Goal: Task Accomplishment & Management: Complete application form

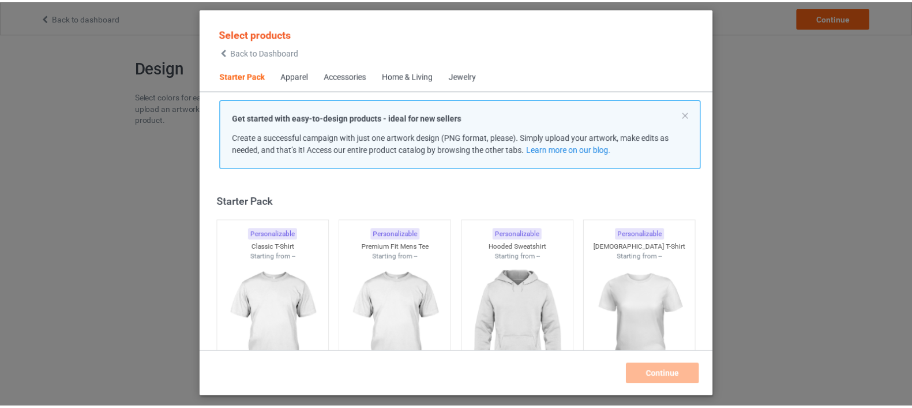
scroll to position [14, 0]
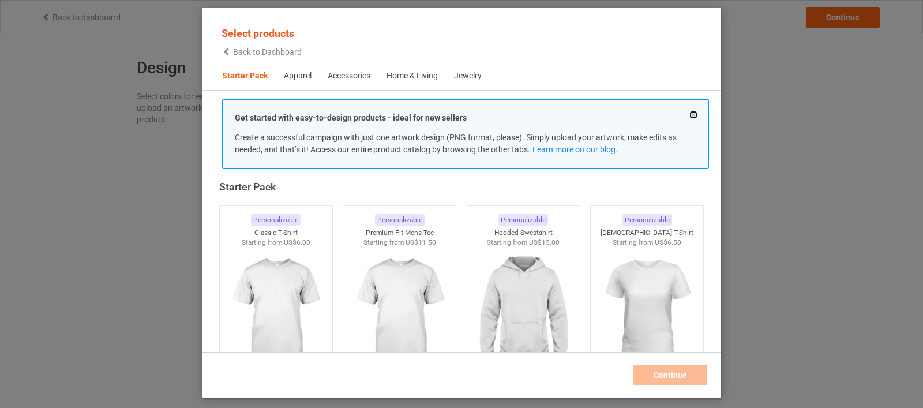
click at [693, 114] on button at bounding box center [693, 115] width 6 height 6
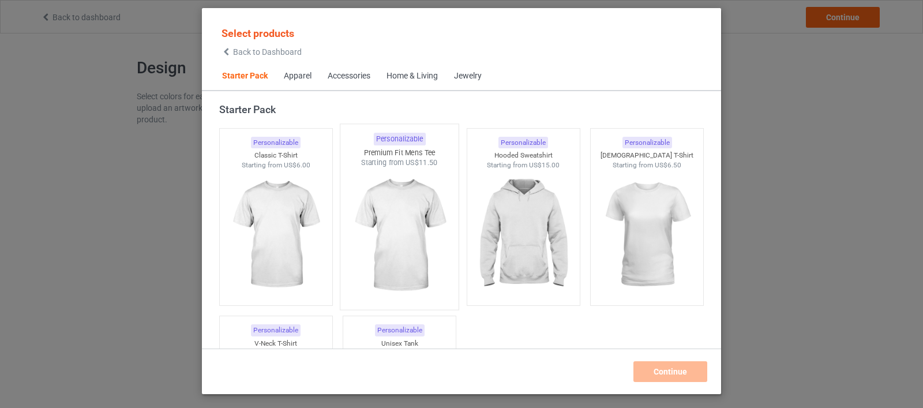
drag, startPoint x: 302, startPoint y: 231, endPoint x: 395, endPoint y: 232, distance: 92.9
click at [302, 231] on img at bounding box center [275, 234] width 103 height 129
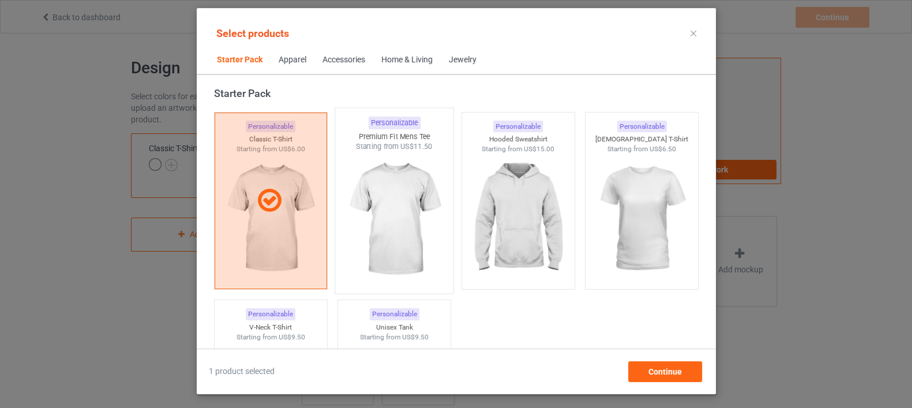
click at [403, 230] on img at bounding box center [394, 220] width 108 height 136
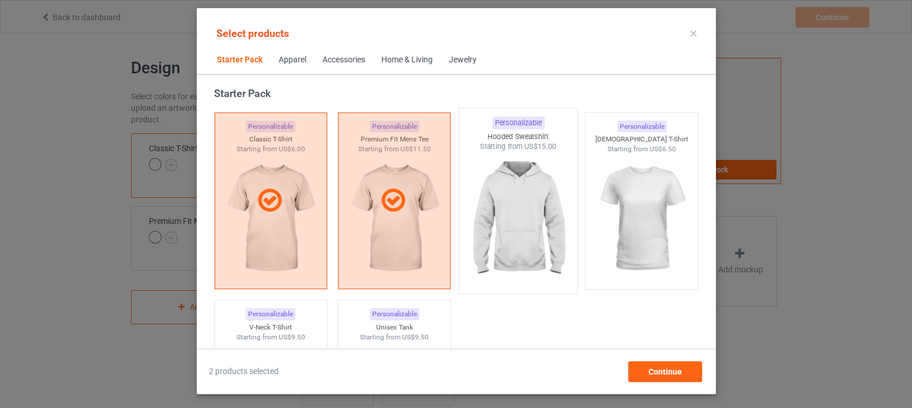
click at [507, 209] on img at bounding box center [518, 220] width 108 height 136
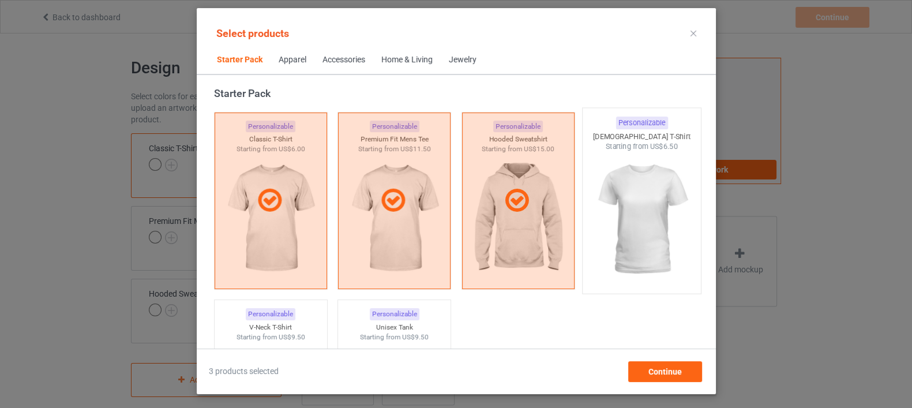
click at [634, 203] on img at bounding box center [641, 220] width 108 height 136
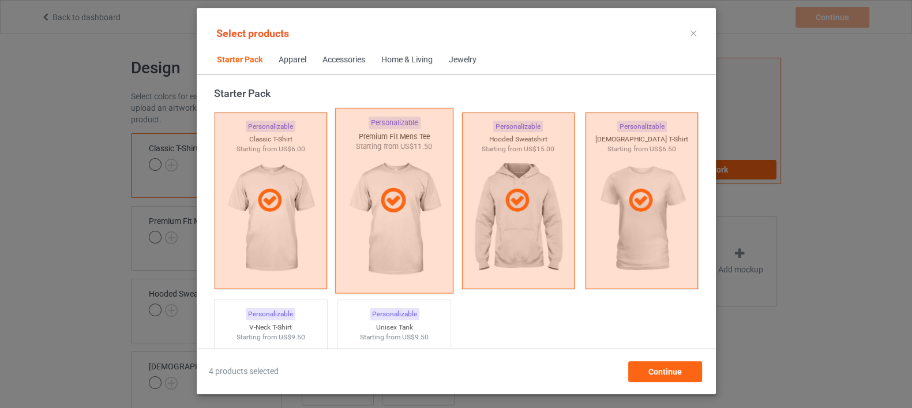
scroll to position [231, 0]
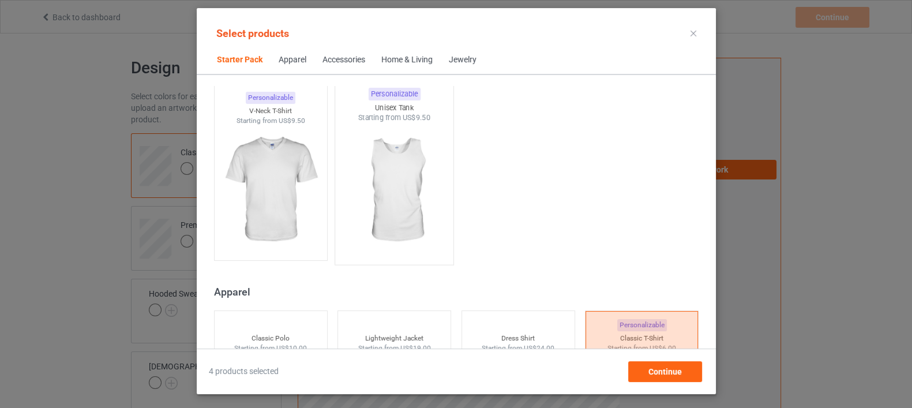
click at [388, 168] on img at bounding box center [394, 191] width 108 height 136
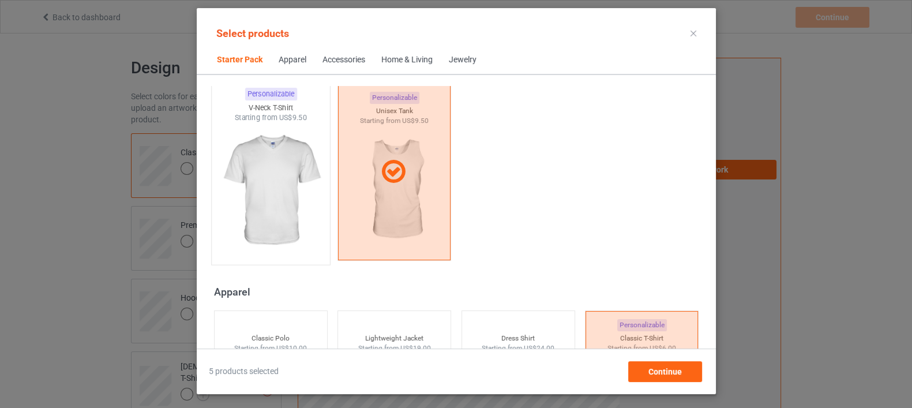
click at [262, 186] on img at bounding box center [270, 191] width 108 height 136
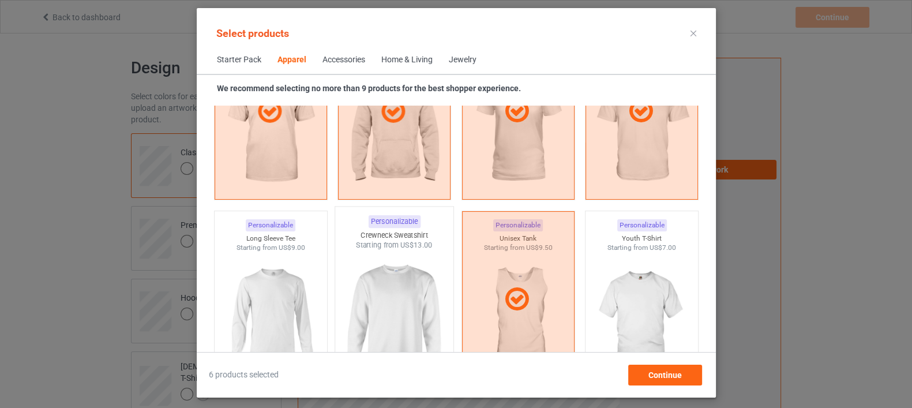
scroll to position [879, 0]
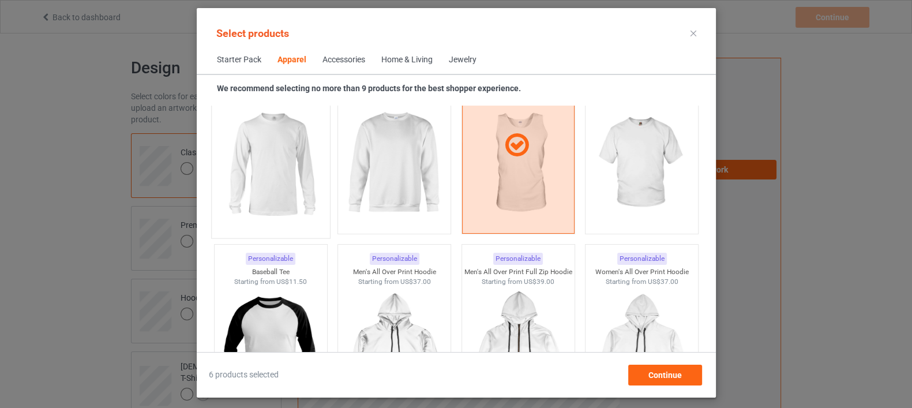
click at [266, 185] on img at bounding box center [270, 164] width 108 height 136
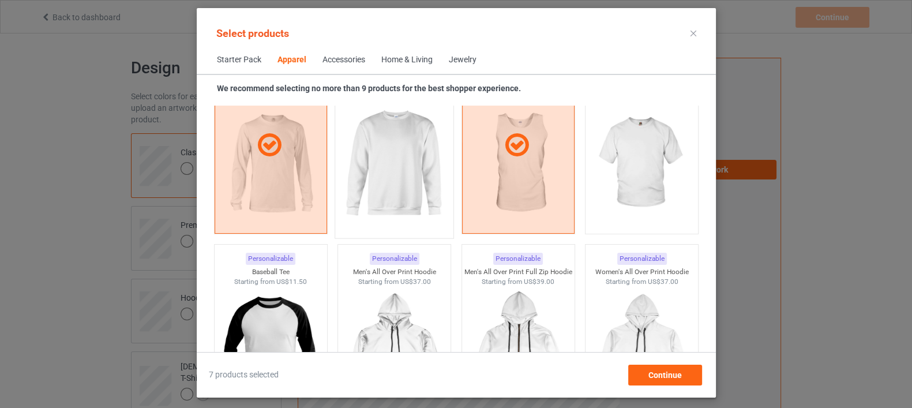
click at [370, 176] on img at bounding box center [394, 164] width 108 height 136
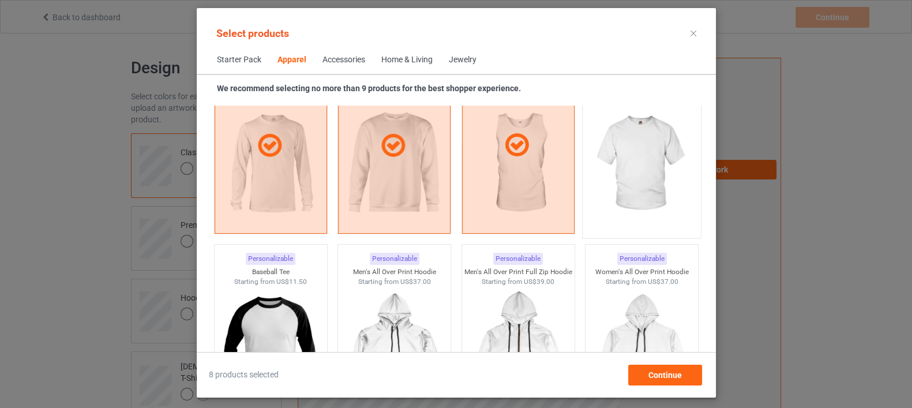
click at [600, 174] on img at bounding box center [641, 164] width 108 height 136
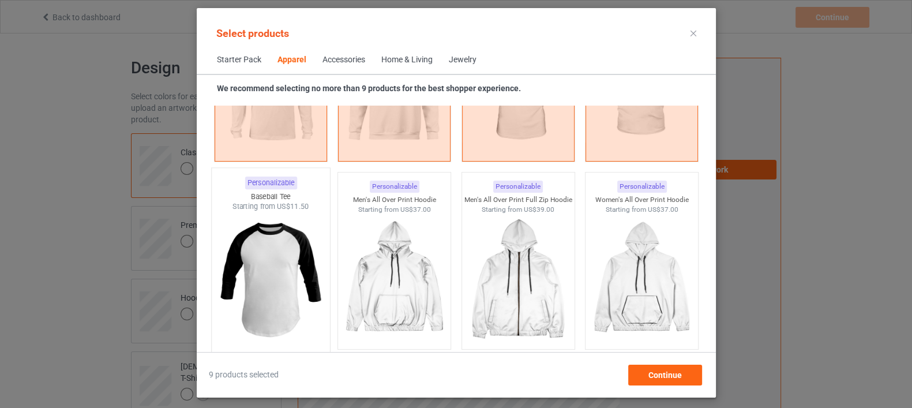
click at [265, 265] on img at bounding box center [270, 280] width 108 height 136
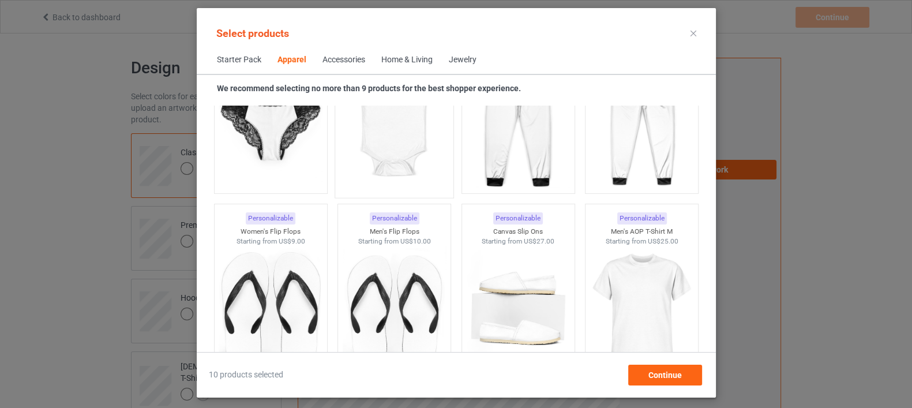
scroll to position [1672, 0]
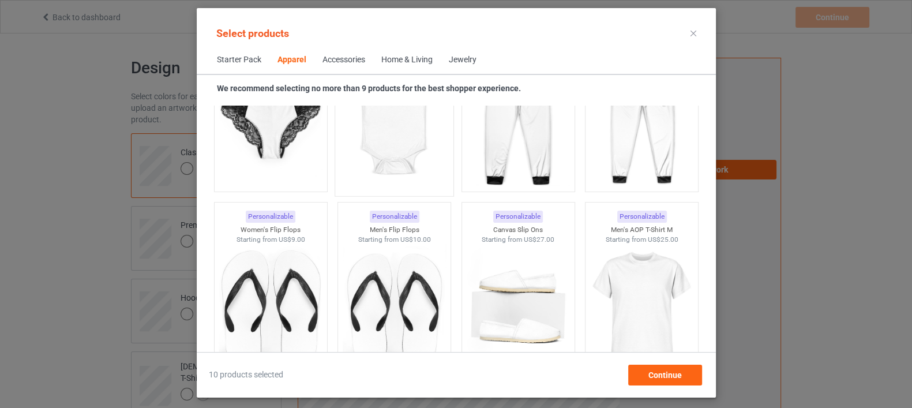
click at [400, 163] on img at bounding box center [394, 122] width 108 height 136
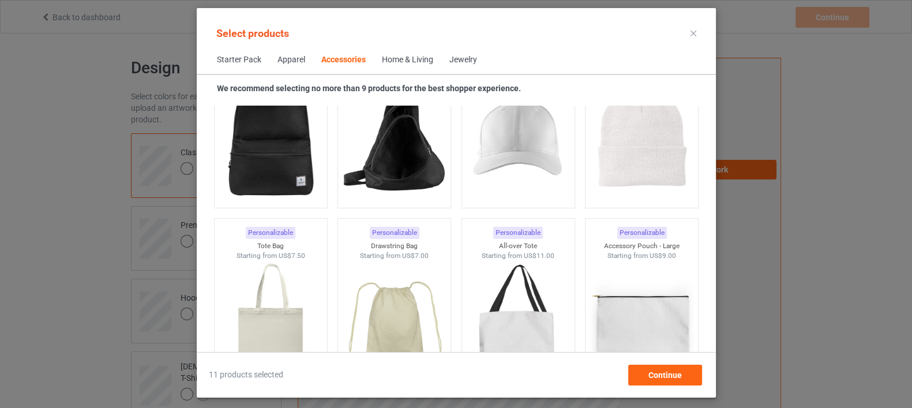
scroll to position [3475, 0]
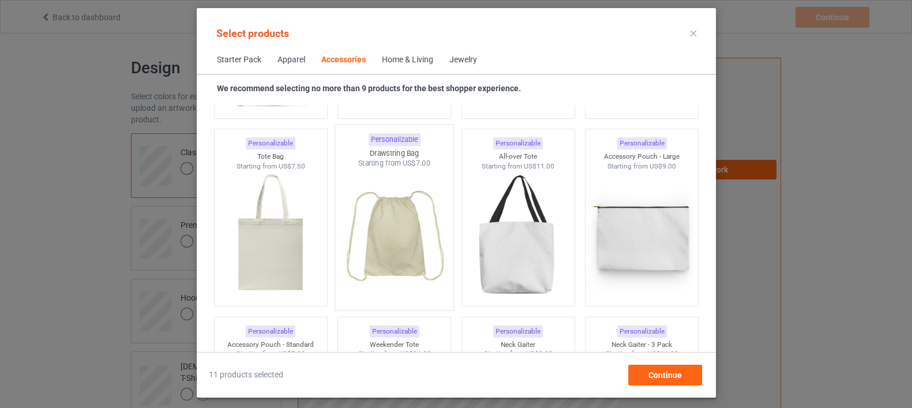
click at [390, 246] on img at bounding box center [394, 236] width 108 height 136
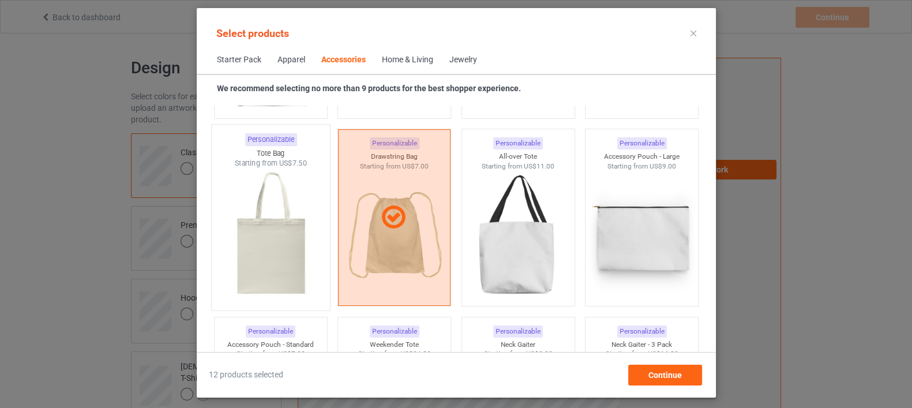
click at [306, 250] on img at bounding box center [270, 236] width 108 height 136
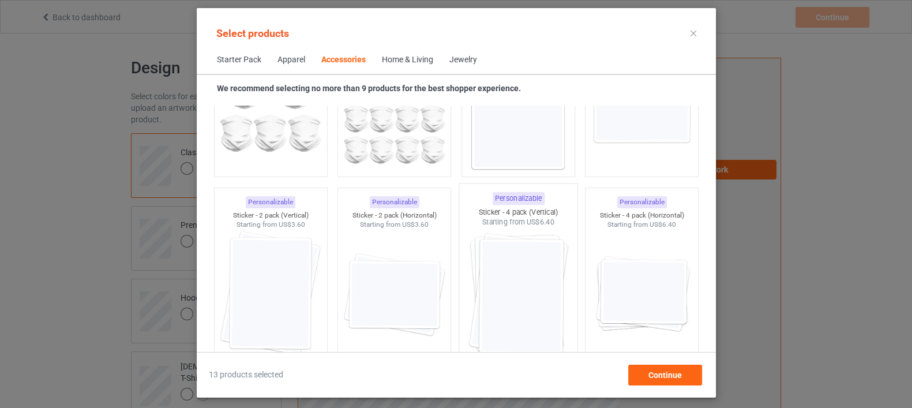
scroll to position [4195, 0]
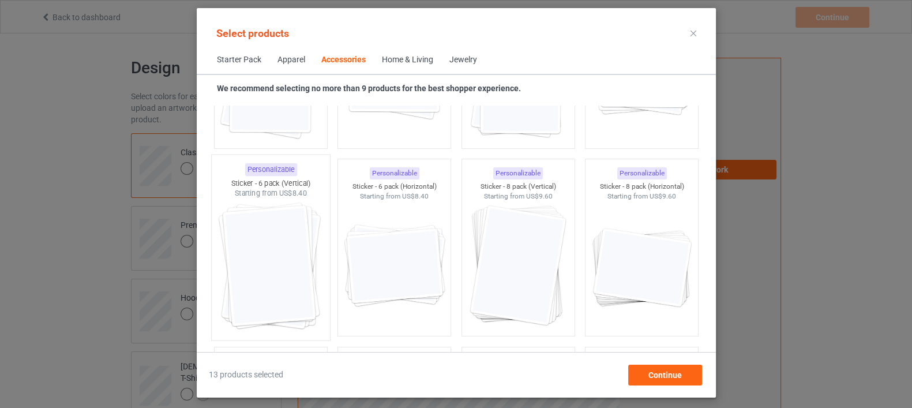
click at [230, 273] on img at bounding box center [270, 266] width 108 height 136
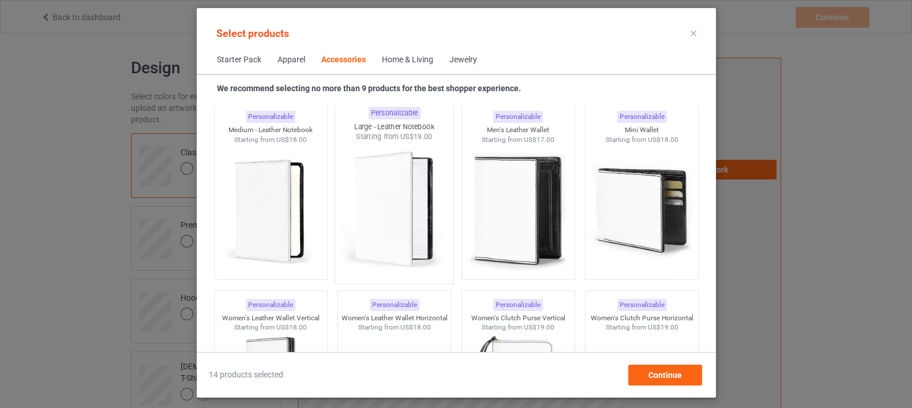
scroll to position [4628, 0]
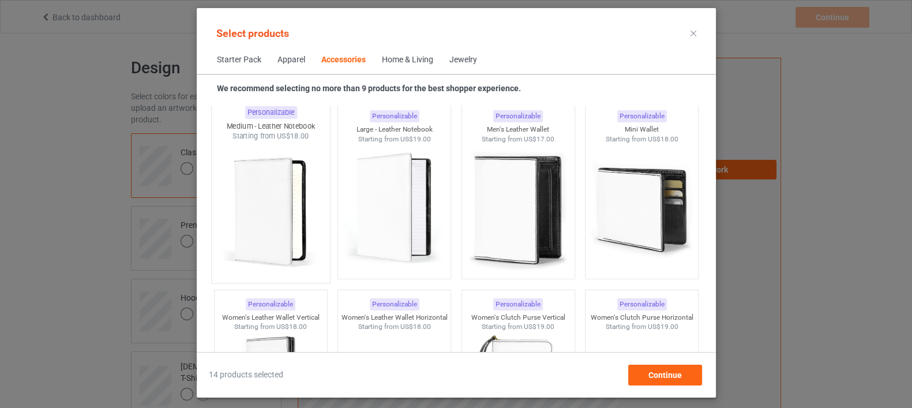
click at [281, 201] on img at bounding box center [270, 209] width 108 height 136
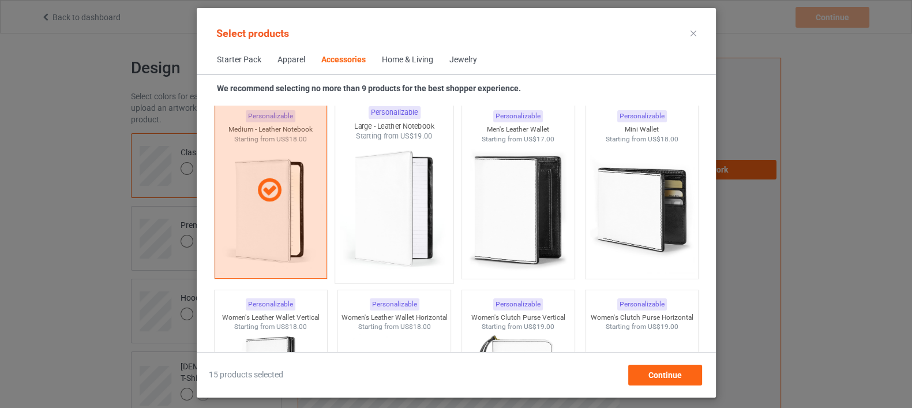
click at [382, 200] on img at bounding box center [394, 209] width 108 height 136
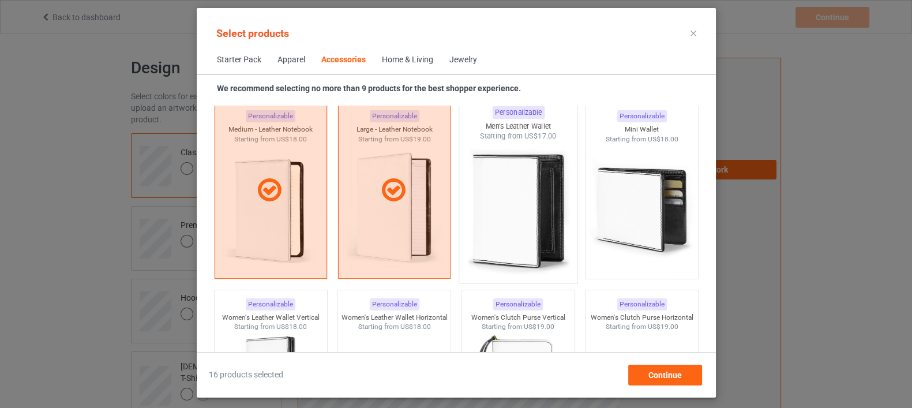
click at [512, 205] on img at bounding box center [518, 209] width 108 height 136
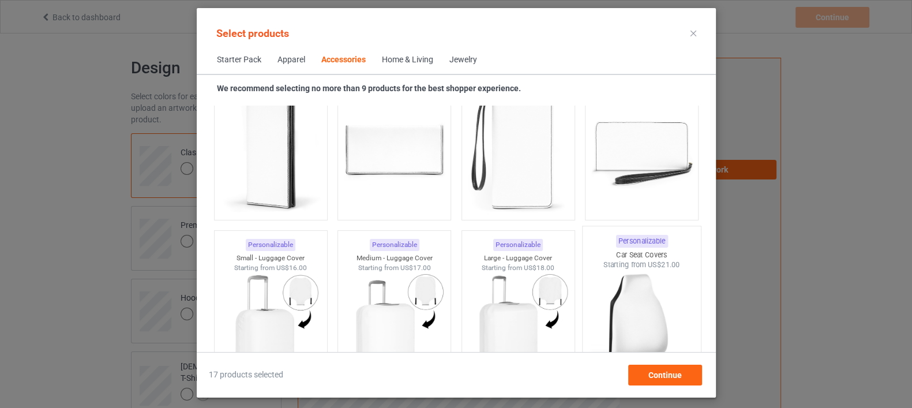
scroll to position [4916, 0]
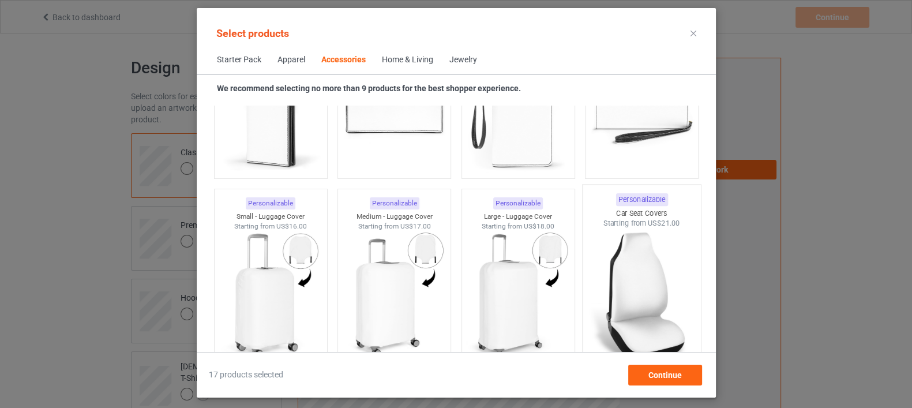
click at [622, 272] on img at bounding box center [641, 296] width 108 height 136
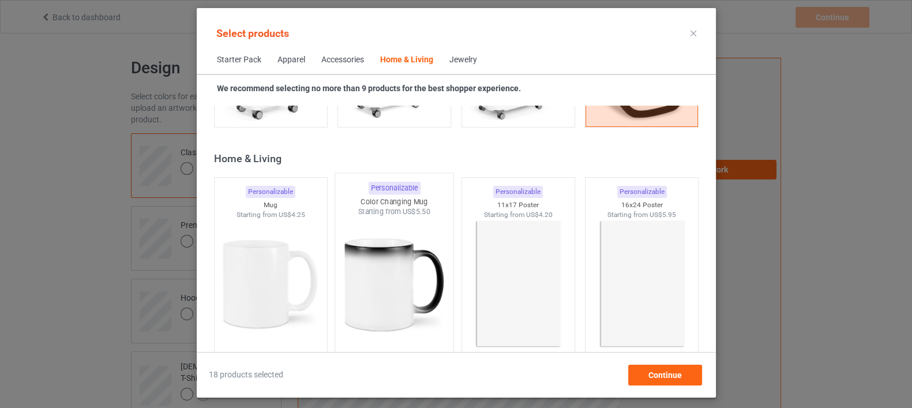
scroll to position [5205, 0]
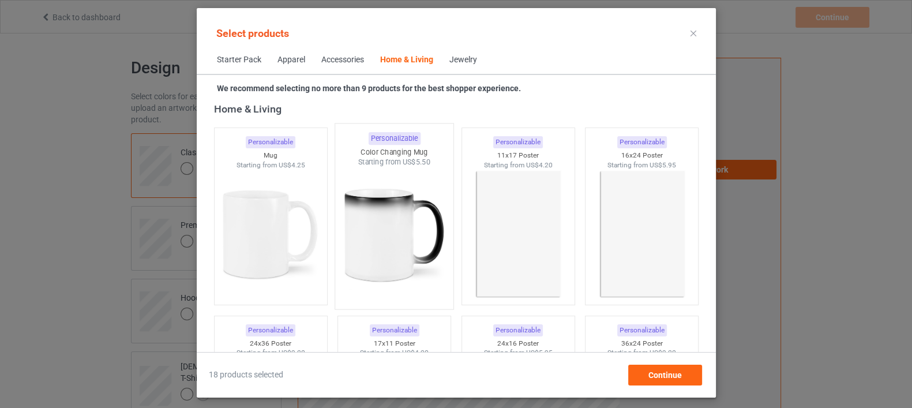
click at [386, 236] on img at bounding box center [394, 235] width 108 height 136
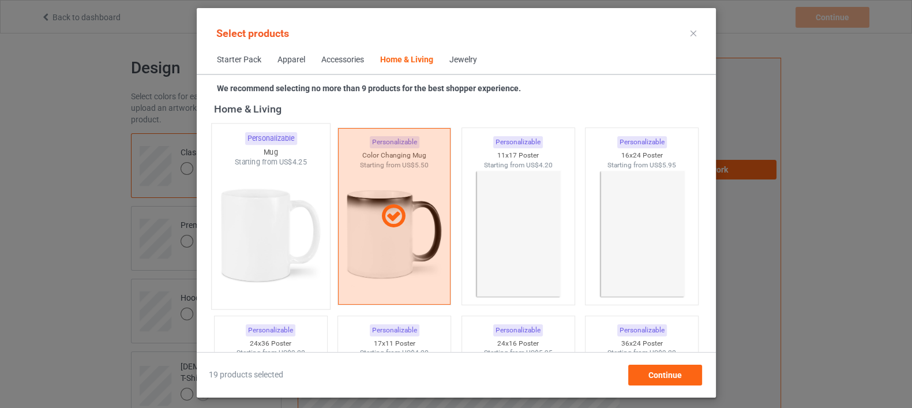
click at [244, 247] on img at bounding box center [270, 235] width 108 height 136
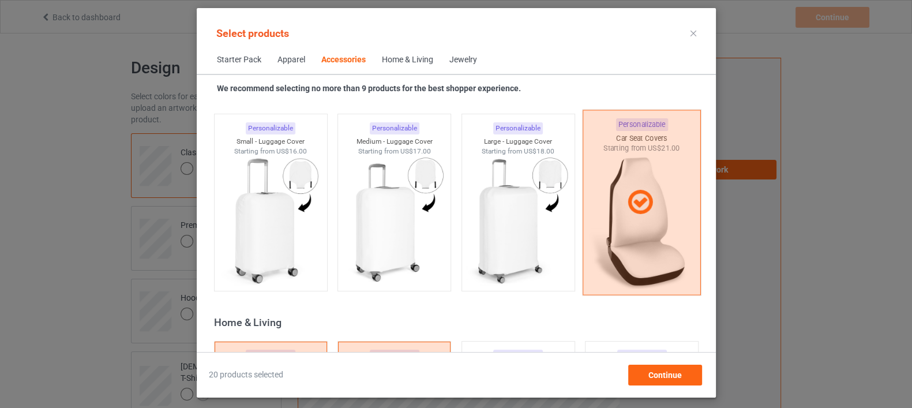
scroll to position [5061, 0]
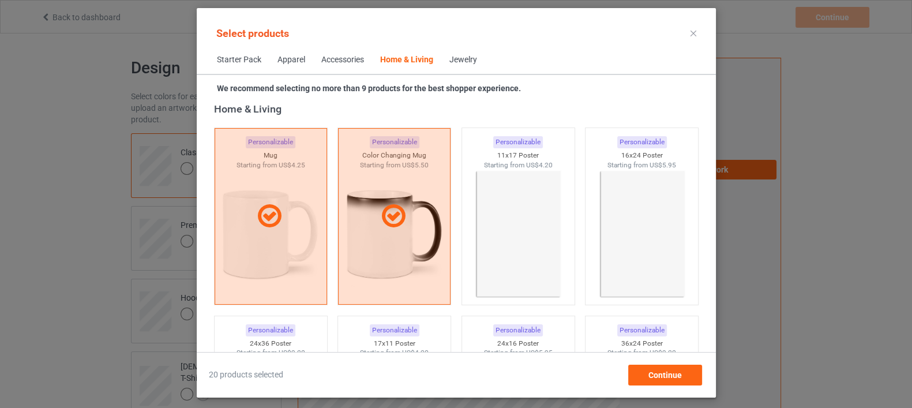
scroll to position [4988, 0]
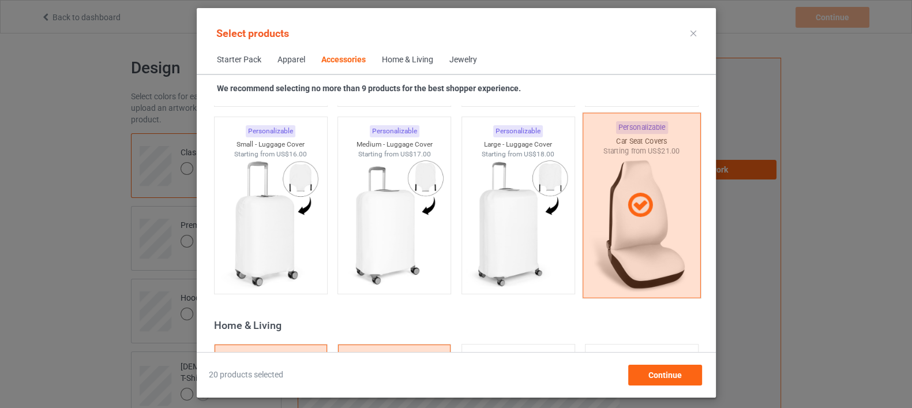
click at [675, 172] on div at bounding box center [641, 205] width 118 height 185
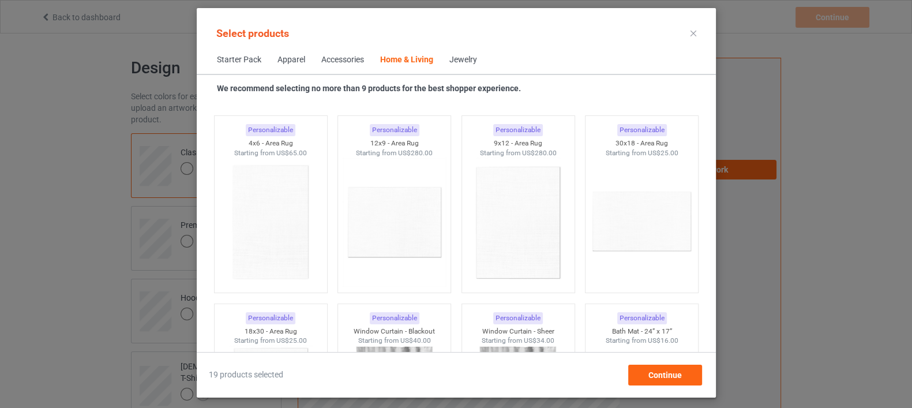
scroll to position [6502, 0]
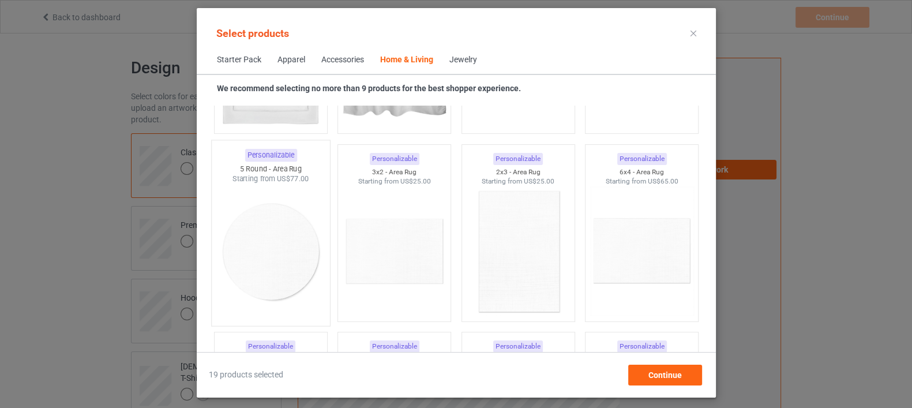
click at [296, 250] on img at bounding box center [270, 252] width 108 height 136
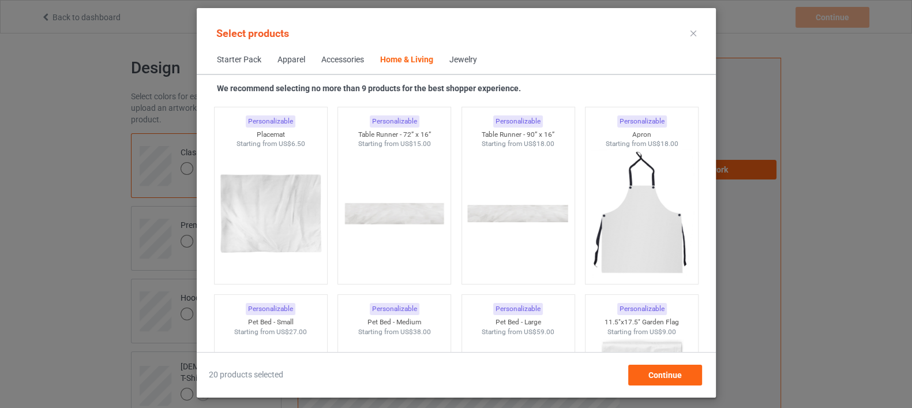
scroll to position [7295, 0]
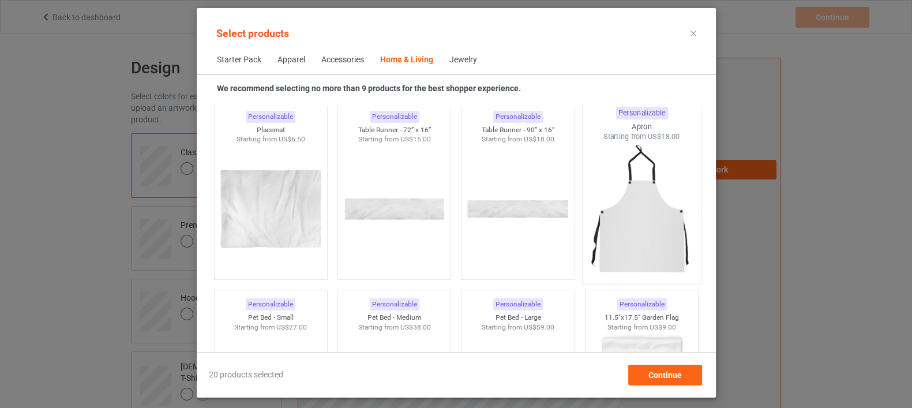
click at [639, 253] on img at bounding box center [641, 210] width 108 height 136
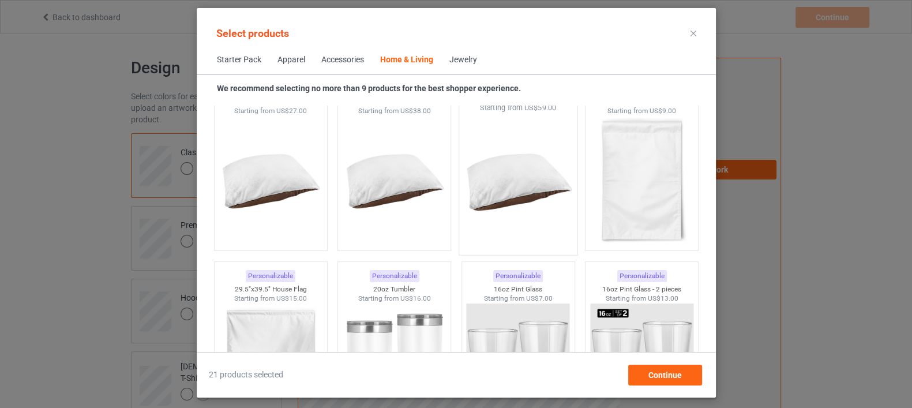
scroll to position [7656, 0]
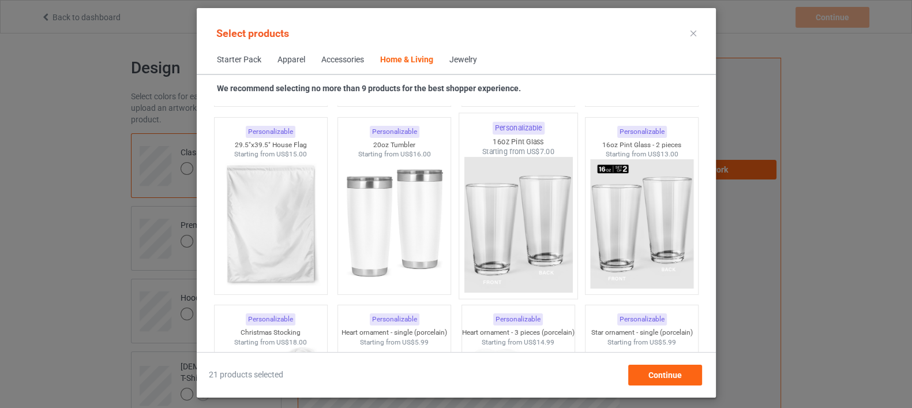
click at [483, 207] on img at bounding box center [518, 225] width 108 height 136
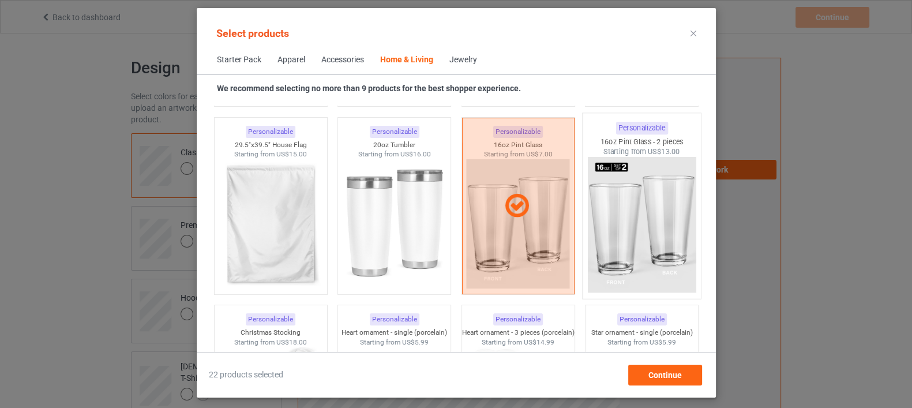
click at [640, 220] on img at bounding box center [641, 225] width 108 height 136
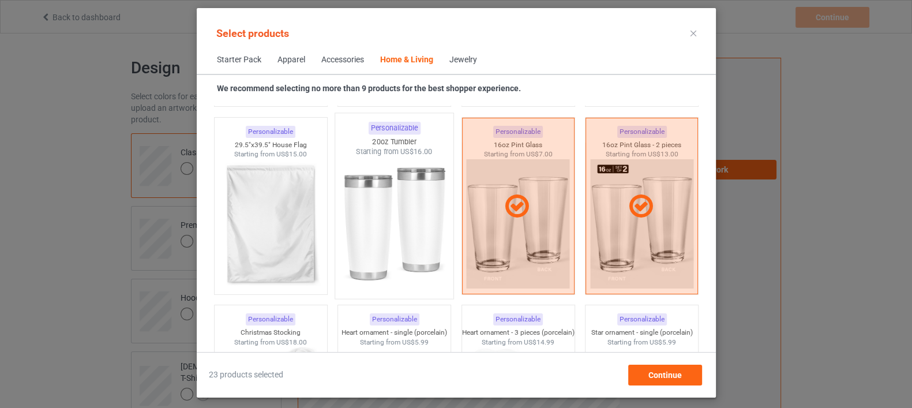
click at [419, 232] on img at bounding box center [394, 225] width 108 height 136
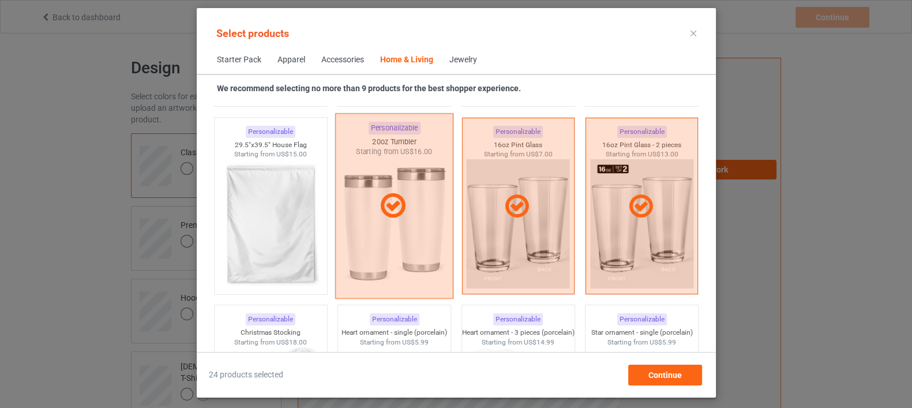
click at [419, 232] on div at bounding box center [394, 205] width 118 height 185
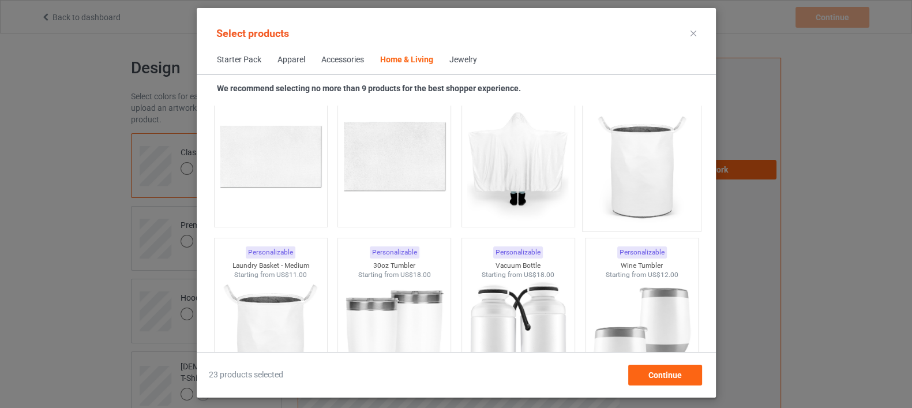
scroll to position [8593, 0]
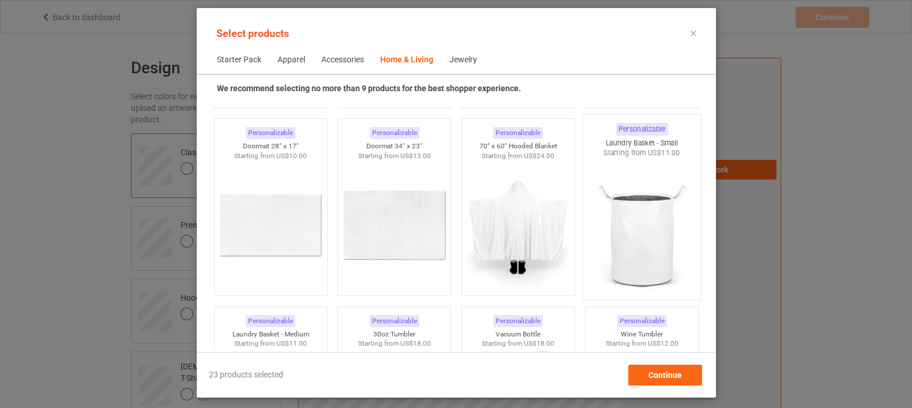
click at [646, 231] on img at bounding box center [641, 226] width 108 height 136
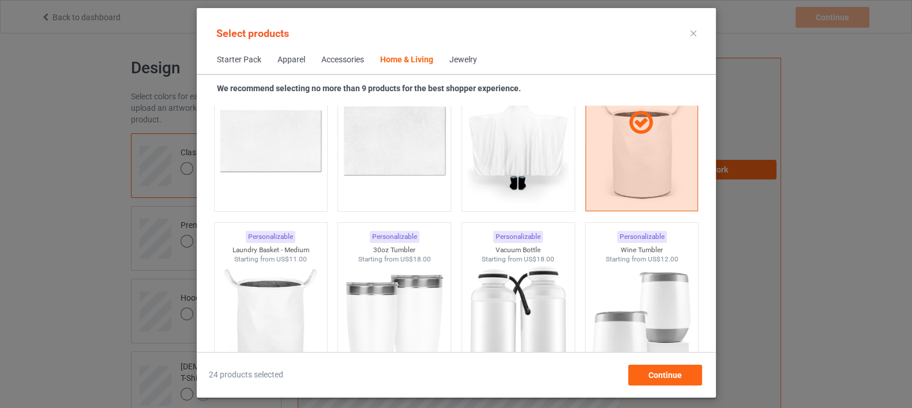
scroll to position [8809, 0]
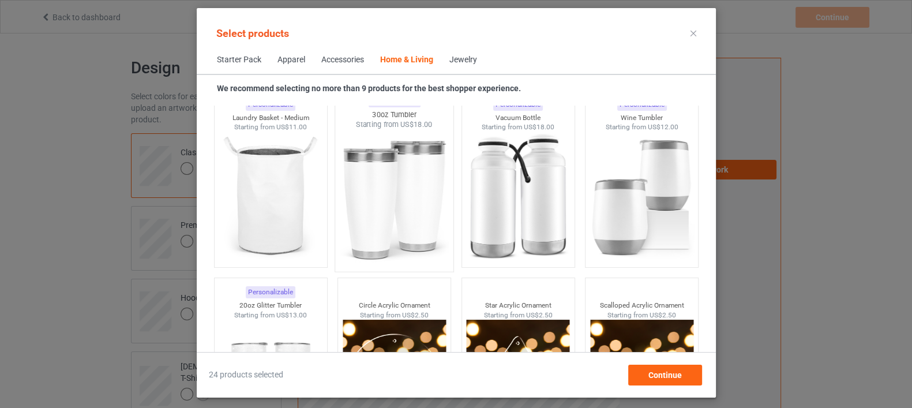
click at [386, 217] on img at bounding box center [394, 198] width 108 height 136
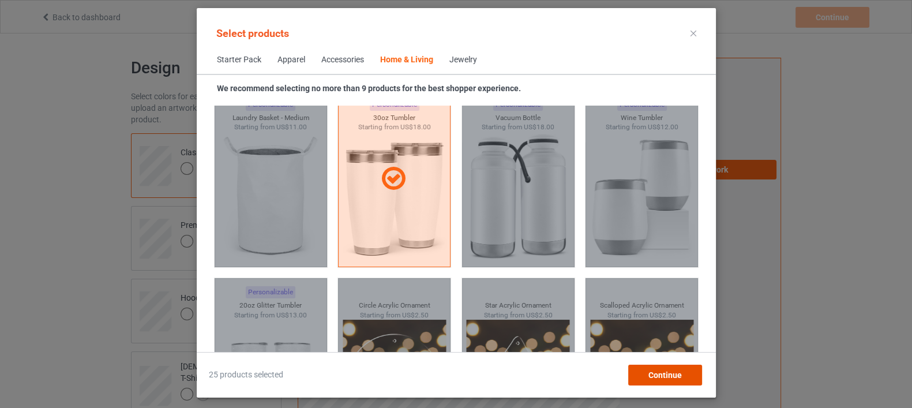
click at [651, 377] on span "Continue" at bounding box center [664, 374] width 33 height 9
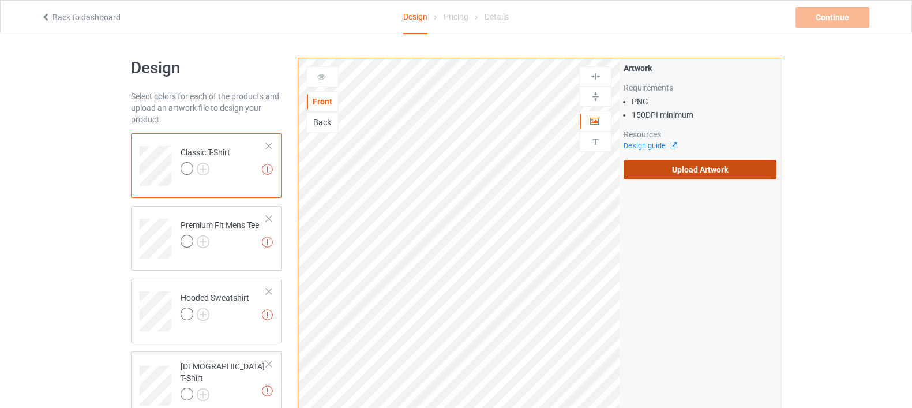
click at [683, 175] on label "Upload Artwork" at bounding box center [699, 170] width 153 height 20
click at [0, 0] on input "Upload Artwork" at bounding box center [0, 0] width 0 height 0
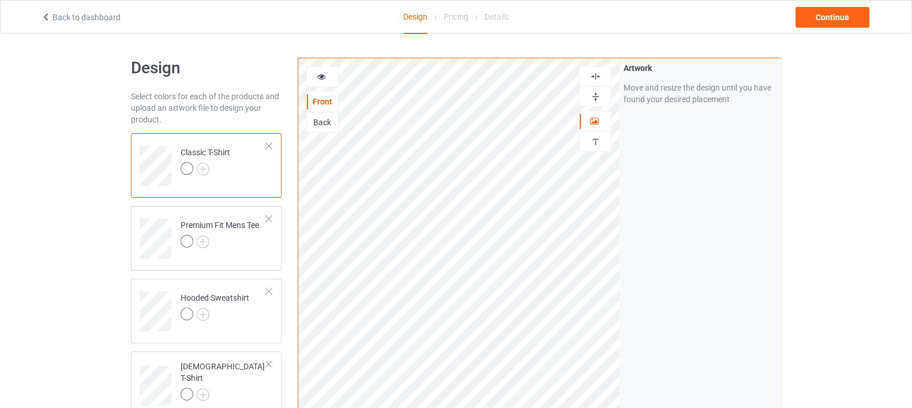
click at [591, 78] on img at bounding box center [595, 76] width 11 height 11
click at [590, 76] on img at bounding box center [595, 76] width 11 height 11
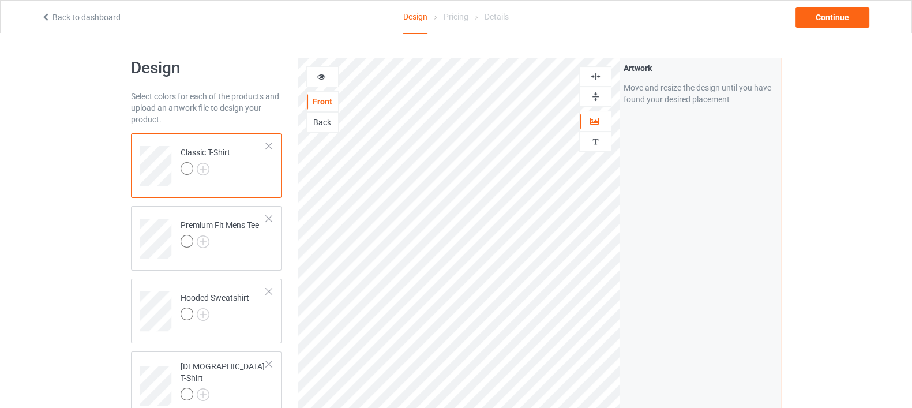
click at [590, 76] on img at bounding box center [595, 76] width 11 height 11
click at [593, 101] on img at bounding box center [595, 96] width 11 height 11
click at [595, 71] on img at bounding box center [595, 76] width 11 height 11
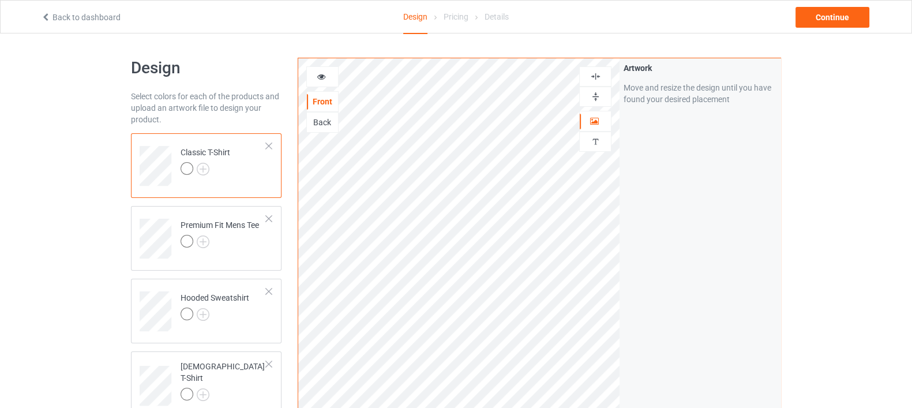
click at [594, 72] on img at bounding box center [595, 76] width 11 height 11
click at [203, 171] on img at bounding box center [203, 169] width 13 height 13
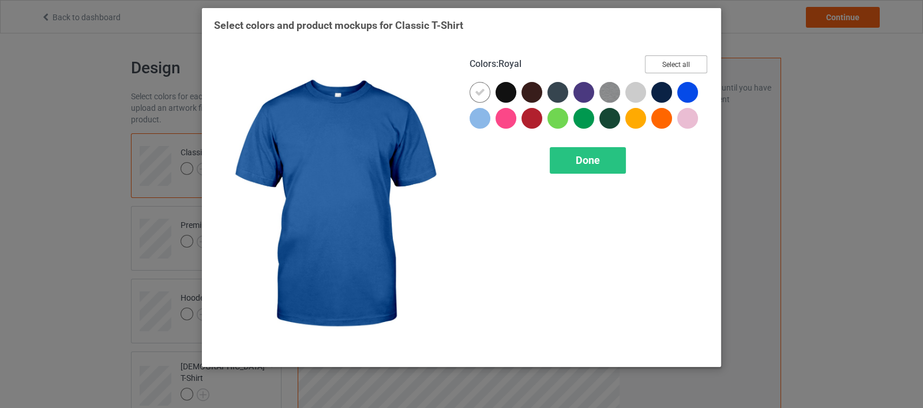
click at [686, 62] on button "Select all" at bounding box center [676, 64] width 62 height 18
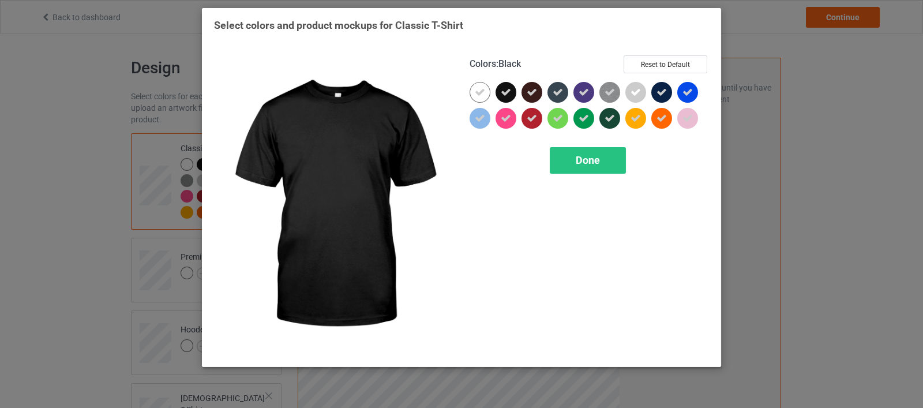
click at [499, 96] on div at bounding box center [505, 92] width 21 height 21
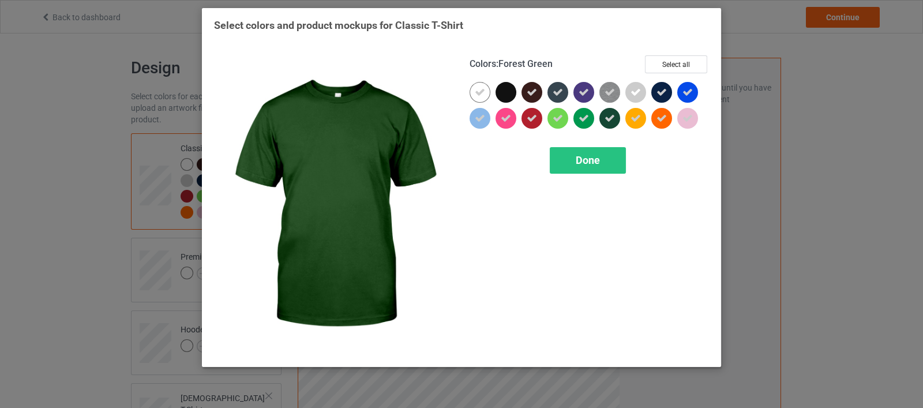
drag, startPoint x: 605, startPoint y: 124, endPoint x: 643, endPoint y: 107, distance: 41.8
click at [606, 124] on div at bounding box center [609, 118] width 21 height 21
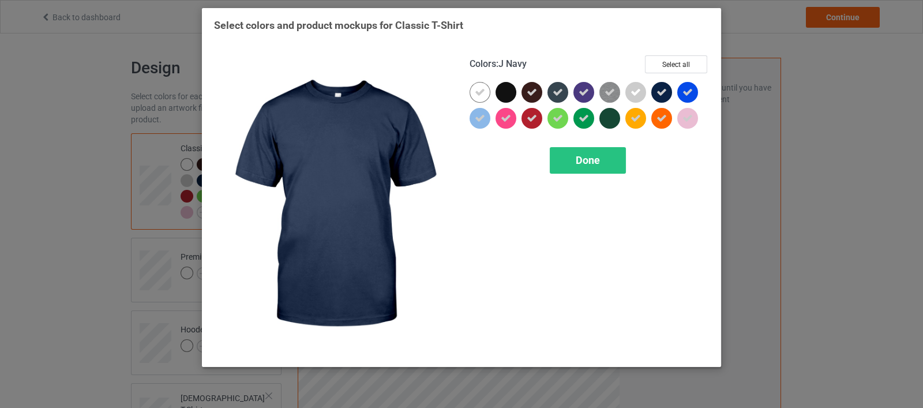
click at [669, 91] on div at bounding box center [661, 92] width 21 height 21
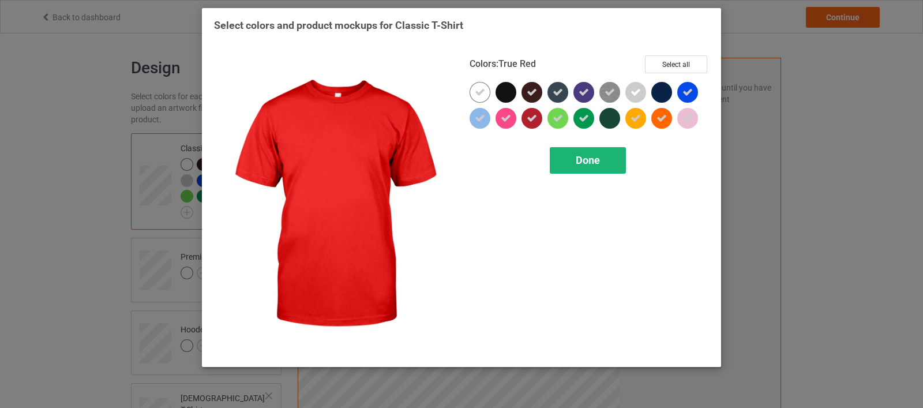
click at [569, 154] on div "Done" at bounding box center [588, 160] width 76 height 27
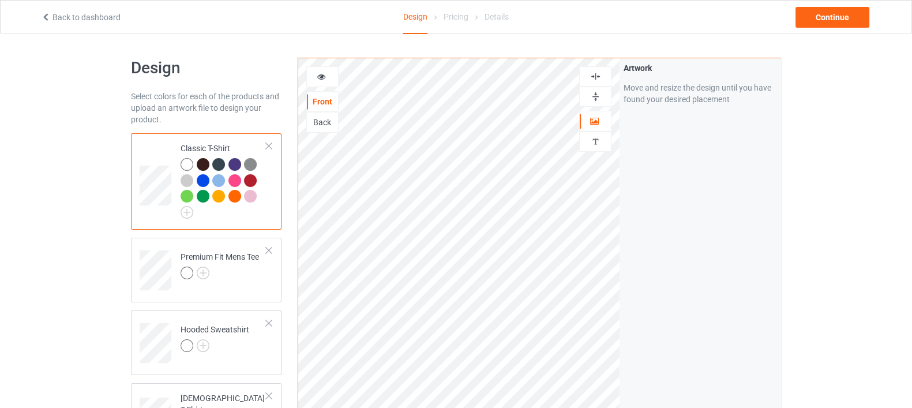
click at [324, 78] on icon at bounding box center [322, 75] width 10 height 8
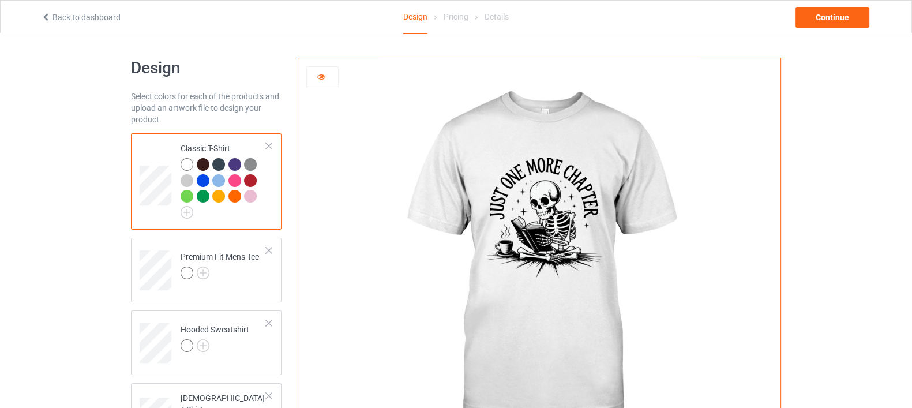
click at [198, 162] on div at bounding box center [203, 164] width 13 height 13
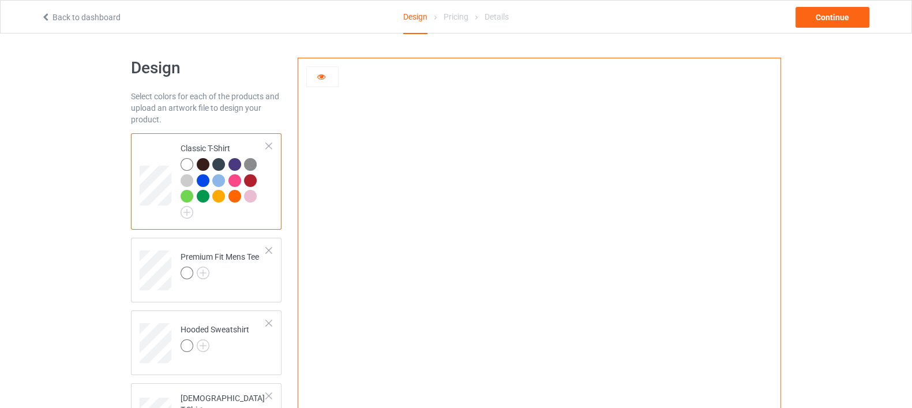
click at [320, 80] on div at bounding box center [322, 77] width 31 height 12
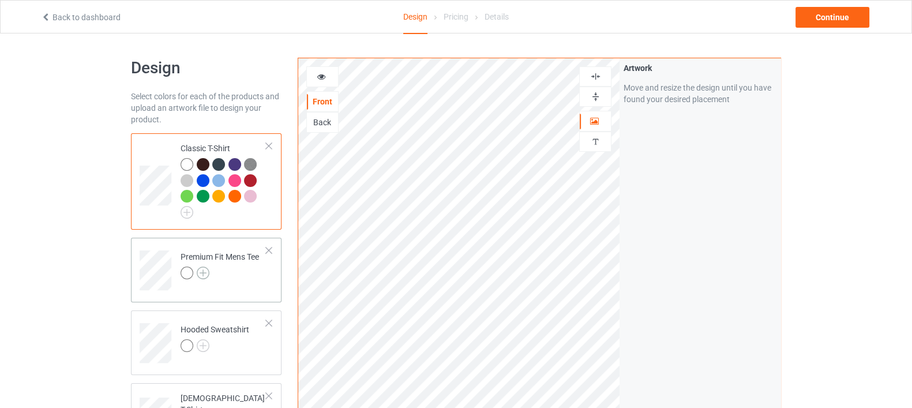
click at [197, 266] on img at bounding box center [203, 272] width 13 height 13
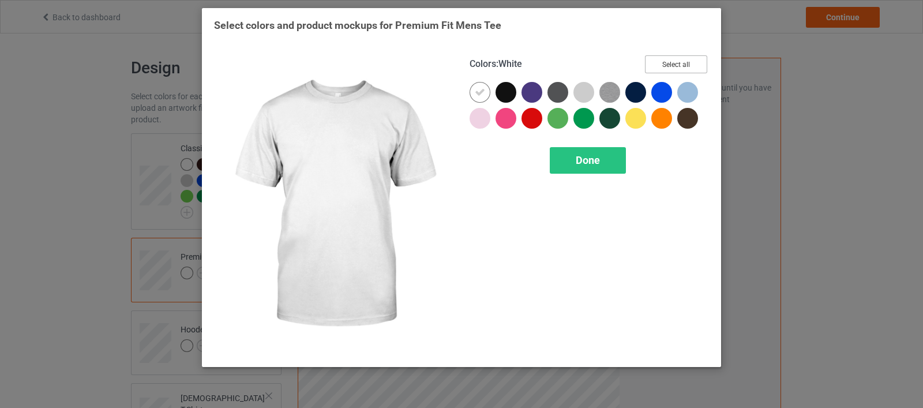
click at [690, 62] on button "Select all" at bounding box center [676, 64] width 62 height 18
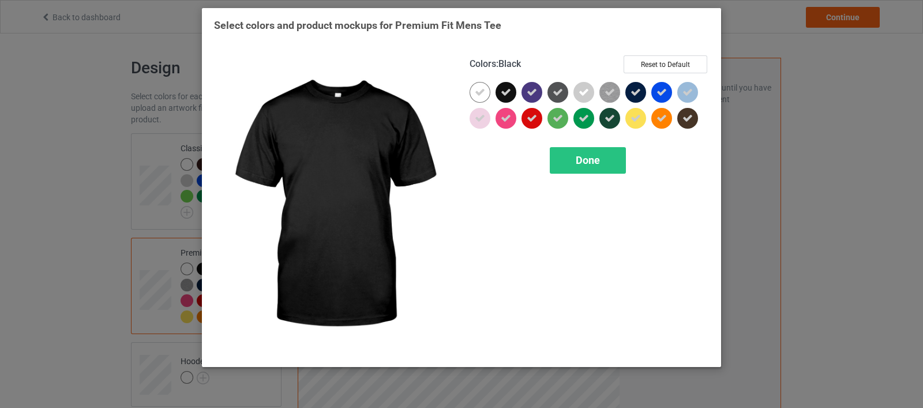
click at [506, 96] on icon at bounding box center [506, 92] width 10 height 10
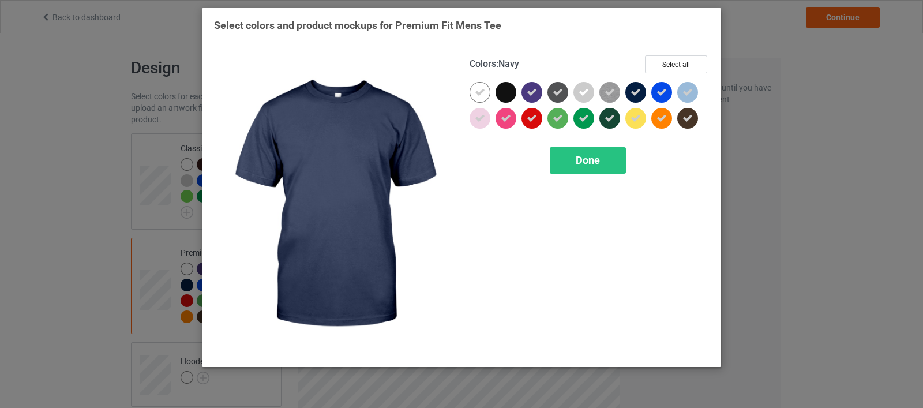
click at [636, 95] on icon at bounding box center [635, 92] width 10 height 10
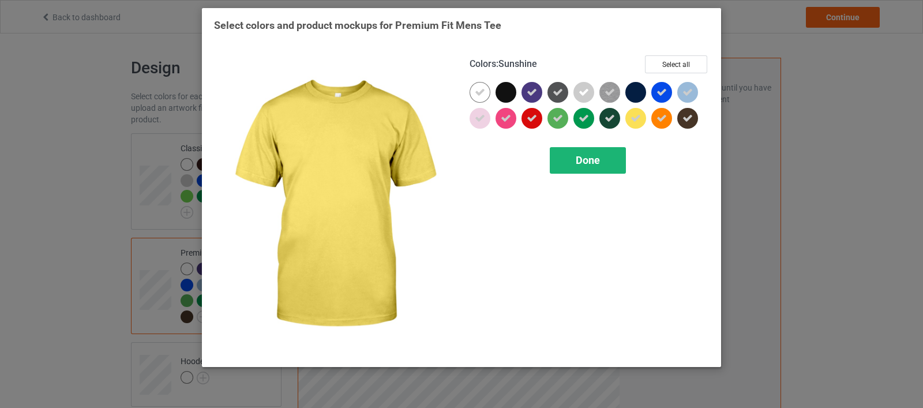
click at [611, 166] on div "Done" at bounding box center [588, 160] width 76 height 27
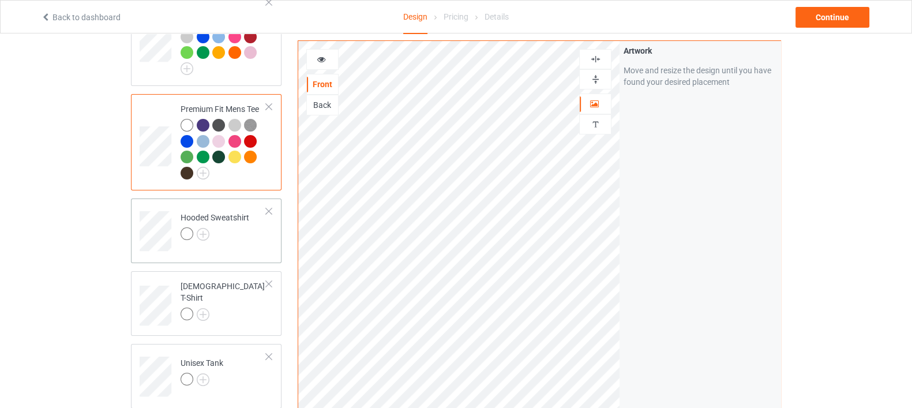
scroll to position [144, 0]
click at [208, 231] on img at bounding box center [203, 234] width 13 height 13
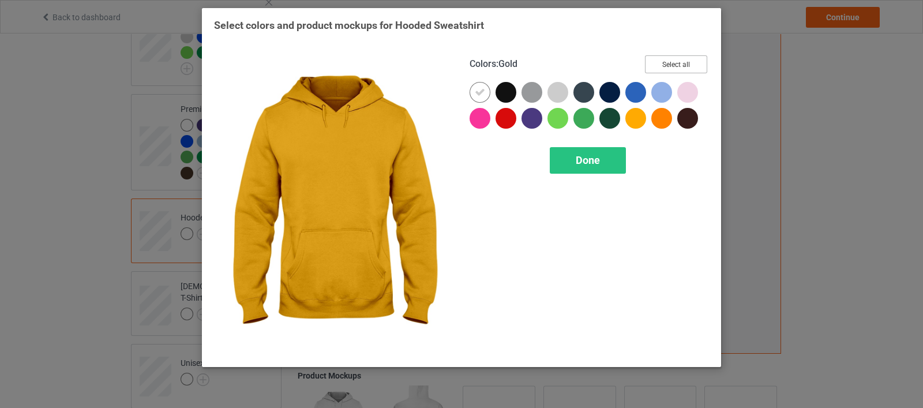
drag, startPoint x: 678, startPoint y: 68, endPoint x: 650, endPoint y: 75, distance: 28.5
click at [678, 68] on button "Select all" at bounding box center [676, 64] width 62 height 18
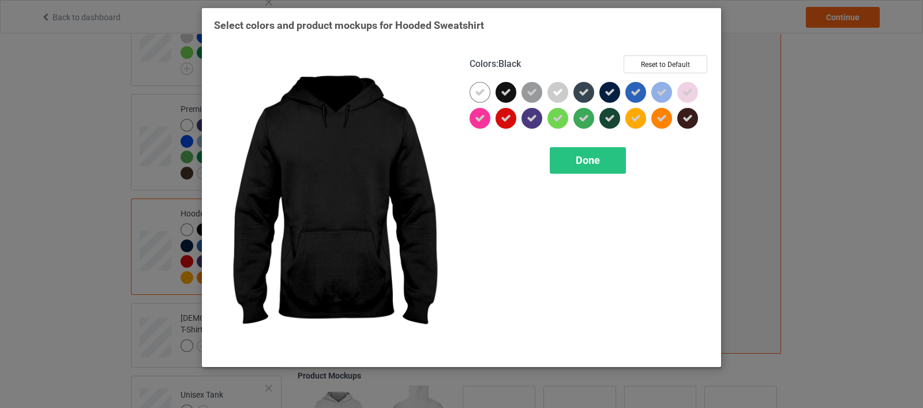
click at [510, 91] on icon at bounding box center [506, 92] width 10 height 10
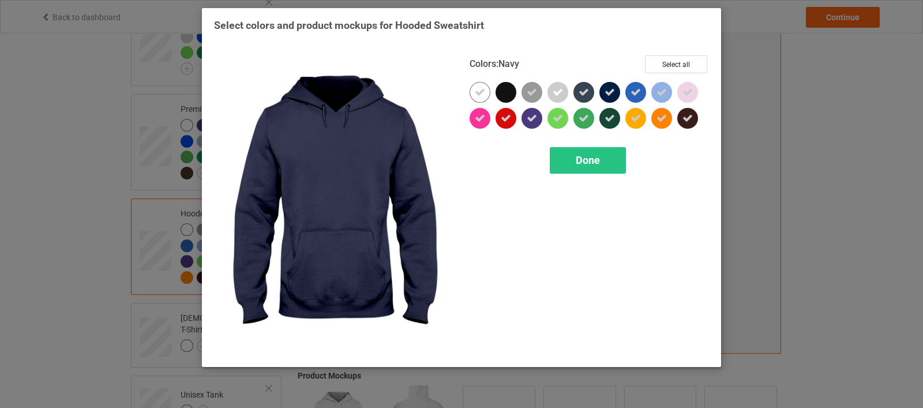
click at [608, 96] on icon at bounding box center [609, 92] width 10 height 10
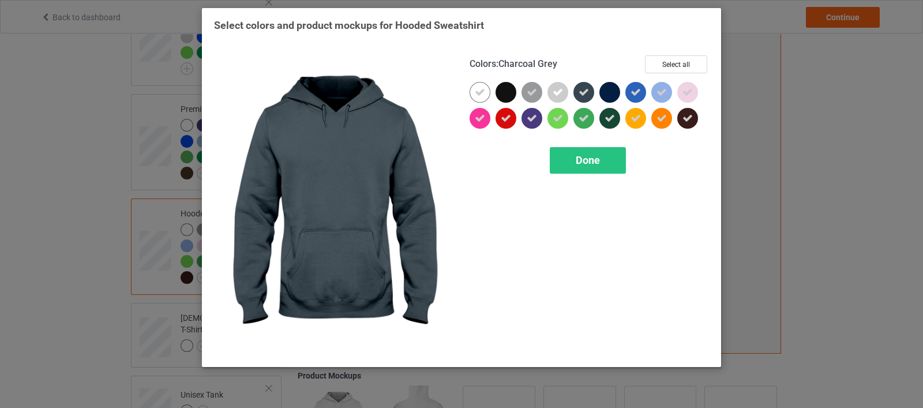
click at [588, 93] on icon at bounding box center [583, 92] width 10 height 10
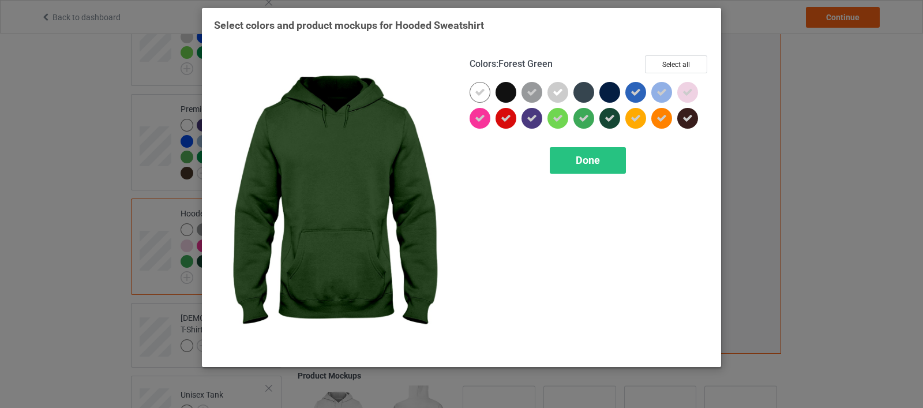
click at [612, 120] on icon at bounding box center [609, 118] width 10 height 10
click at [591, 165] on span "Done" at bounding box center [588, 160] width 24 height 12
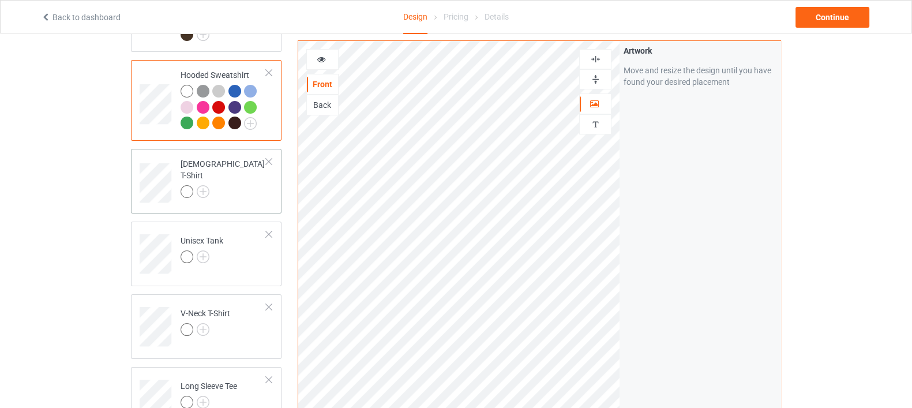
scroll to position [288, 0]
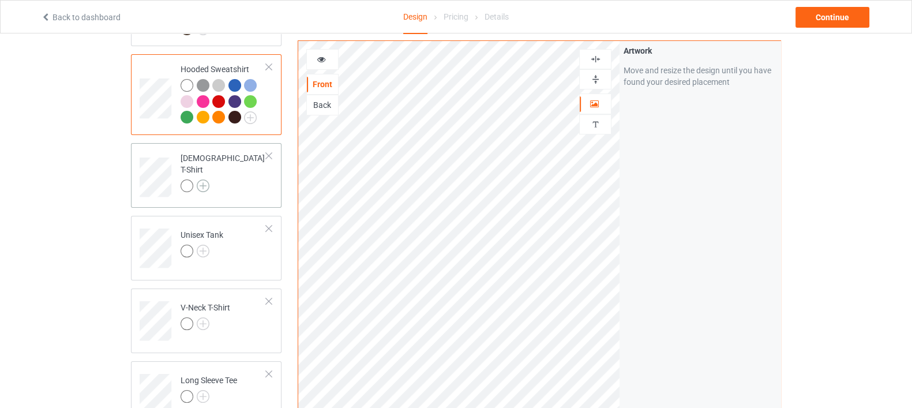
click at [203, 179] on img at bounding box center [203, 185] width 13 height 13
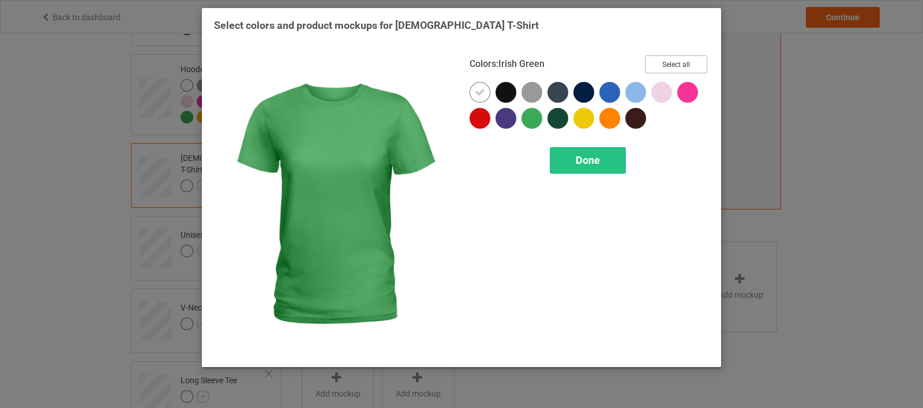
click at [667, 67] on button "Select all" at bounding box center [676, 64] width 62 height 18
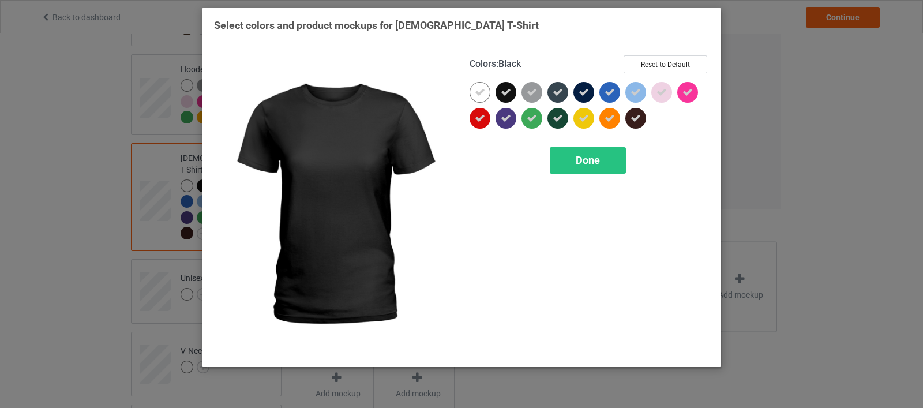
click at [507, 94] on icon at bounding box center [506, 92] width 10 height 10
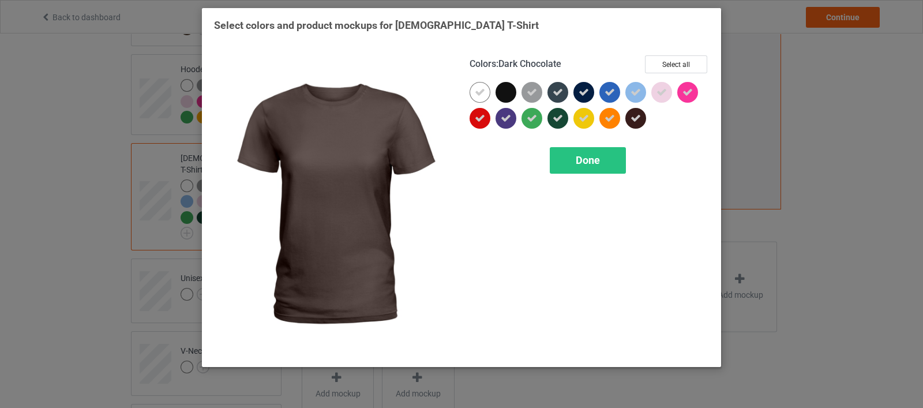
click at [630, 119] on icon at bounding box center [635, 118] width 10 height 10
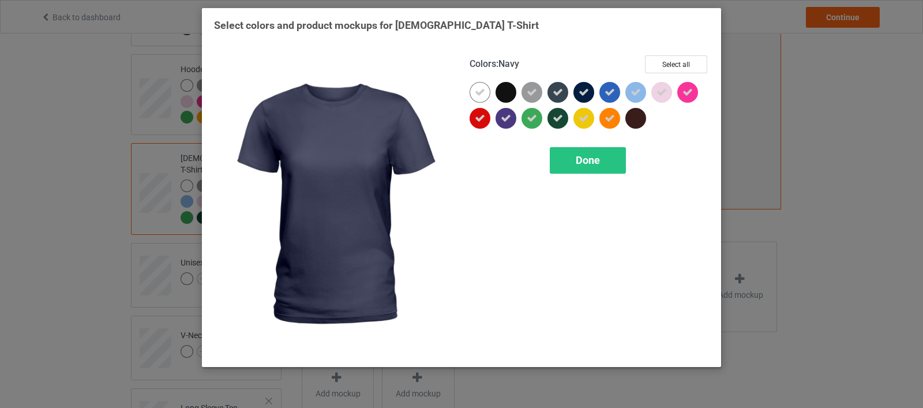
click at [581, 95] on icon at bounding box center [583, 92] width 10 height 10
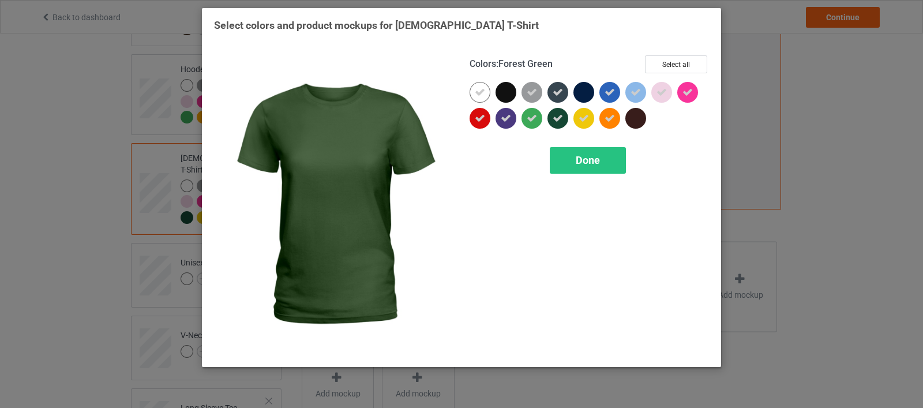
click at [559, 119] on icon at bounding box center [557, 118] width 10 height 10
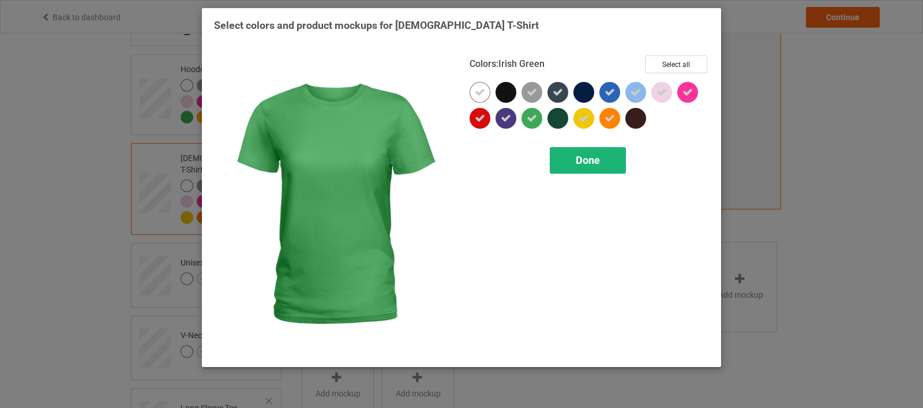
click at [575, 152] on div "Done" at bounding box center [588, 160] width 76 height 27
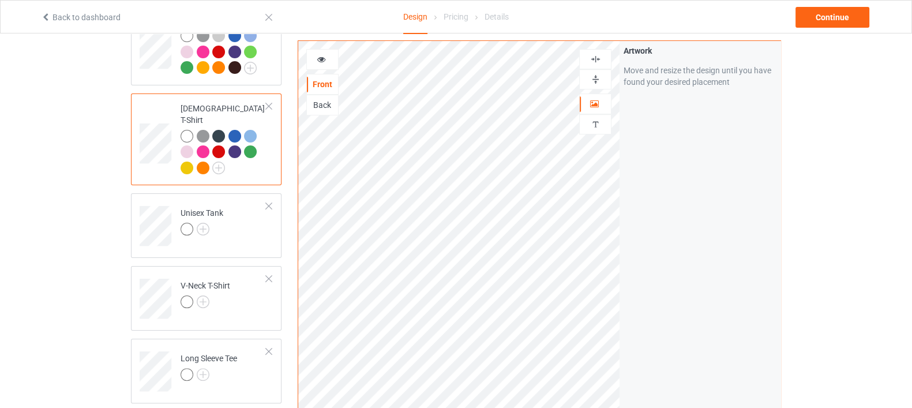
scroll to position [360, 0]
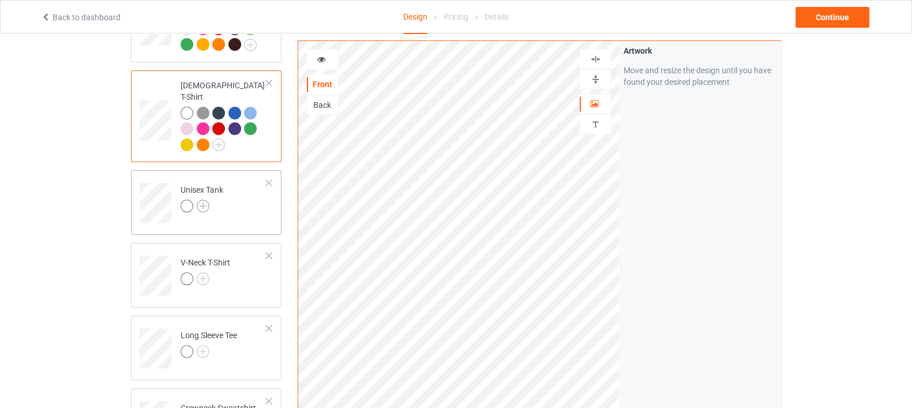
click at [198, 200] on img at bounding box center [203, 206] width 13 height 13
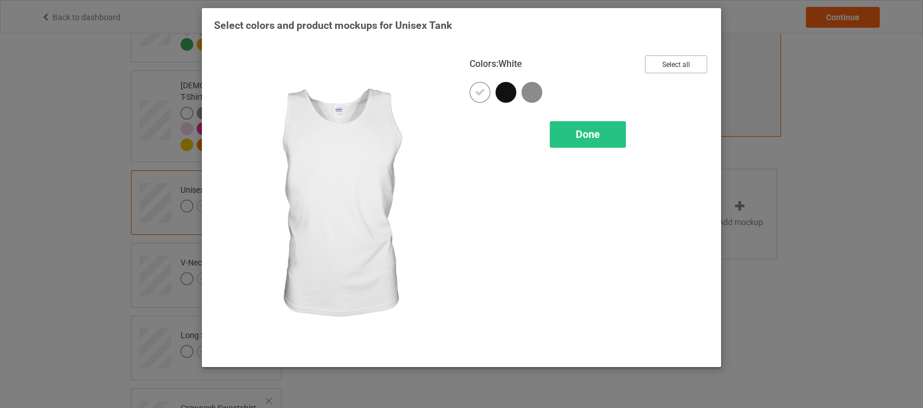
click at [666, 66] on button "Select all" at bounding box center [676, 64] width 62 height 18
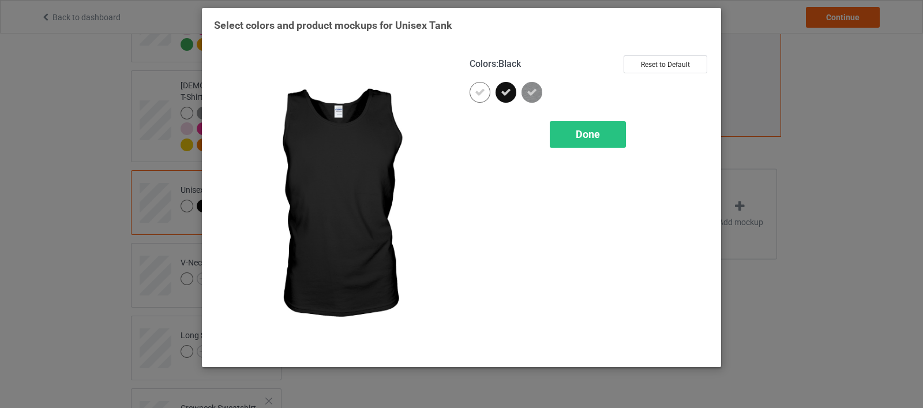
click at [510, 93] on icon at bounding box center [506, 92] width 10 height 10
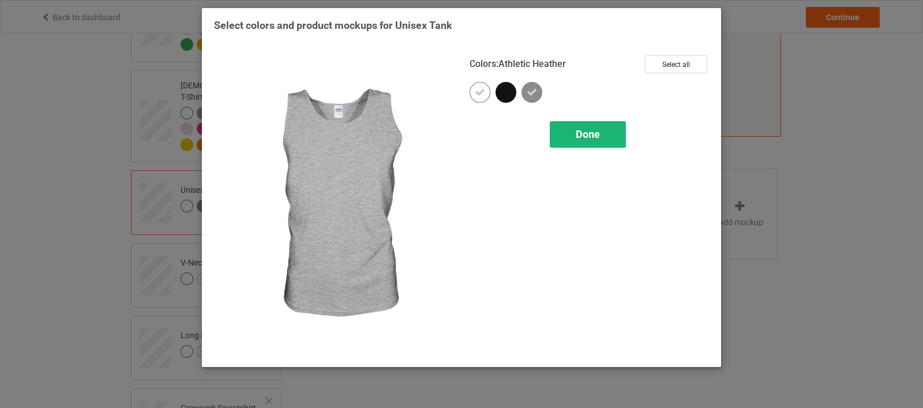
click at [604, 138] on div "Done" at bounding box center [588, 134] width 76 height 27
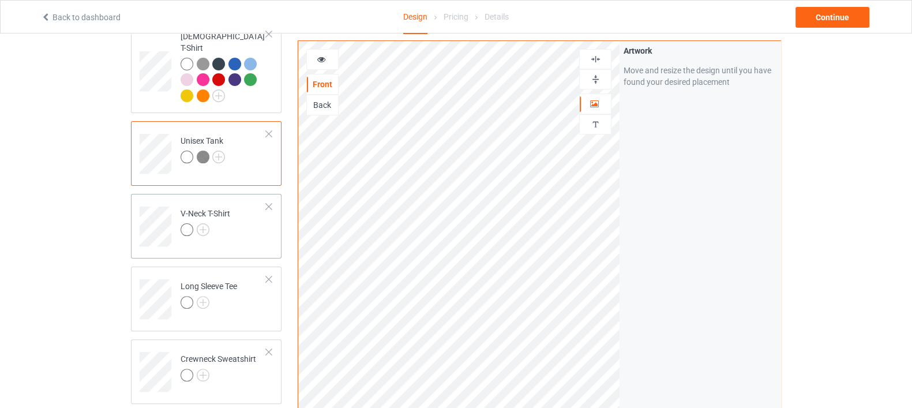
scroll to position [433, 0]
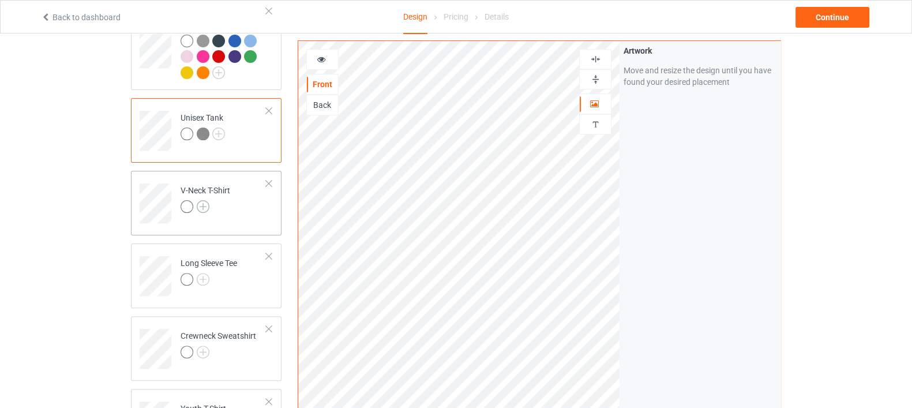
click at [199, 200] on img at bounding box center [203, 206] width 13 height 13
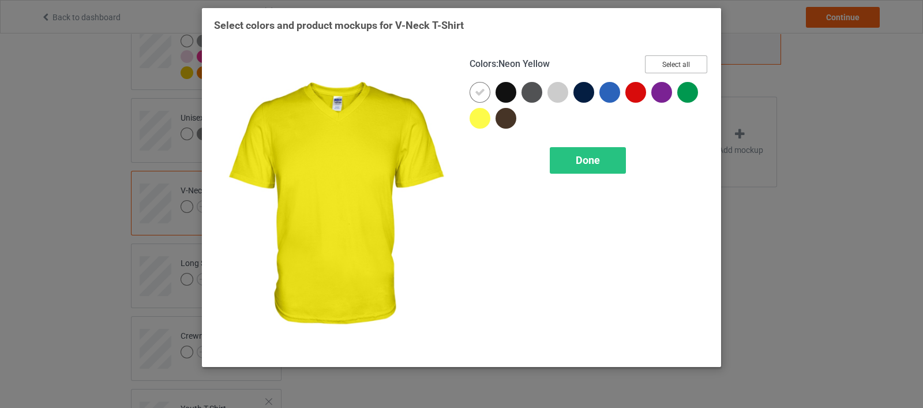
click at [675, 68] on button "Select all" at bounding box center [676, 64] width 62 height 18
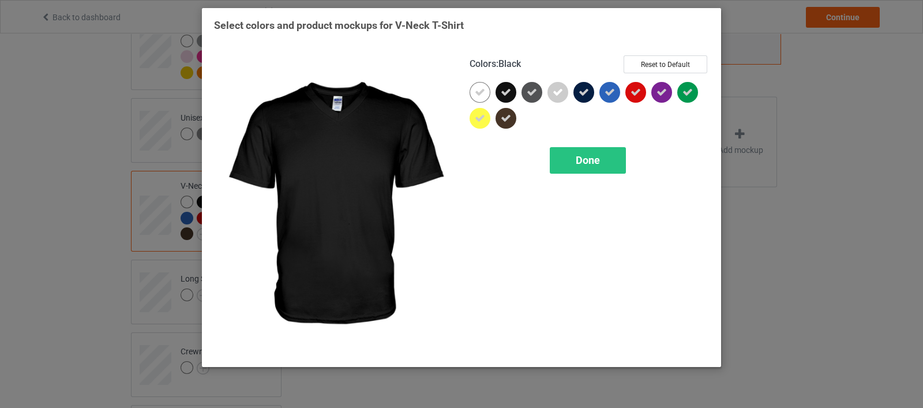
drag, startPoint x: 507, startPoint y: 93, endPoint x: 509, endPoint y: 110, distance: 16.8
click at [507, 93] on icon at bounding box center [506, 92] width 10 height 10
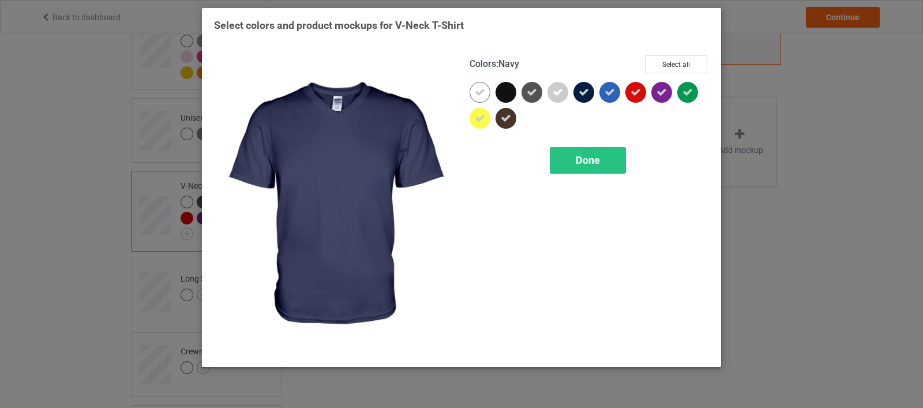
click at [582, 99] on div at bounding box center [583, 92] width 21 height 21
click at [582, 159] on span "Done" at bounding box center [588, 160] width 24 height 12
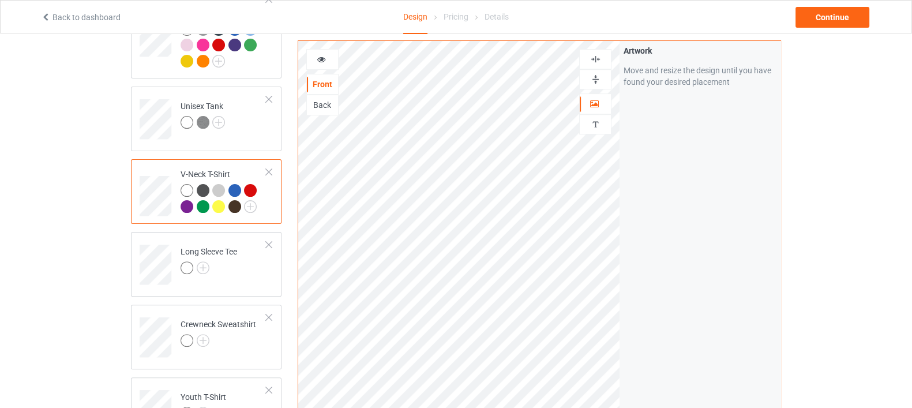
scroll to position [576, 0]
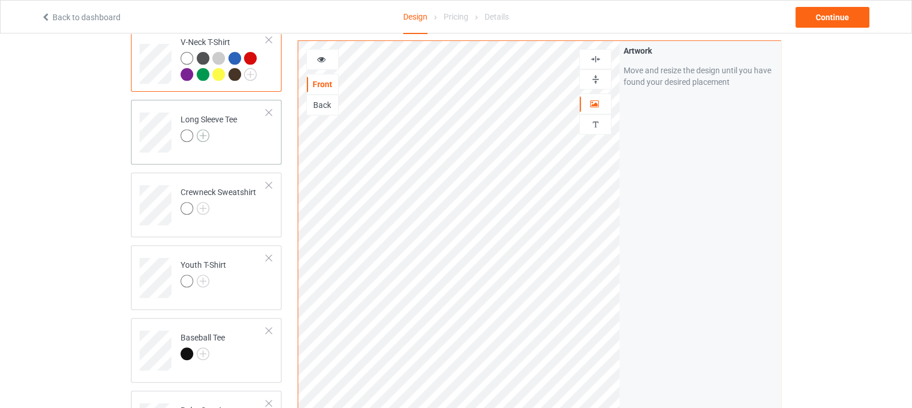
click at [198, 129] on img at bounding box center [203, 135] width 13 height 13
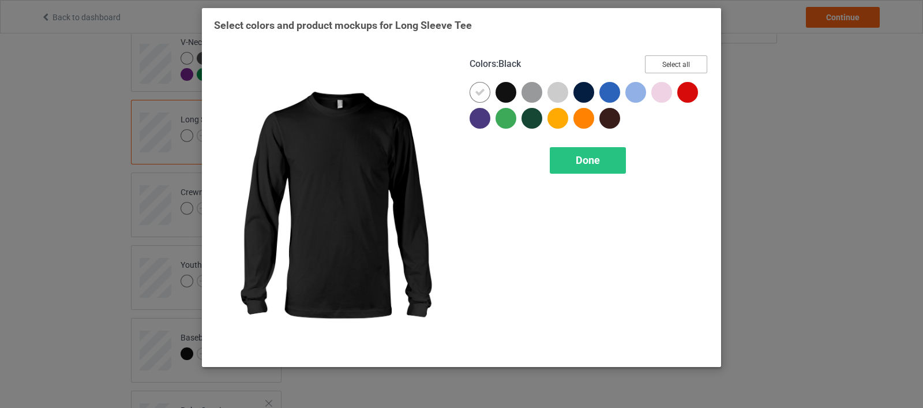
click at [661, 62] on button "Select all" at bounding box center [676, 64] width 62 height 18
drag, startPoint x: 503, startPoint y: 95, endPoint x: 574, endPoint y: 95, distance: 70.4
click at [505, 95] on icon at bounding box center [506, 92] width 10 height 10
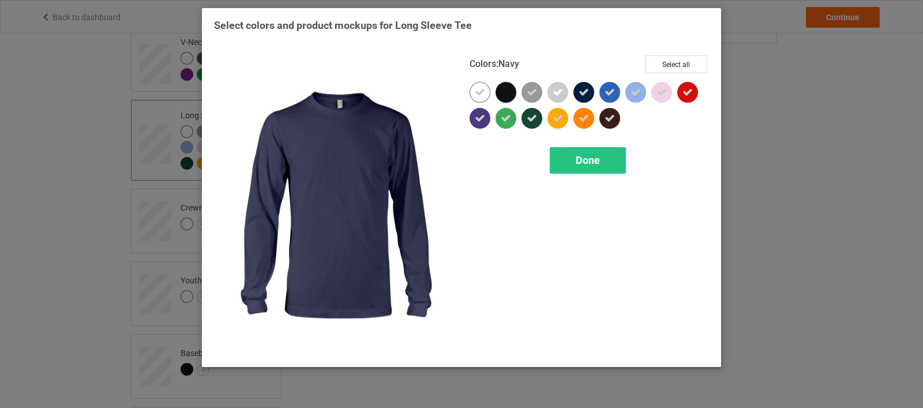
click at [584, 95] on icon at bounding box center [583, 92] width 10 height 10
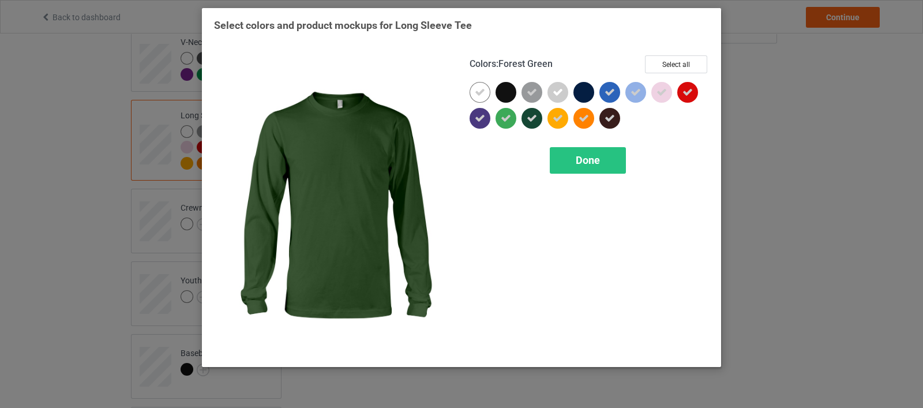
drag, startPoint x: 537, startPoint y: 118, endPoint x: 582, endPoint y: 146, distance: 52.3
click at [537, 116] on div at bounding box center [531, 118] width 21 height 21
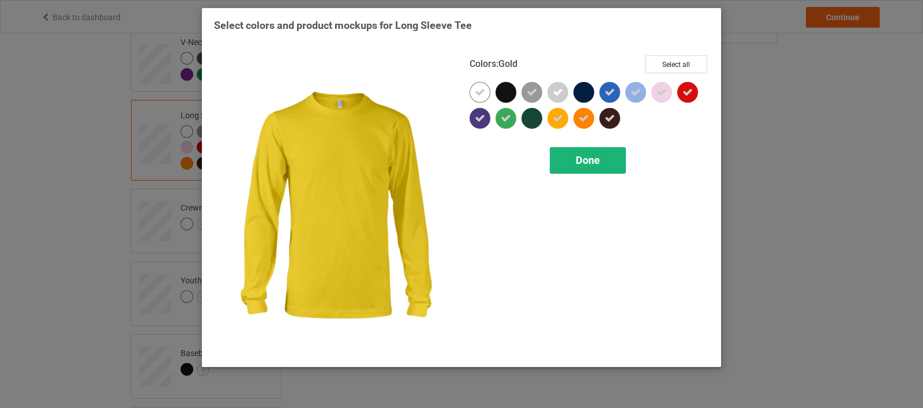
click at [597, 159] on span "Done" at bounding box center [588, 160] width 24 height 12
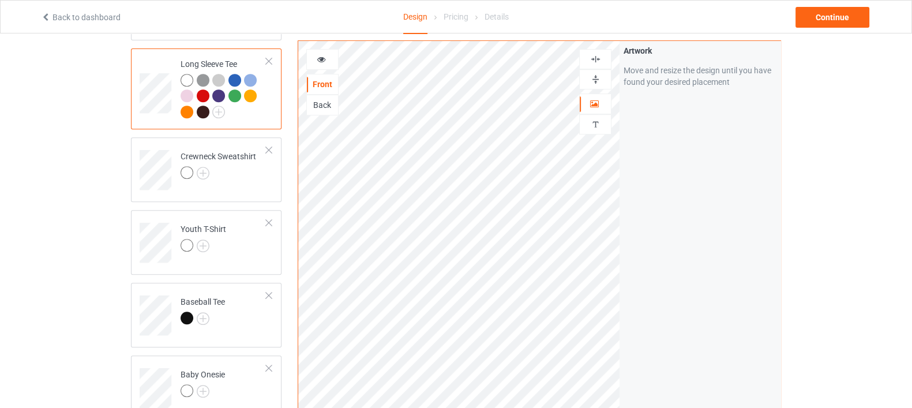
scroll to position [649, 0]
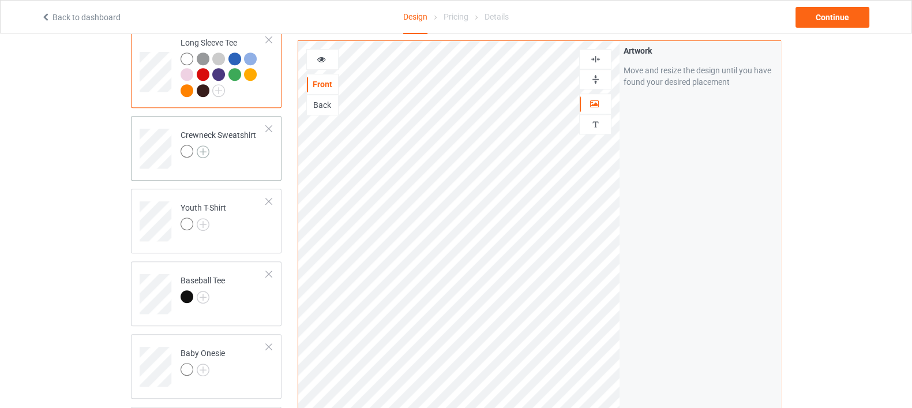
click at [205, 145] on img at bounding box center [203, 151] width 13 height 13
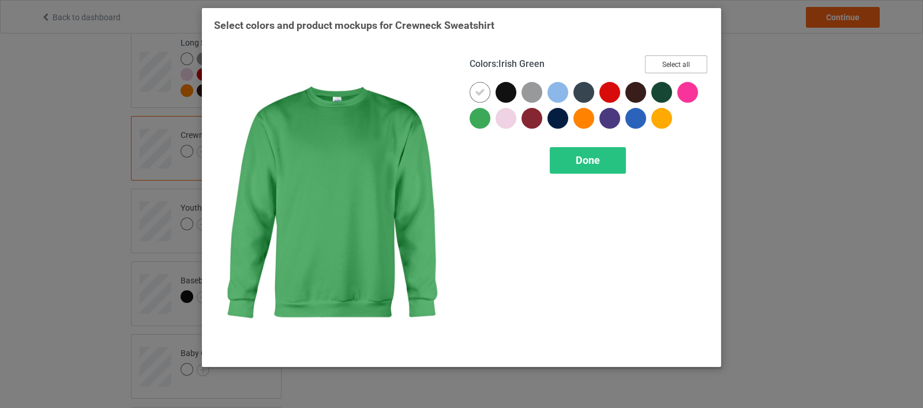
click at [658, 66] on button "Select all" at bounding box center [676, 64] width 62 height 18
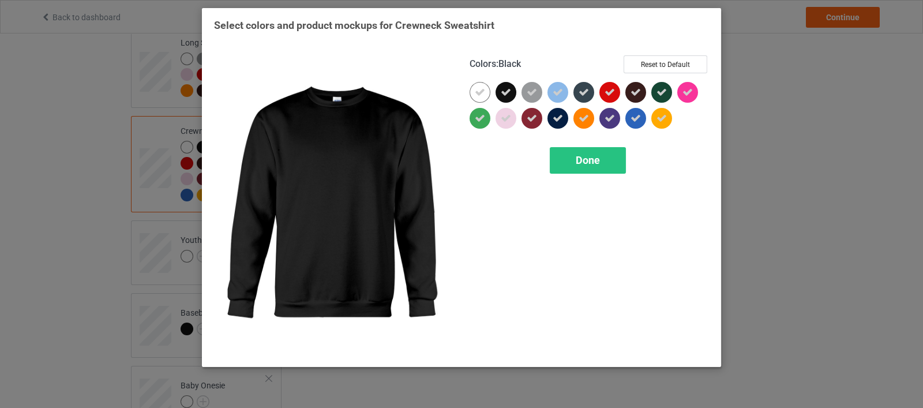
click at [507, 95] on icon at bounding box center [506, 92] width 10 height 10
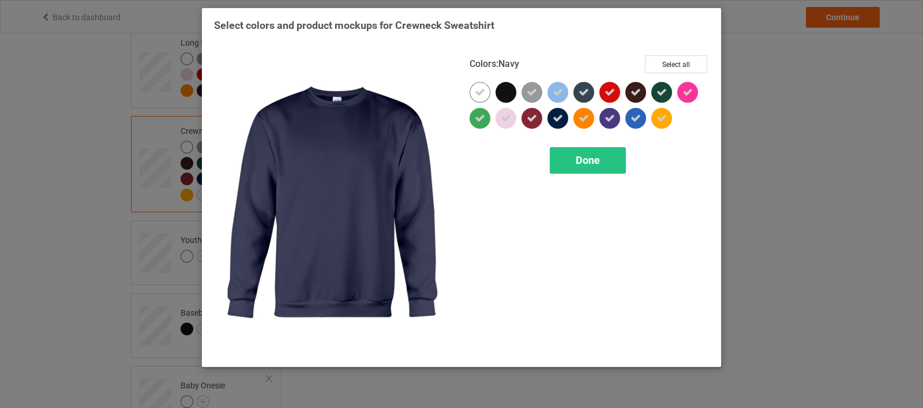
click at [557, 116] on icon at bounding box center [557, 118] width 10 height 10
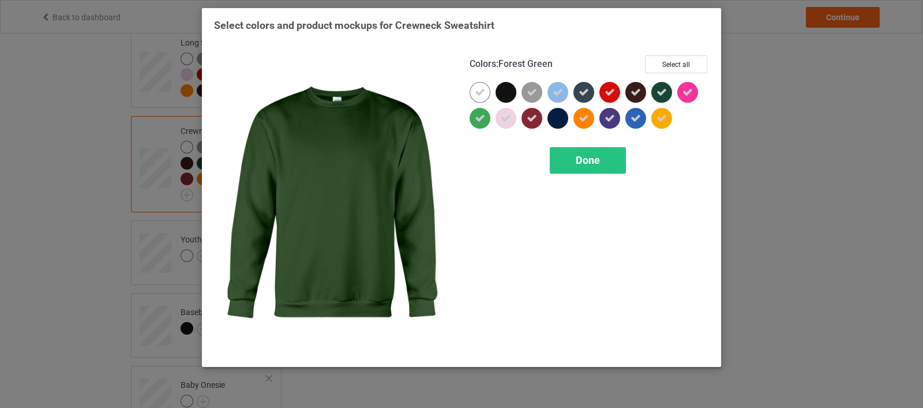
click at [659, 95] on icon at bounding box center [661, 92] width 10 height 10
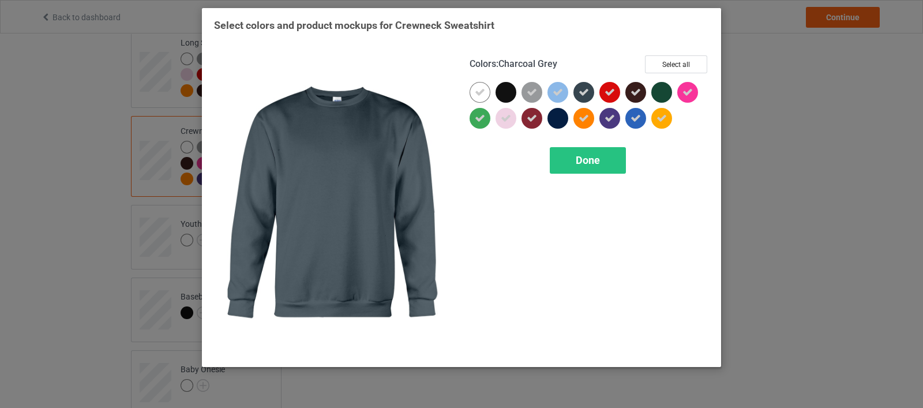
click at [590, 95] on div at bounding box center [583, 92] width 21 height 21
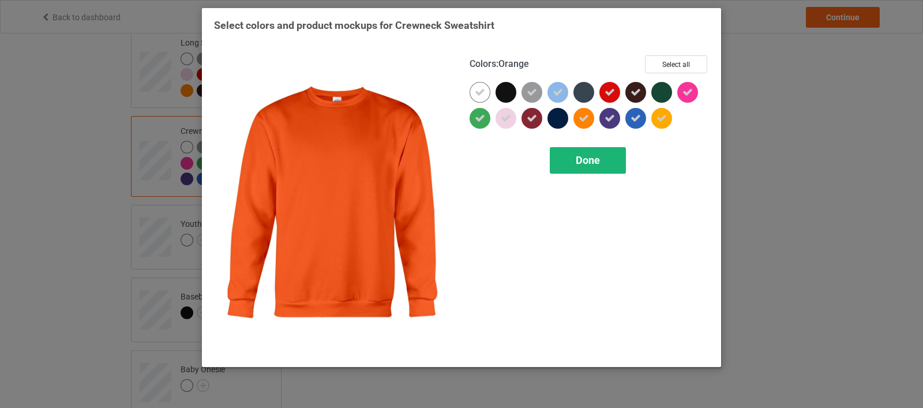
click at [593, 165] on span "Done" at bounding box center [588, 160] width 24 height 12
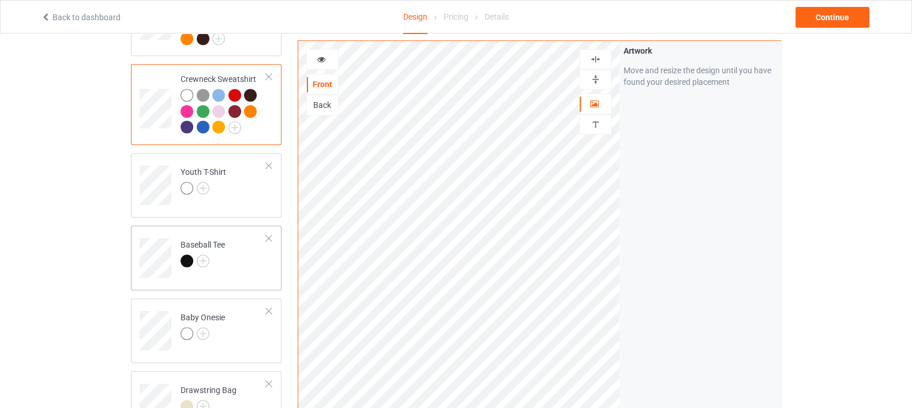
scroll to position [721, 0]
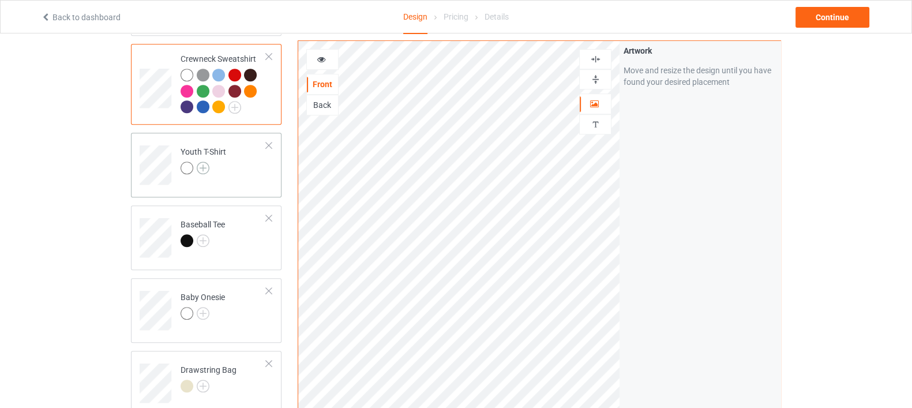
click at [202, 161] on img at bounding box center [203, 167] width 13 height 13
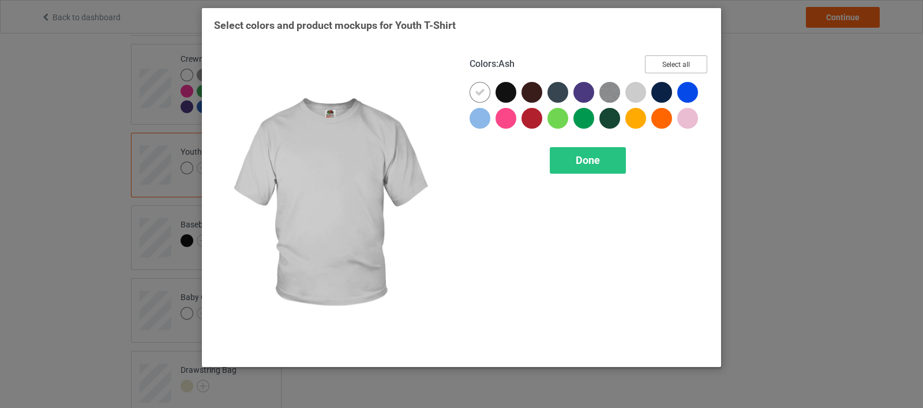
click at [671, 69] on button "Select all" at bounding box center [676, 64] width 62 height 18
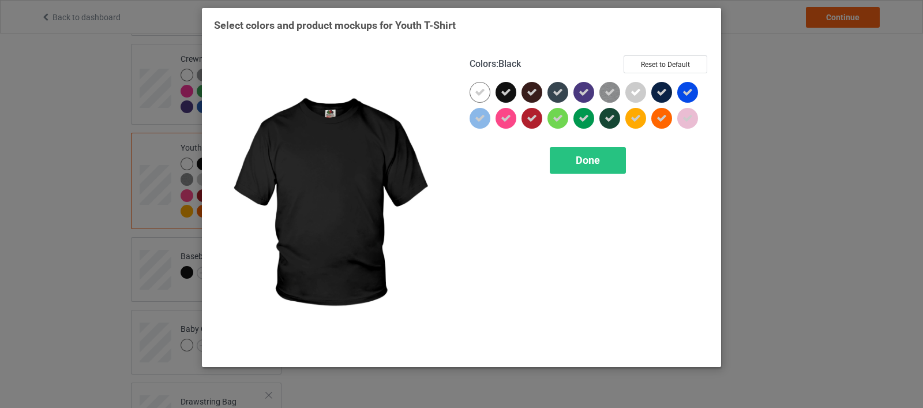
click at [504, 98] on div at bounding box center [505, 92] width 21 height 21
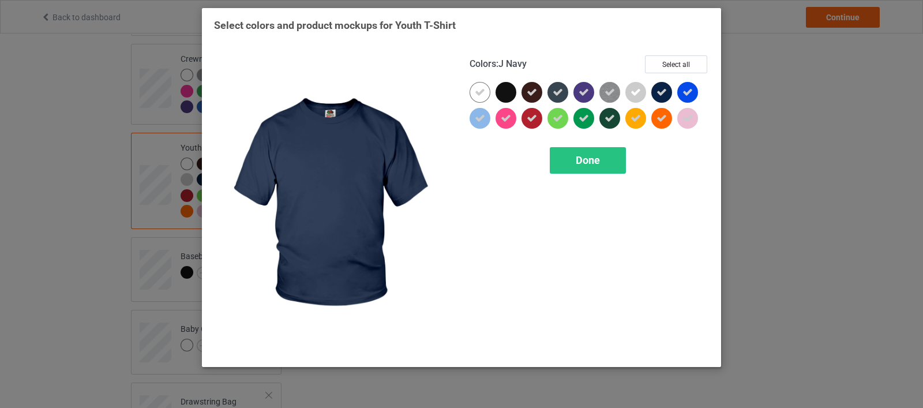
click at [668, 92] on div at bounding box center [661, 92] width 21 height 21
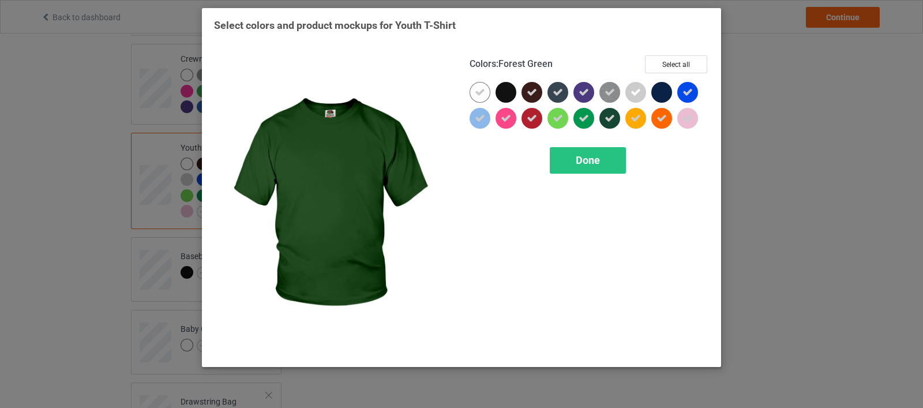
click at [611, 120] on icon at bounding box center [609, 118] width 10 height 10
click at [588, 160] on span "Done" at bounding box center [588, 160] width 24 height 12
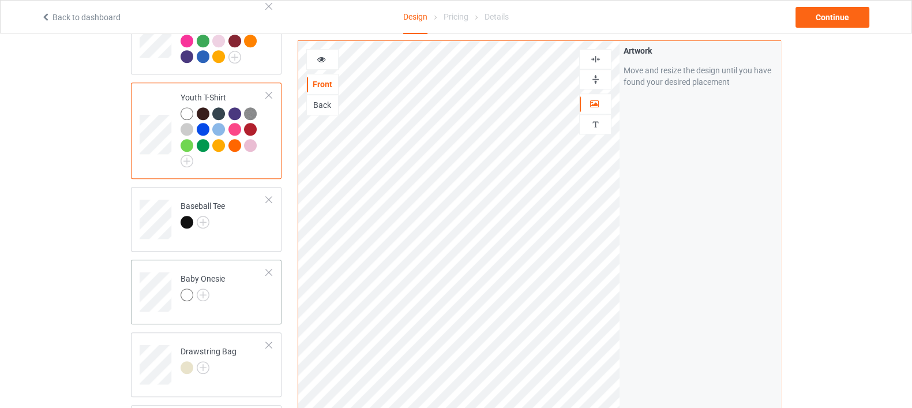
scroll to position [793, 0]
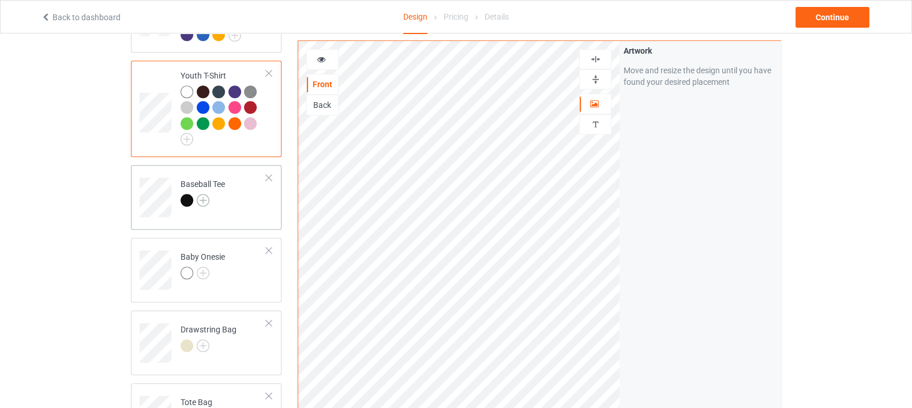
click at [205, 194] on img at bounding box center [203, 200] width 13 height 13
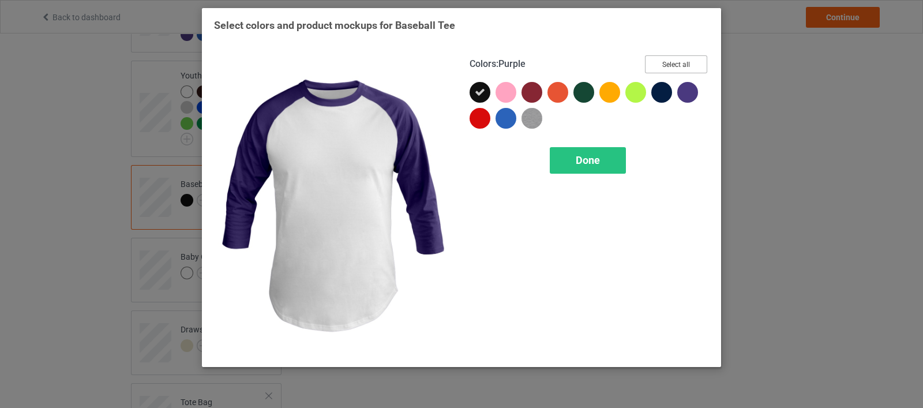
click at [672, 70] on button "Select all" at bounding box center [676, 64] width 62 height 18
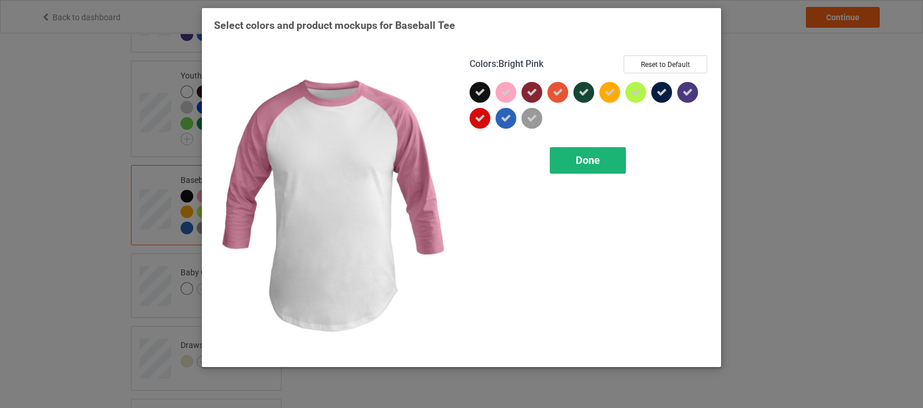
click at [574, 161] on div "Done" at bounding box center [588, 160] width 76 height 27
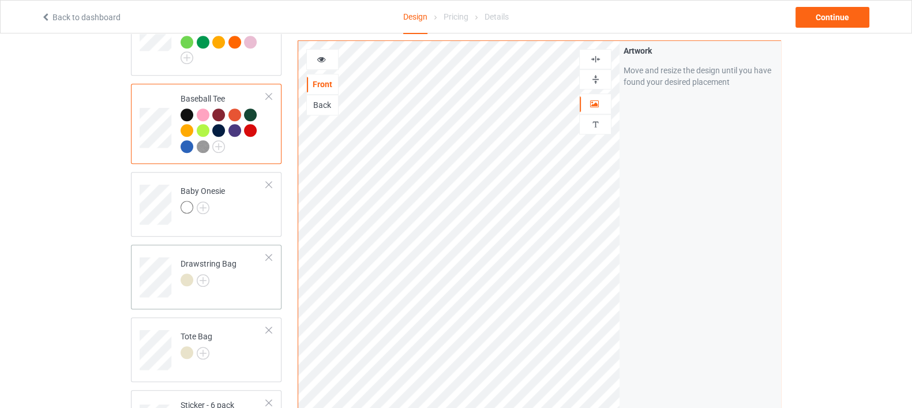
scroll to position [937, 0]
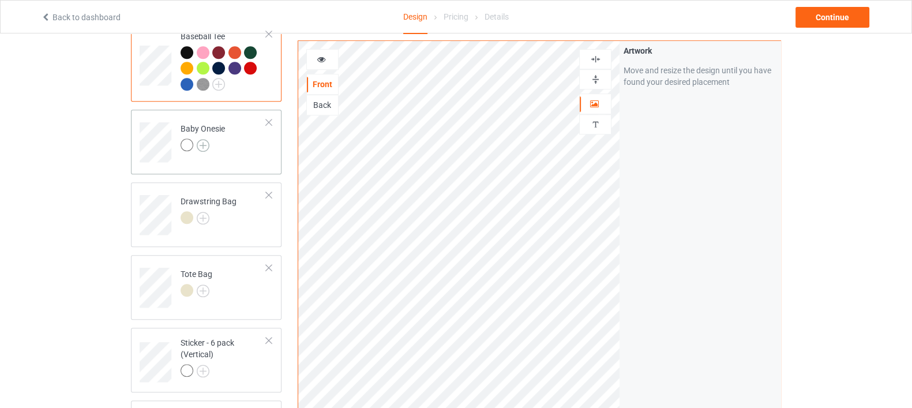
click at [205, 139] on img at bounding box center [203, 145] width 13 height 13
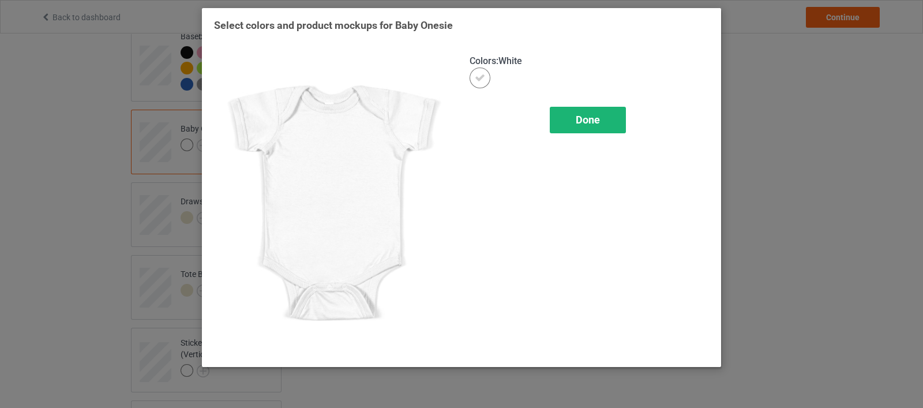
click at [591, 122] on span "Done" at bounding box center [588, 120] width 24 height 12
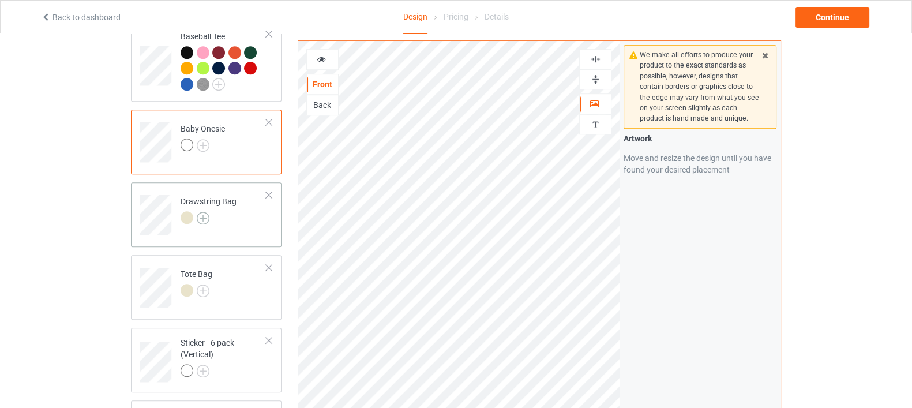
click at [207, 212] on img at bounding box center [203, 218] width 13 height 13
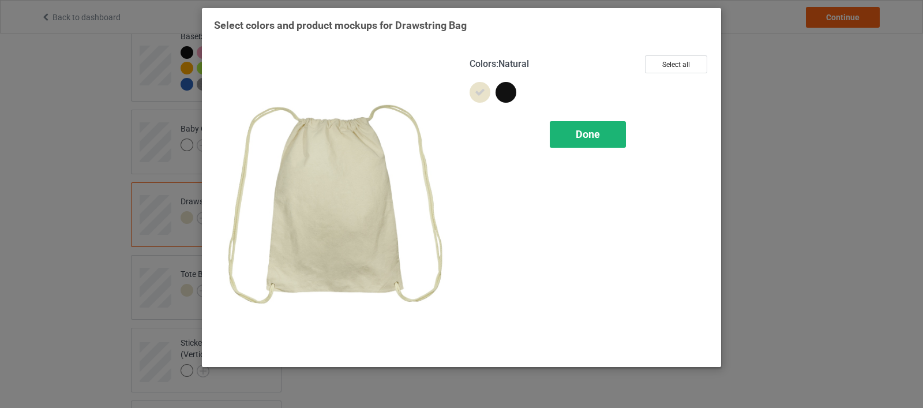
click at [593, 134] on span "Done" at bounding box center [588, 134] width 24 height 12
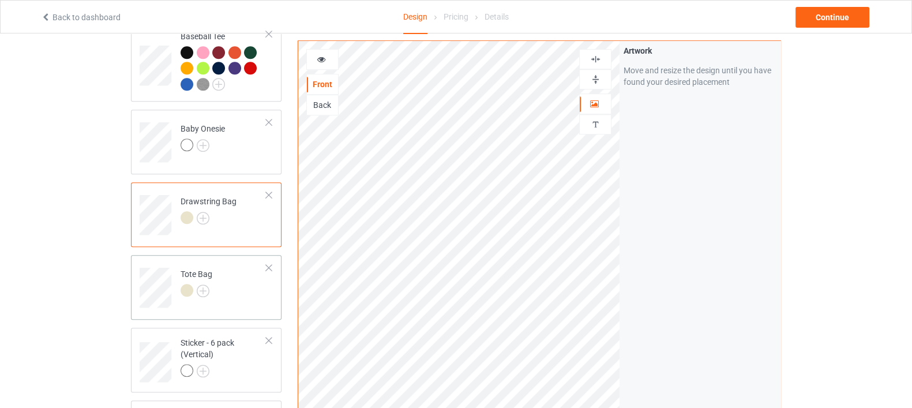
click at [193, 284] on div at bounding box center [189, 292] width 16 height 16
click at [200, 284] on img at bounding box center [203, 290] width 13 height 13
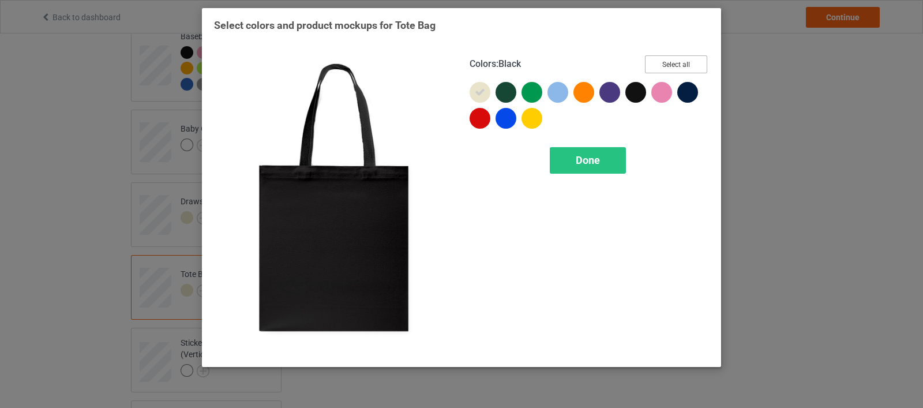
click at [667, 70] on button "Select all" at bounding box center [676, 64] width 62 height 18
click at [637, 91] on icon at bounding box center [635, 92] width 10 height 10
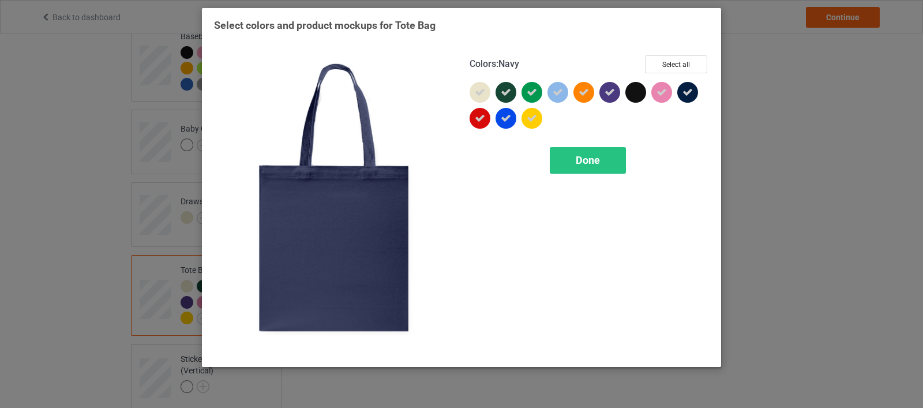
click at [682, 95] on icon at bounding box center [687, 92] width 10 height 10
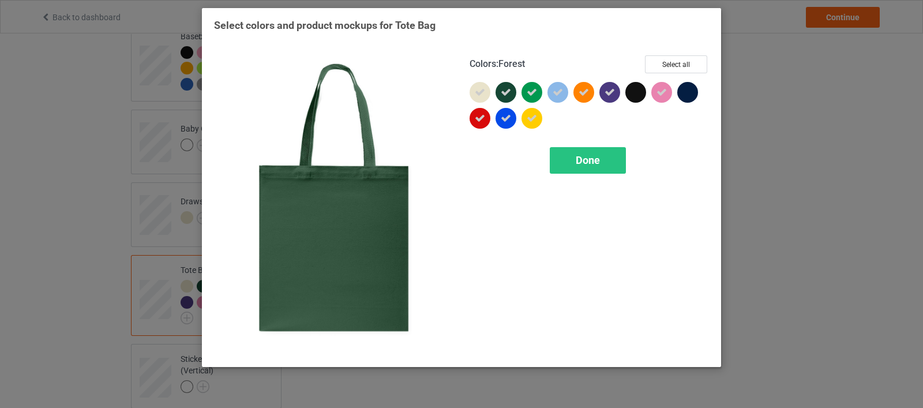
click at [508, 95] on icon at bounding box center [506, 92] width 10 height 10
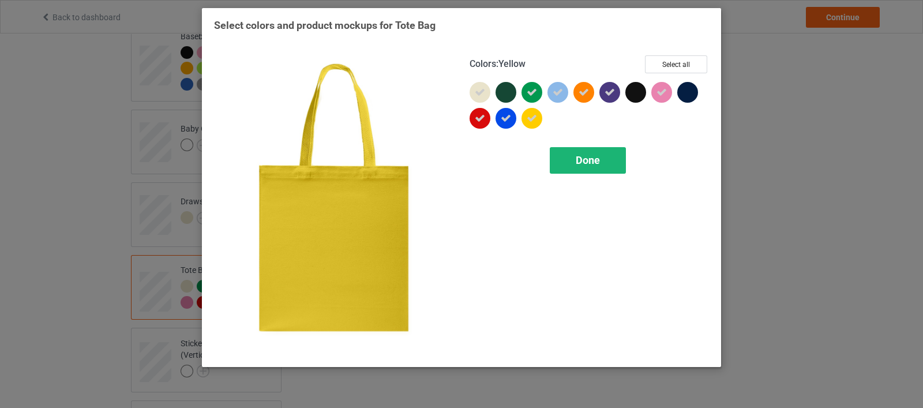
click at [571, 156] on div "Done" at bounding box center [588, 160] width 76 height 27
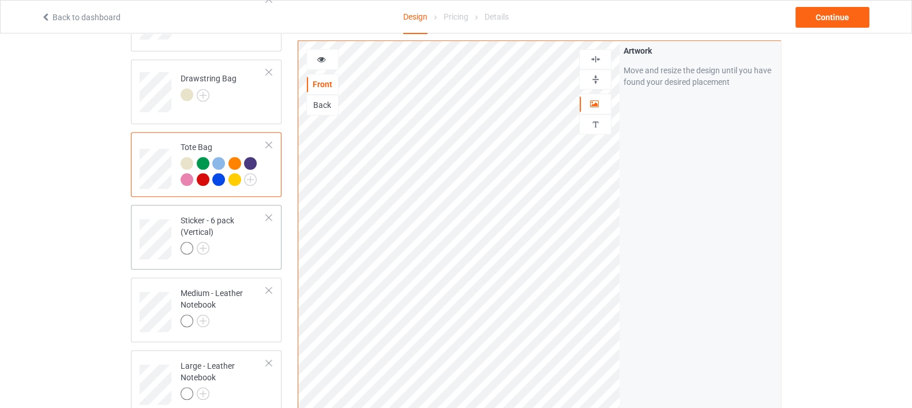
scroll to position [1081, 0]
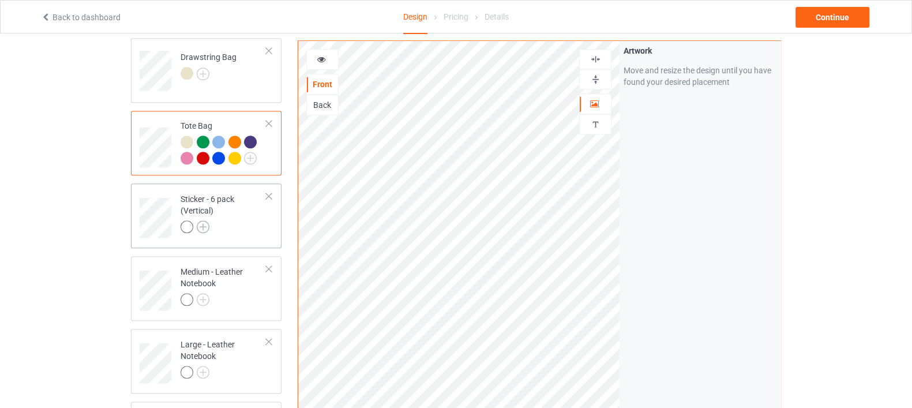
click at [208, 220] on img at bounding box center [203, 226] width 13 height 13
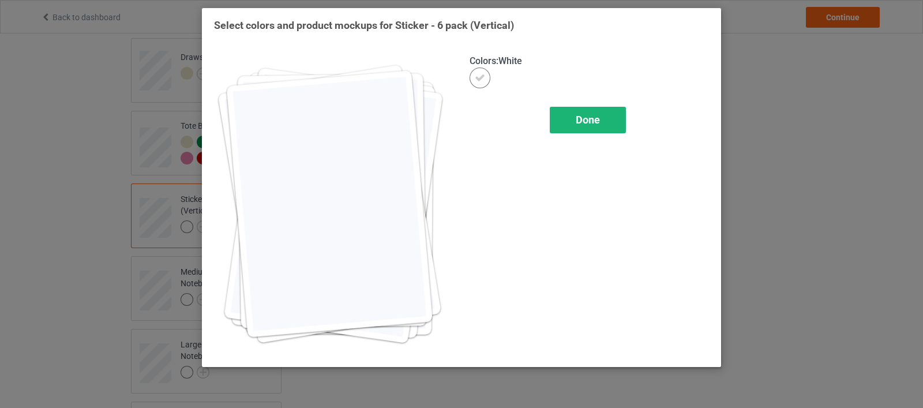
click at [585, 115] on span "Done" at bounding box center [588, 120] width 24 height 12
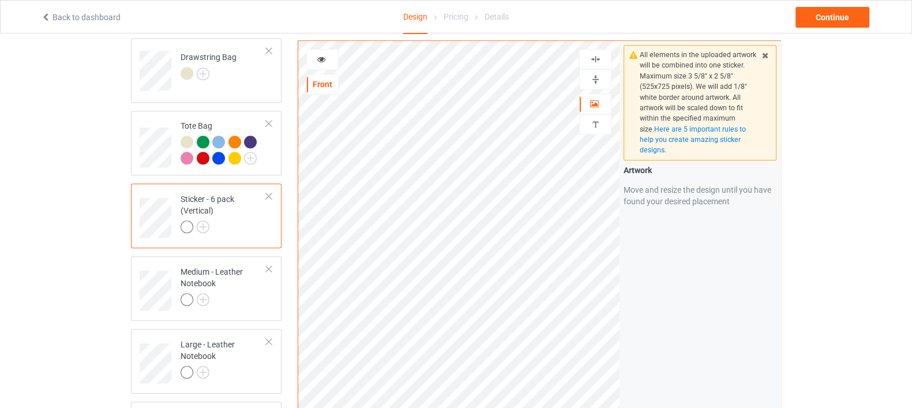
click at [598, 79] on img at bounding box center [595, 79] width 11 height 11
click at [597, 55] on img at bounding box center [595, 59] width 11 height 11
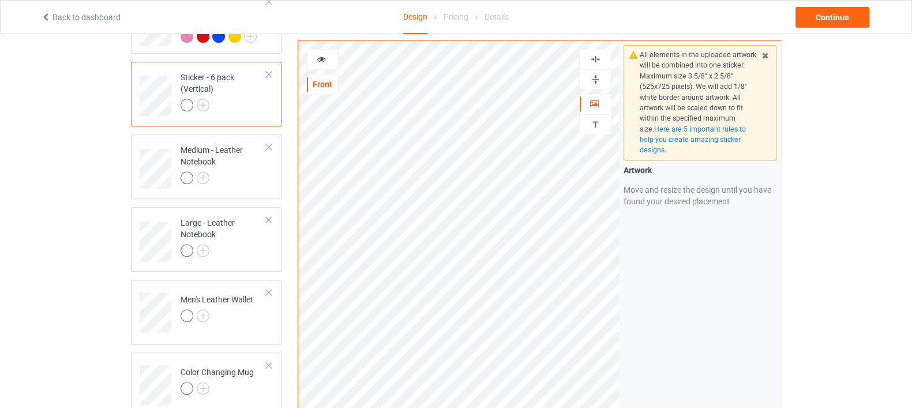
scroll to position [1225, 0]
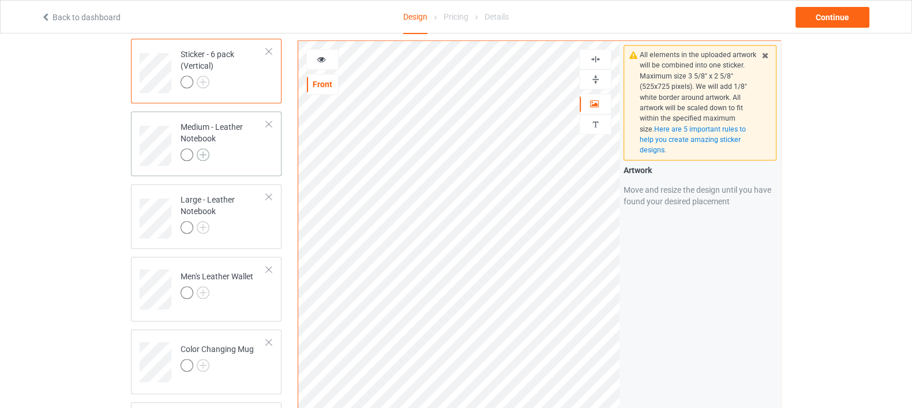
click at [205, 148] on img at bounding box center [203, 154] width 13 height 13
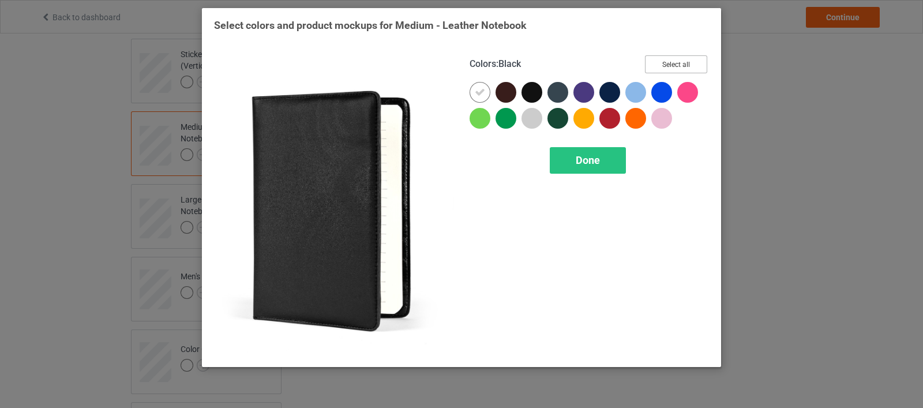
click at [676, 65] on button "Select all" at bounding box center [676, 64] width 62 height 18
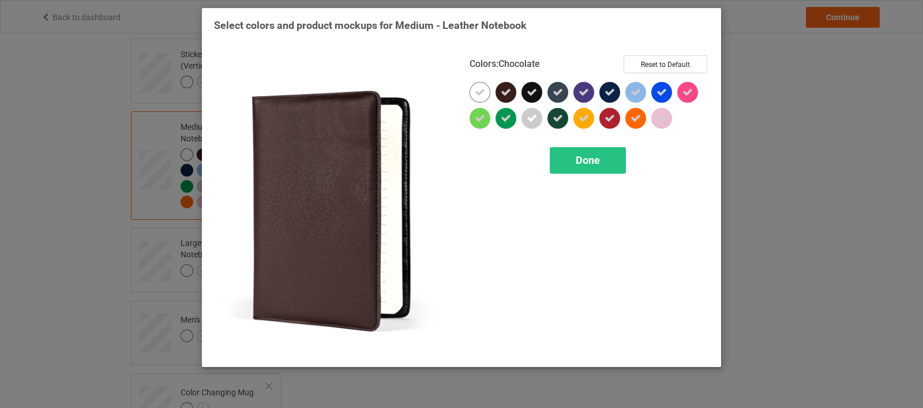
click at [508, 96] on icon at bounding box center [506, 92] width 10 height 10
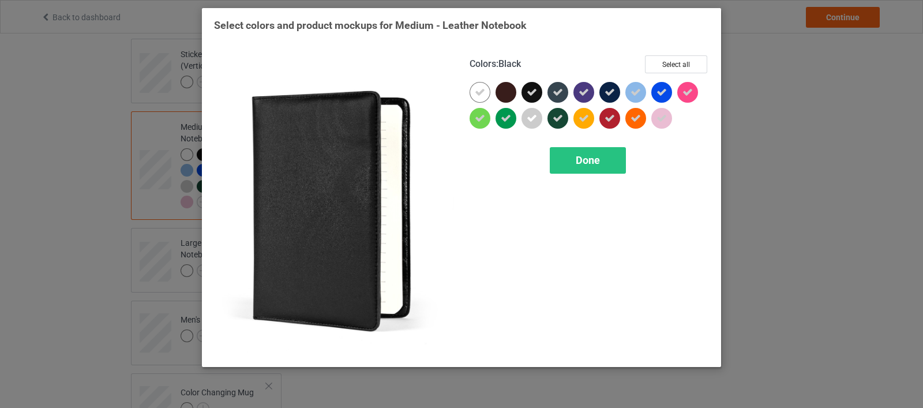
drag, startPoint x: 535, startPoint y: 100, endPoint x: 562, endPoint y: 98, distance: 27.2
click at [535, 100] on div at bounding box center [531, 92] width 21 height 21
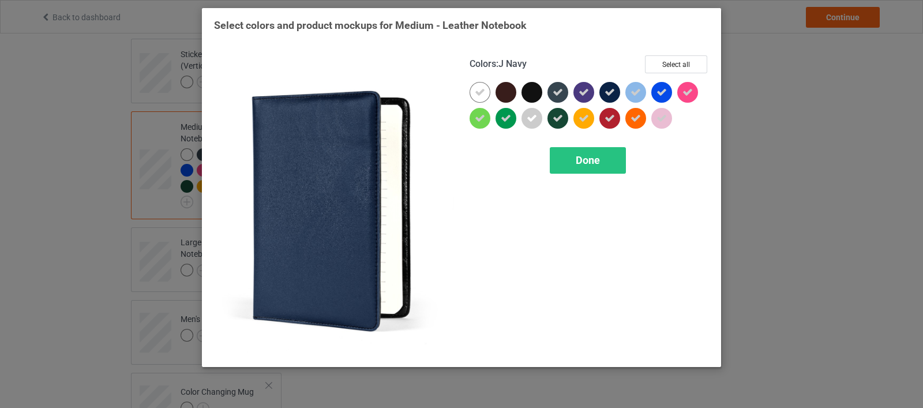
click at [608, 93] on icon at bounding box center [609, 92] width 10 height 10
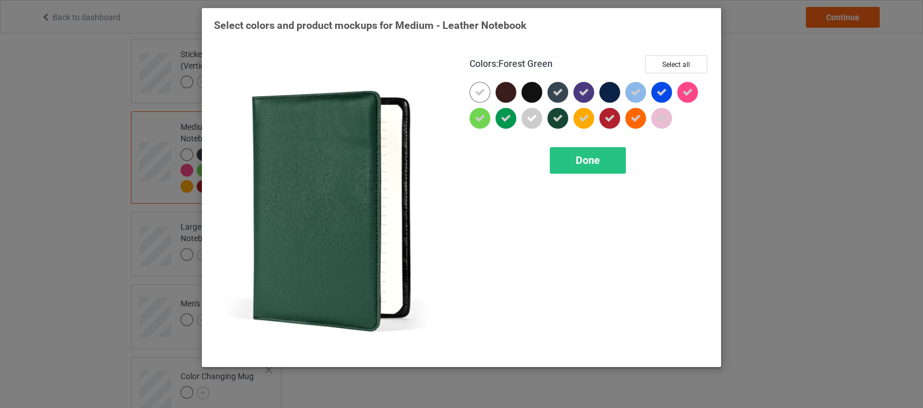
click at [558, 119] on icon at bounding box center [557, 118] width 10 height 10
click at [579, 161] on span "Done" at bounding box center [588, 160] width 24 height 12
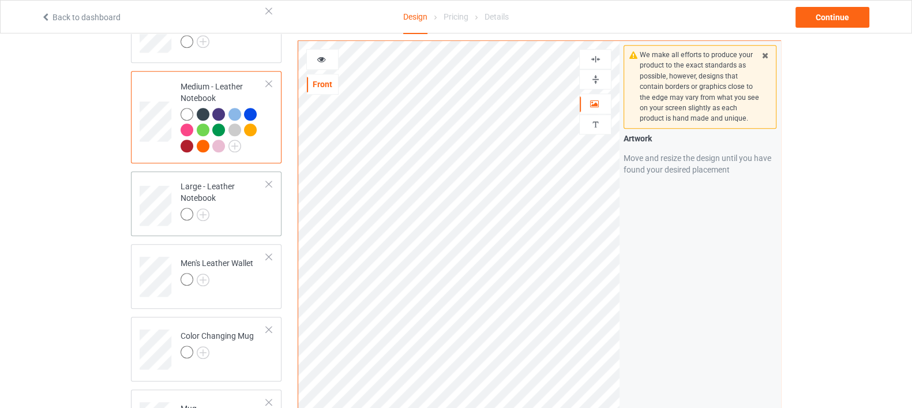
scroll to position [1298, 0]
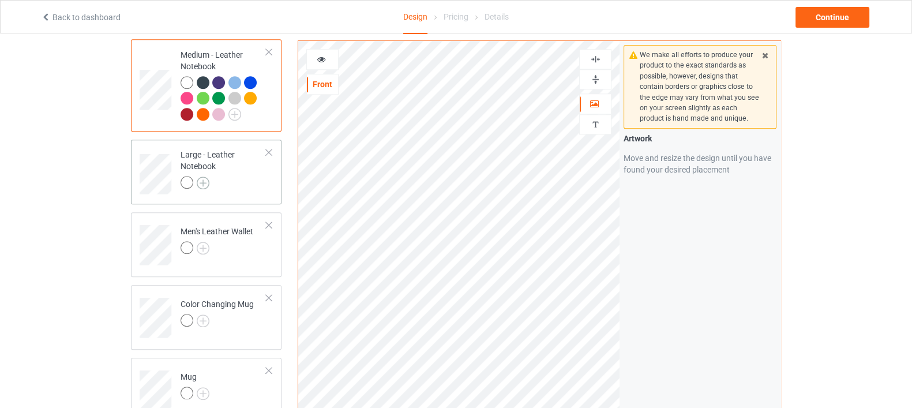
click at [202, 176] on img at bounding box center [203, 182] width 13 height 13
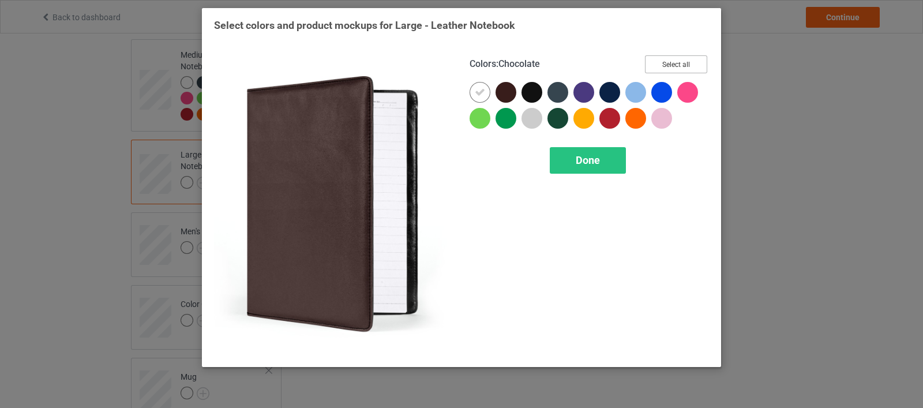
click at [663, 65] on button "Select all" at bounding box center [676, 64] width 62 height 18
click at [505, 99] on div at bounding box center [505, 92] width 21 height 21
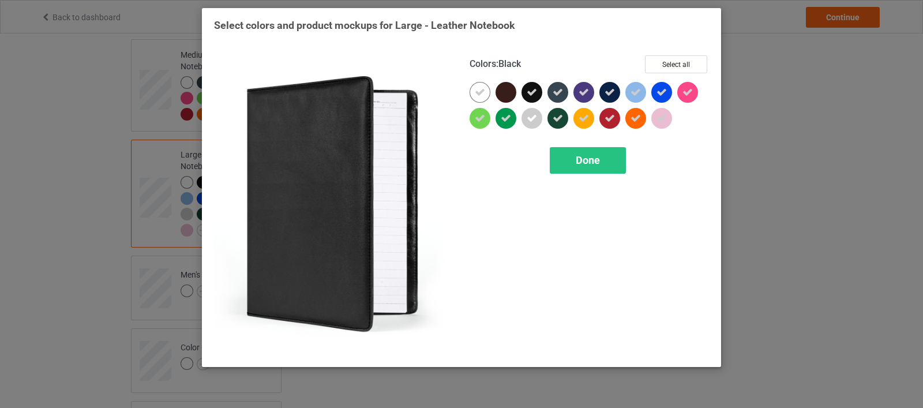
click at [534, 94] on icon at bounding box center [532, 92] width 10 height 10
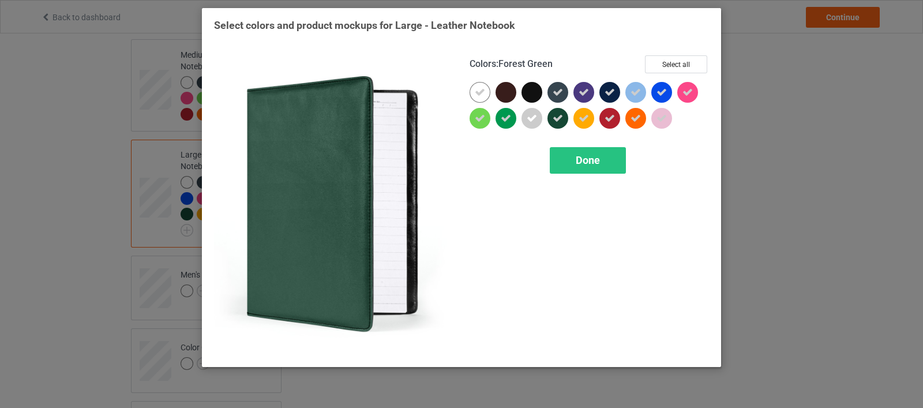
drag, startPoint x: 556, startPoint y: 122, endPoint x: 610, endPoint y: 94, distance: 60.4
click at [558, 122] on icon at bounding box center [557, 118] width 10 height 10
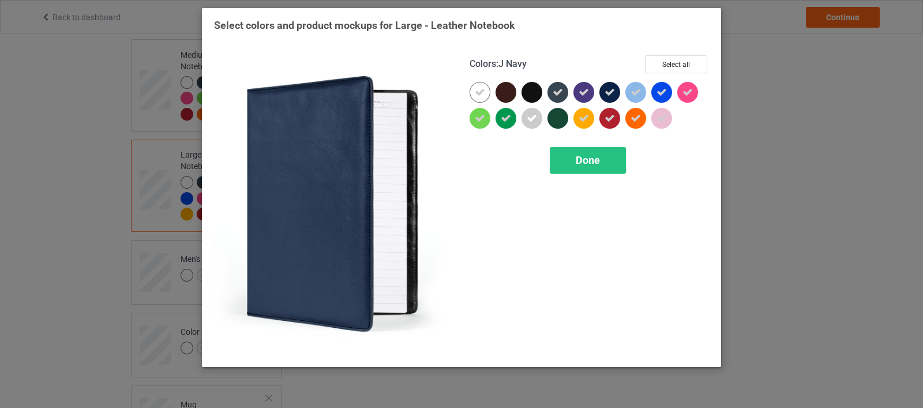
click at [611, 94] on icon at bounding box center [609, 92] width 10 height 10
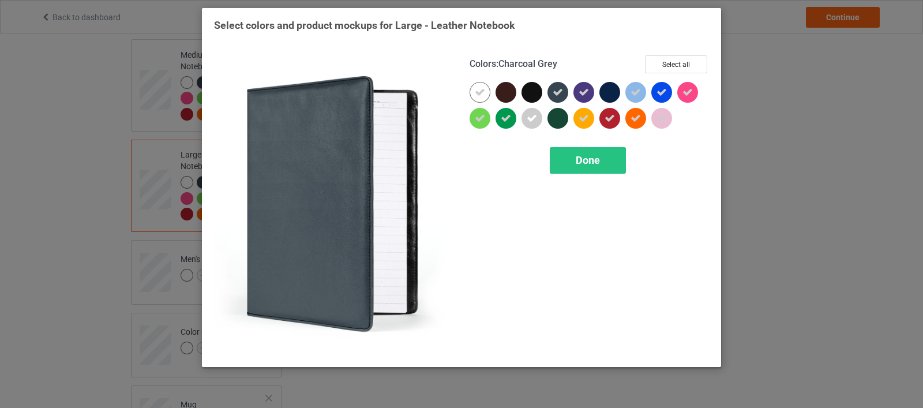
click at [558, 92] on icon at bounding box center [557, 92] width 10 height 10
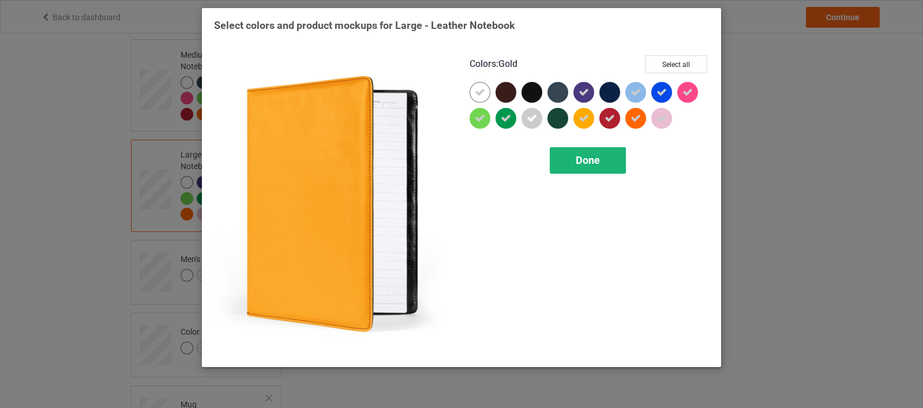
click at [600, 166] on div "Done" at bounding box center [588, 160] width 76 height 27
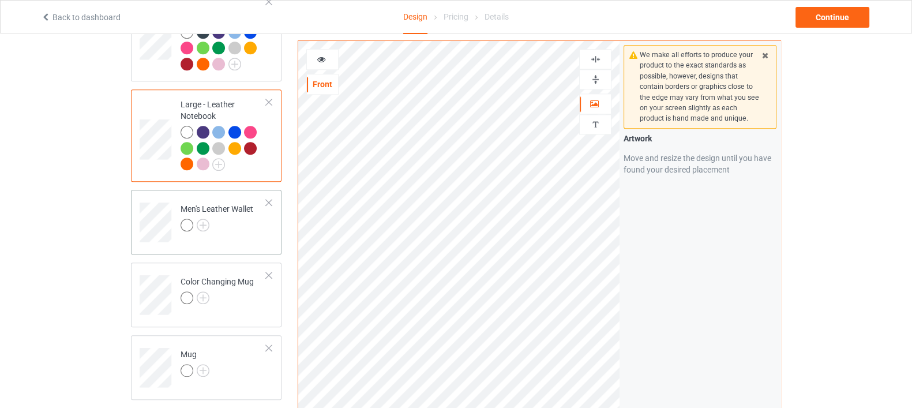
scroll to position [1370, 0]
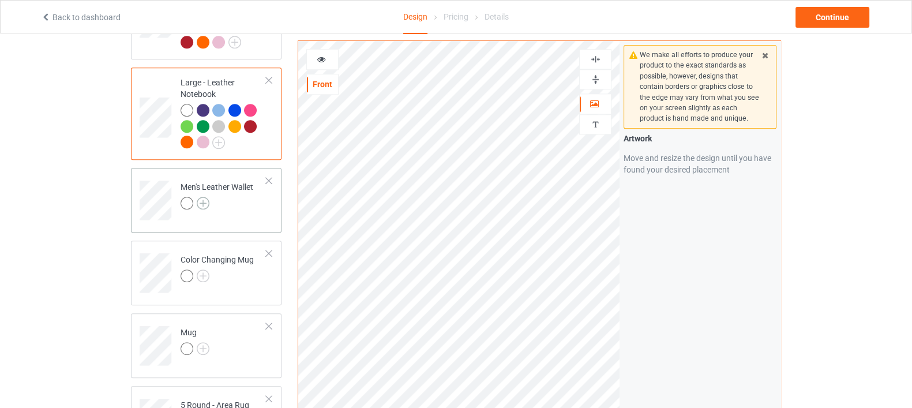
click at [206, 197] on img at bounding box center [203, 203] width 13 height 13
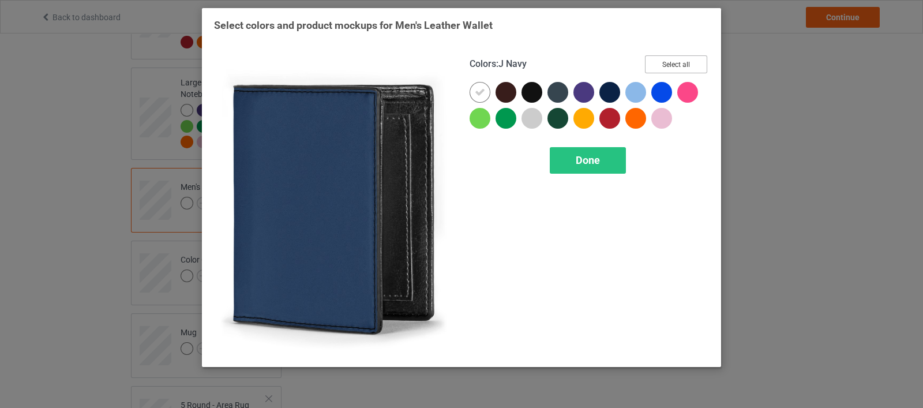
click at [664, 61] on button "Select all" at bounding box center [676, 64] width 62 height 18
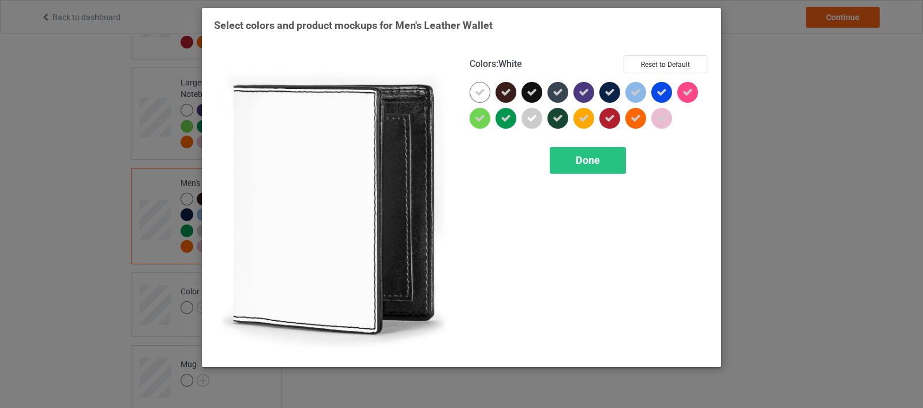
click at [486, 94] on div at bounding box center [479, 92] width 21 height 21
click at [479, 94] on div at bounding box center [479, 92] width 21 height 21
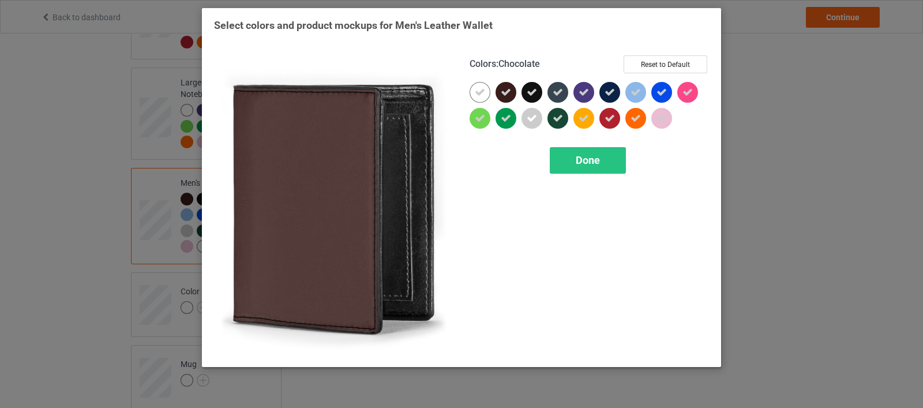
drag, startPoint x: 499, startPoint y: 94, endPoint x: 519, endPoint y: 94, distance: 20.2
click at [501, 94] on div at bounding box center [505, 92] width 21 height 21
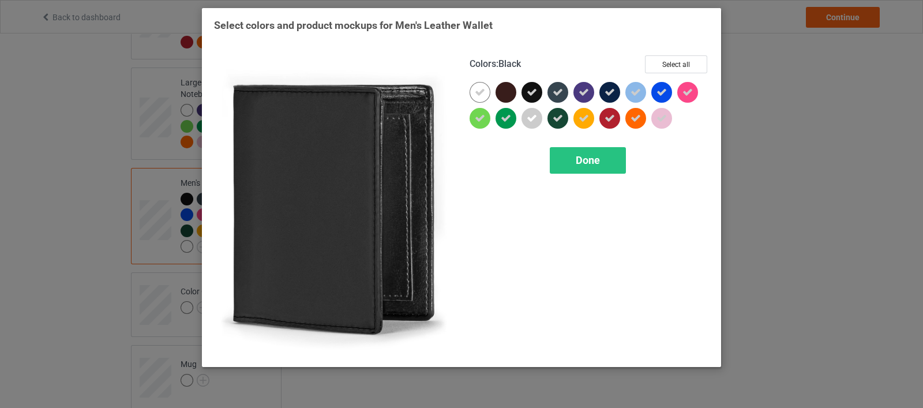
click at [528, 94] on icon at bounding box center [532, 92] width 10 height 10
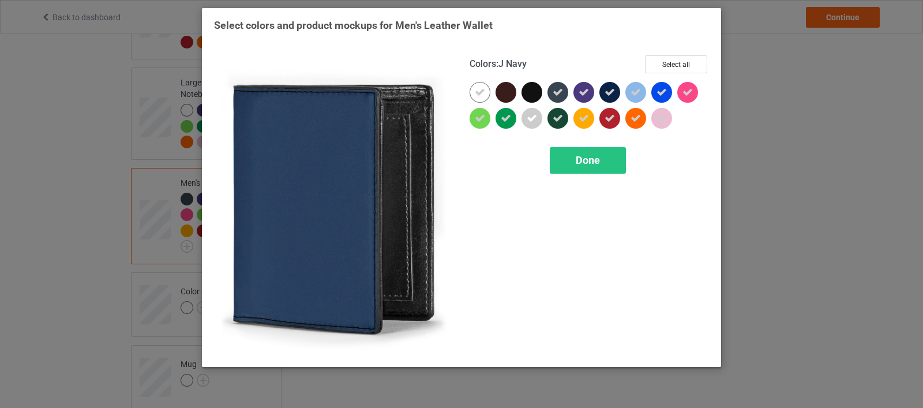
click at [606, 87] on icon at bounding box center [609, 92] width 10 height 10
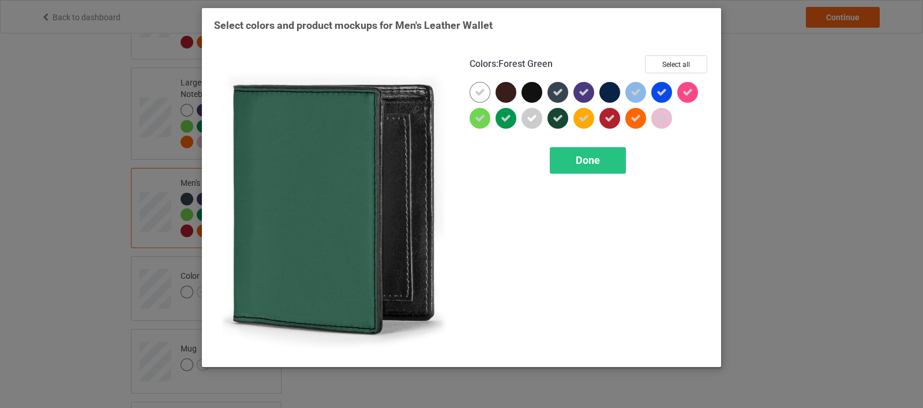
click at [550, 112] on div at bounding box center [557, 118] width 21 height 21
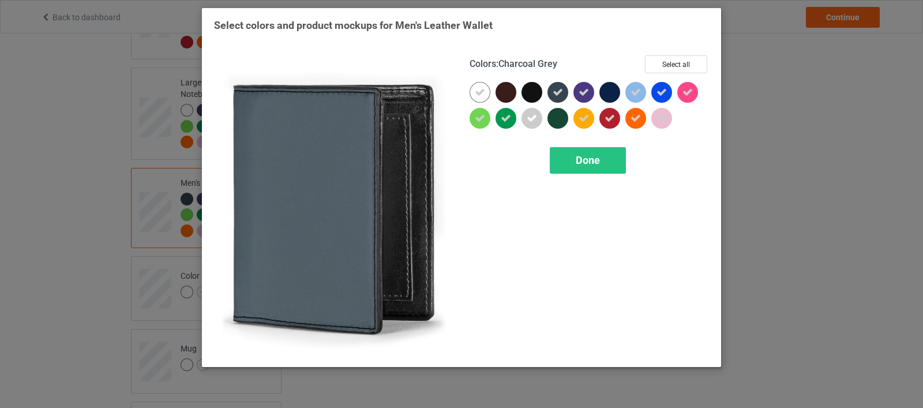
click at [556, 89] on icon at bounding box center [557, 92] width 10 height 10
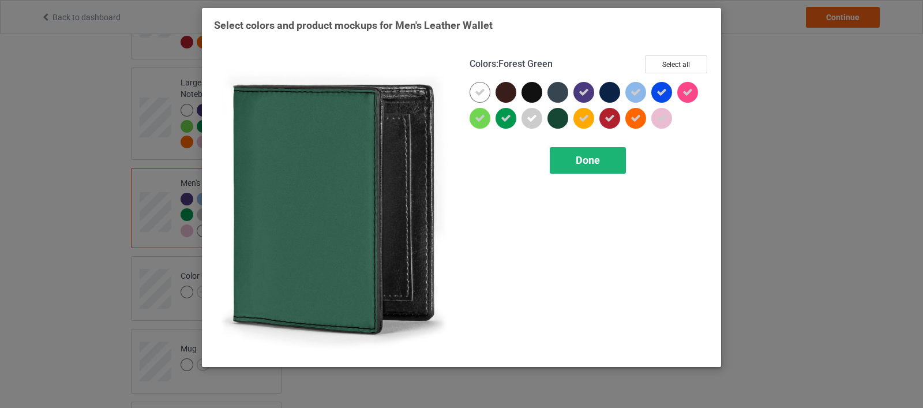
click at [577, 159] on span "Done" at bounding box center [588, 160] width 24 height 12
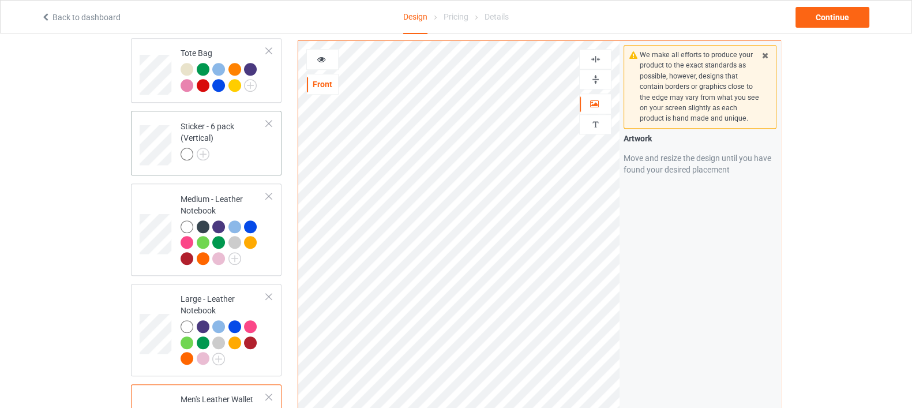
scroll to position [1153, 0]
click at [239, 148] on div at bounding box center [224, 156] width 86 height 16
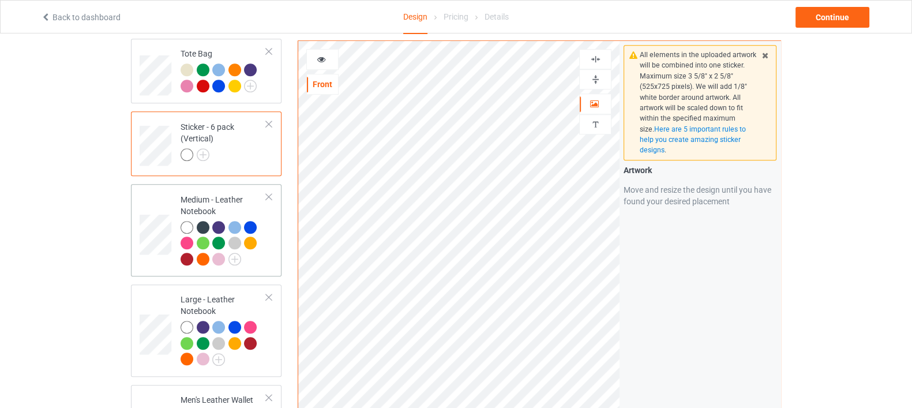
click at [269, 244] on td "Medium - Leather Notebook" at bounding box center [223, 230] width 99 height 83
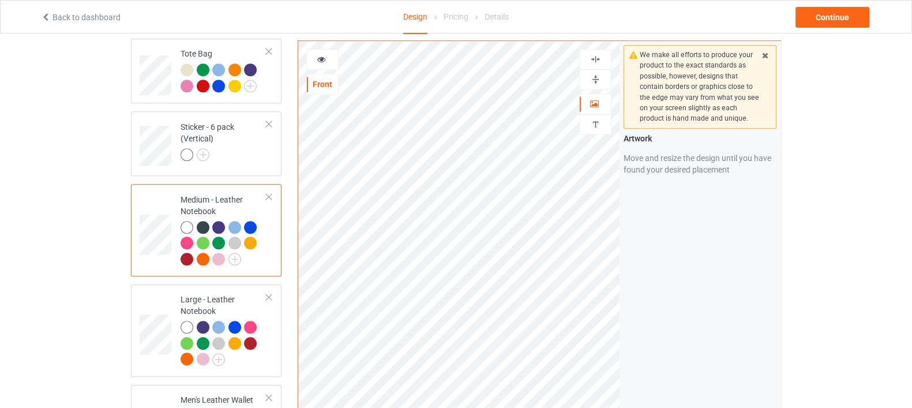
scroll to position [1298, 0]
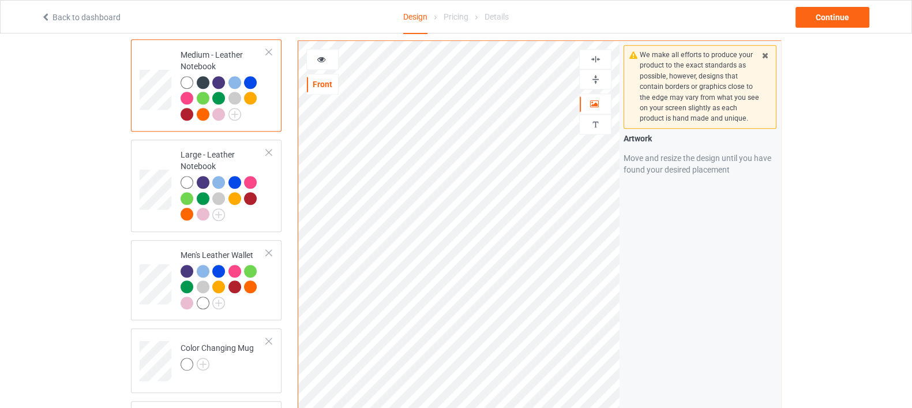
click at [588, 80] on div at bounding box center [595, 79] width 31 height 11
click at [251, 213] on div "Large - Leather Notebook" at bounding box center [206, 186] width 151 height 92
click at [595, 80] on img at bounding box center [595, 79] width 11 height 11
click at [595, 78] on img at bounding box center [595, 79] width 11 height 11
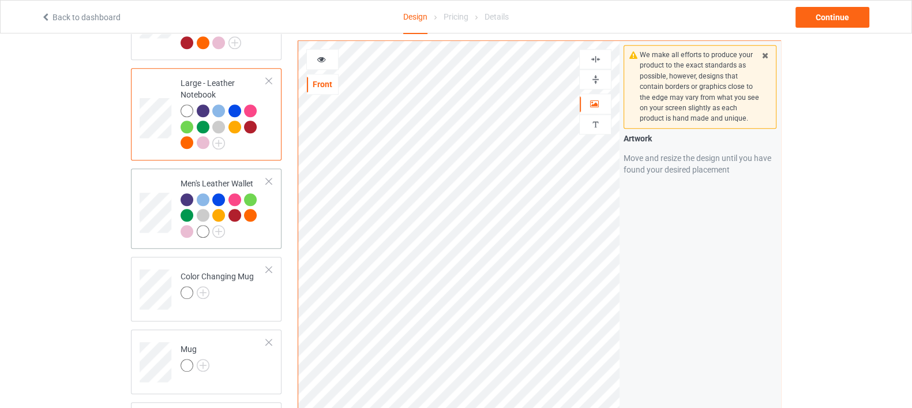
scroll to position [1370, 0]
click at [242, 219] on div at bounding box center [224, 217] width 86 height 48
click at [597, 82] on img at bounding box center [595, 79] width 11 height 11
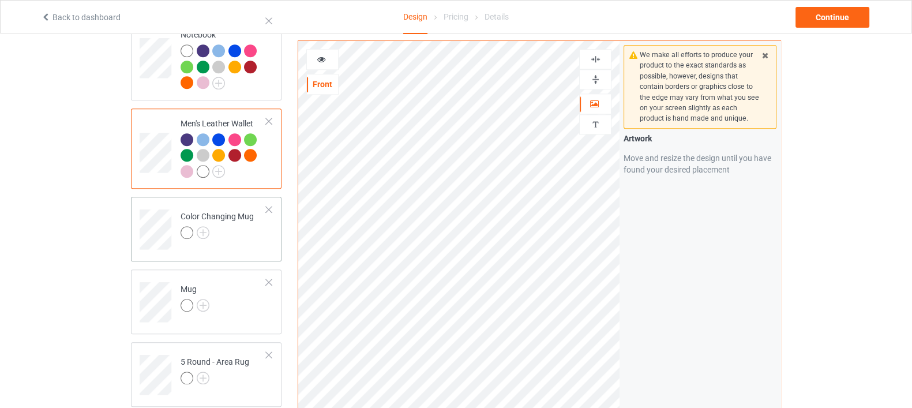
scroll to position [1442, 0]
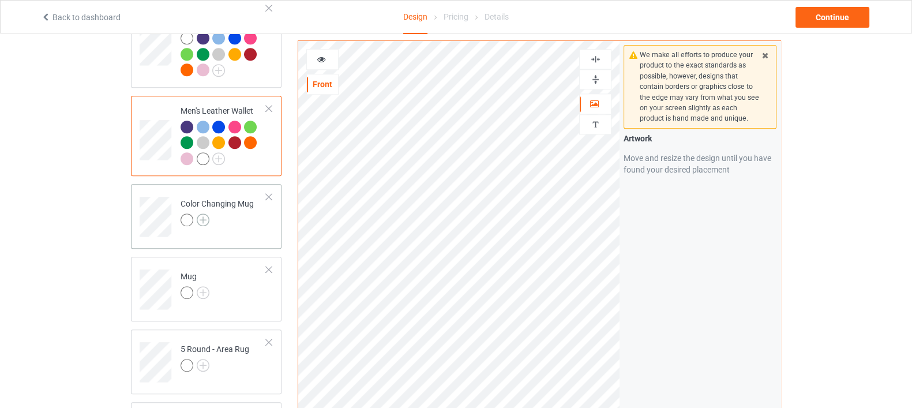
click at [198, 213] on img at bounding box center [203, 219] width 13 height 13
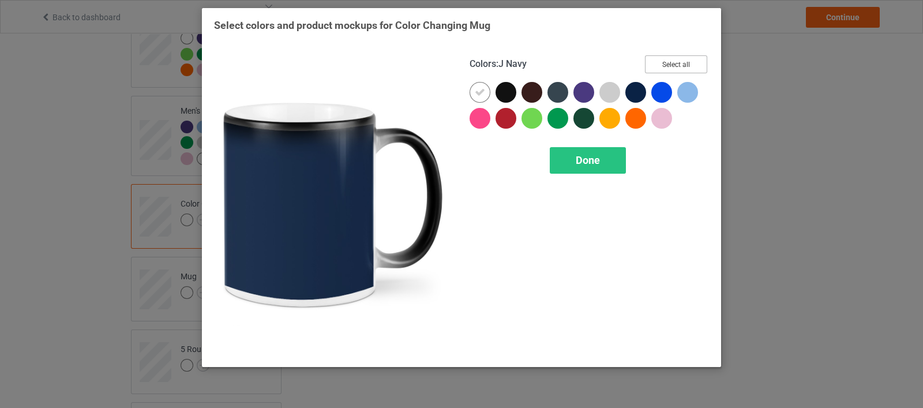
click at [654, 67] on button "Select all" at bounding box center [676, 64] width 62 height 18
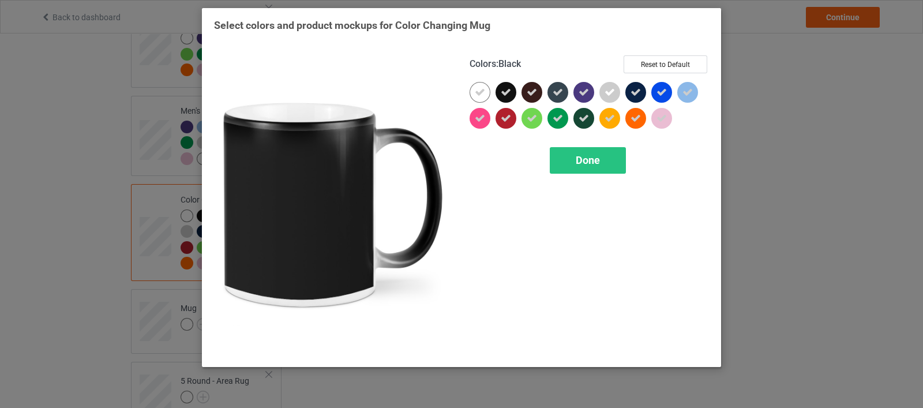
click at [512, 93] on div at bounding box center [505, 92] width 21 height 21
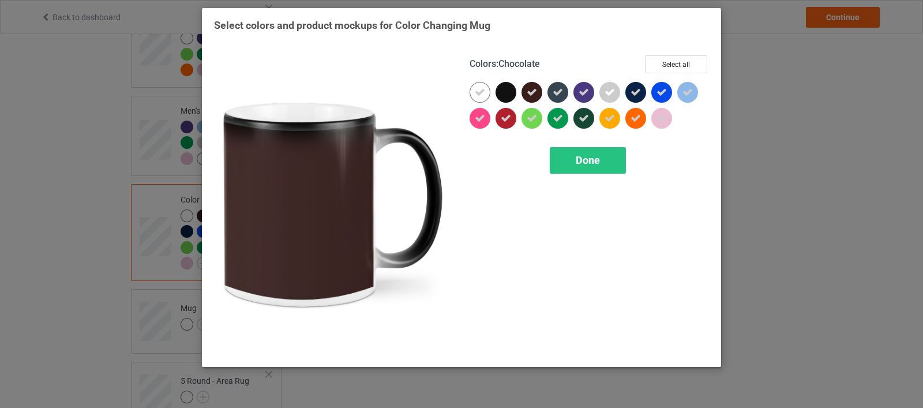
drag, startPoint x: 525, startPoint y: 93, endPoint x: 606, endPoint y: 96, distance: 80.8
click at [530, 93] on div at bounding box center [531, 92] width 21 height 21
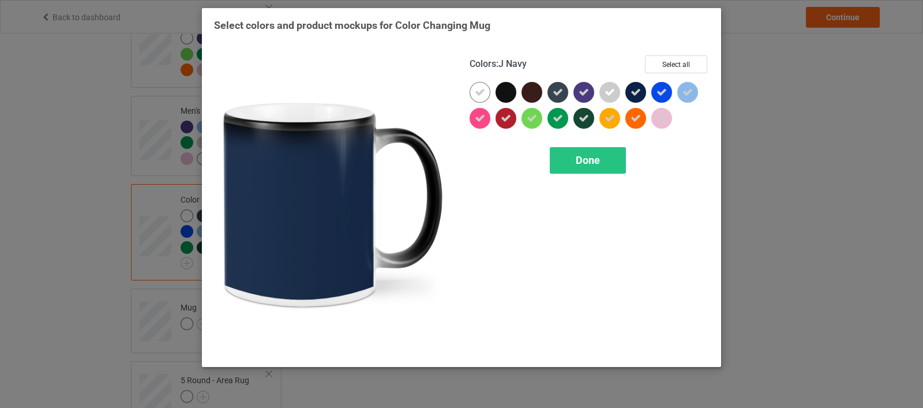
click at [632, 96] on icon at bounding box center [635, 92] width 10 height 10
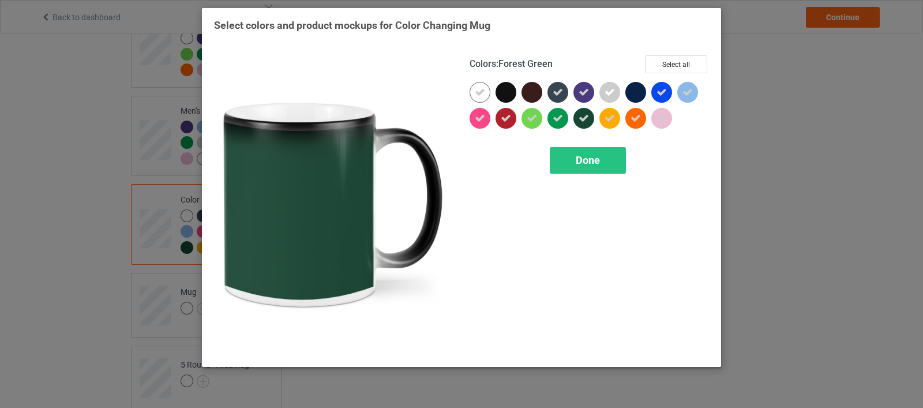
click at [587, 119] on icon at bounding box center [583, 118] width 10 height 10
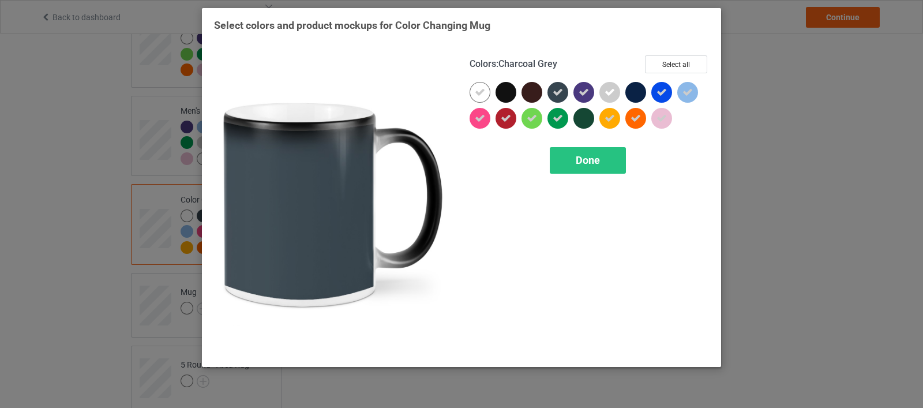
click at [557, 96] on icon at bounding box center [557, 92] width 10 height 10
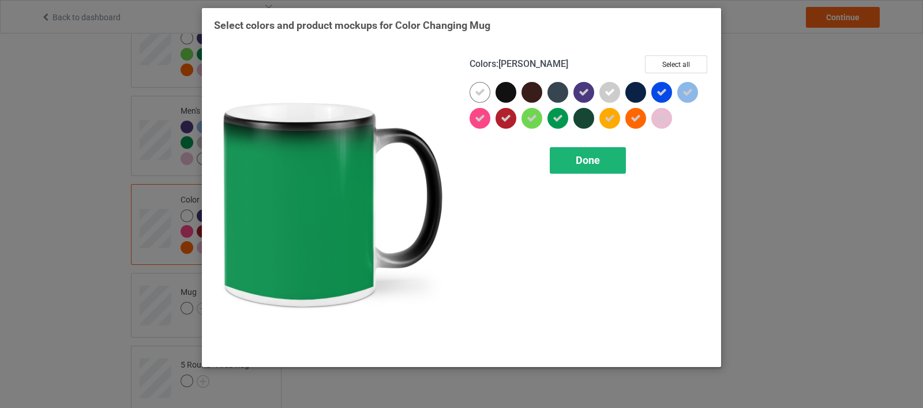
click at [583, 157] on span "Done" at bounding box center [588, 160] width 24 height 12
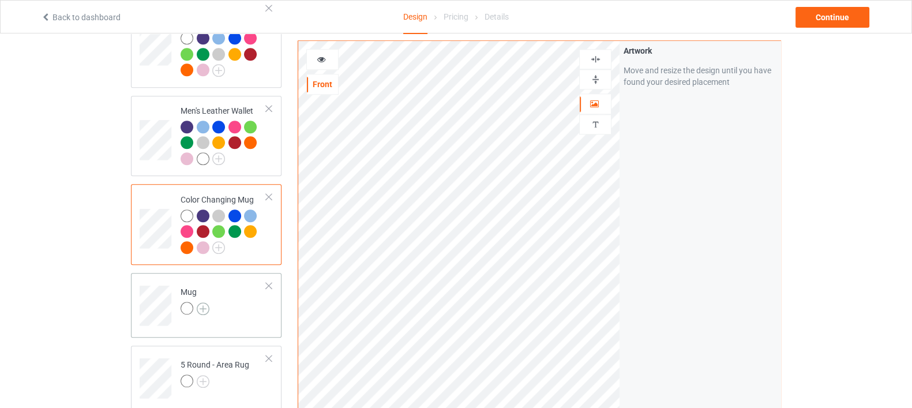
click at [205, 302] on img at bounding box center [203, 308] width 13 height 13
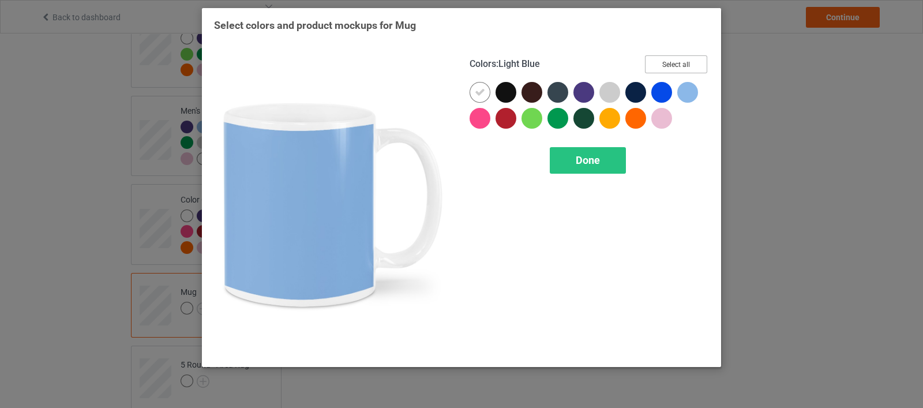
click at [702, 68] on button "Select all" at bounding box center [676, 64] width 62 height 18
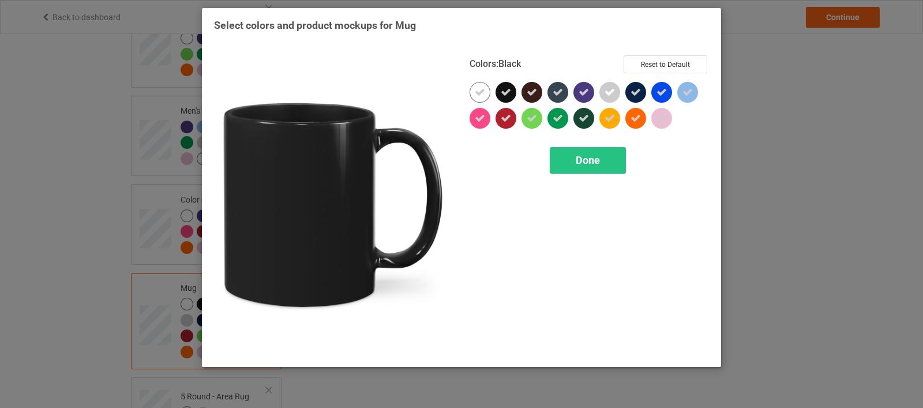
drag, startPoint x: 505, startPoint y: 96, endPoint x: 514, endPoint y: 96, distance: 9.8
click at [505, 96] on icon at bounding box center [506, 92] width 10 height 10
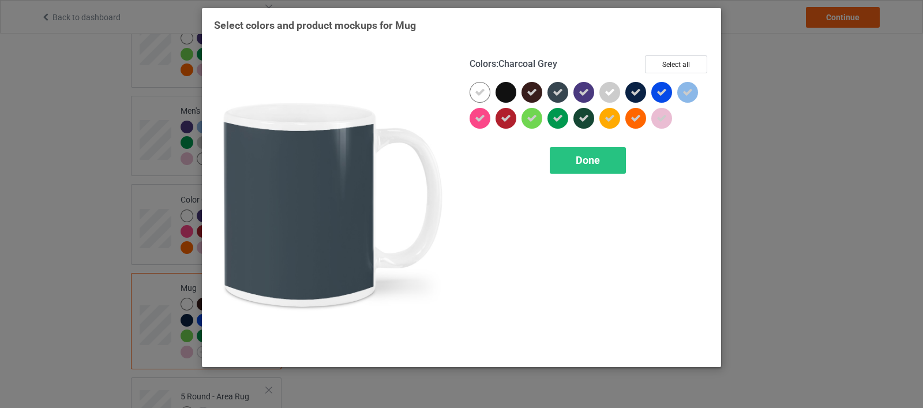
click at [552, 91] on icon at bounding box center [557, 92] width 10 height 10
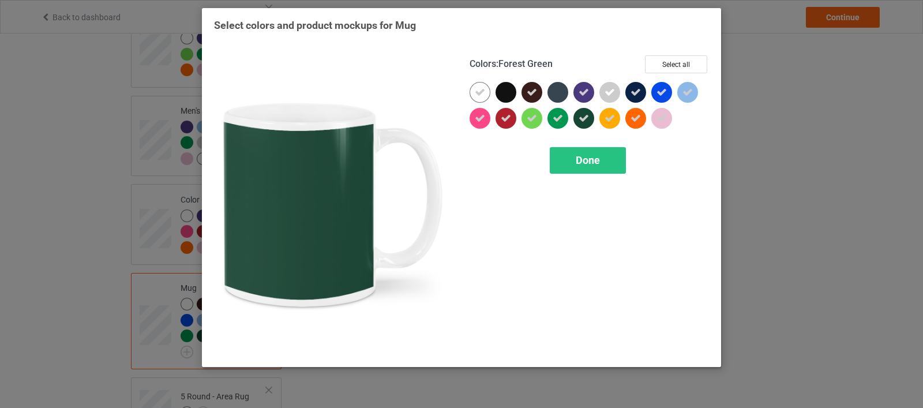
click at [582, 125] on div at bounding box center [583, 118] width 21 height 21
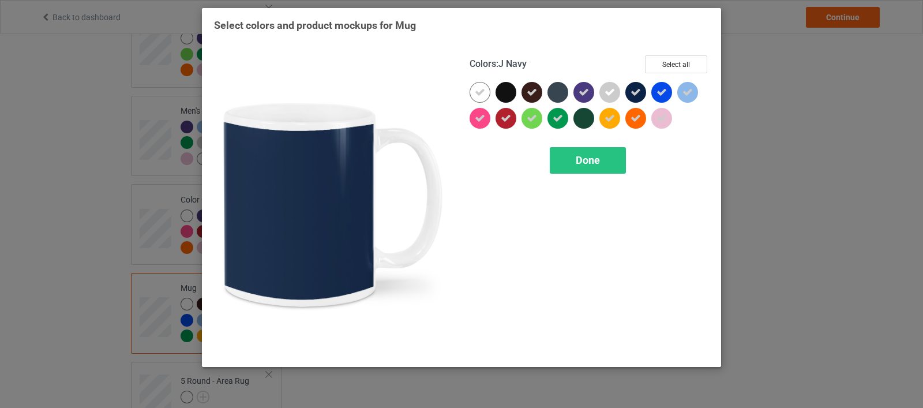
click at [640, 91] on icon at bounding box center [635, 92] width 10 height 10
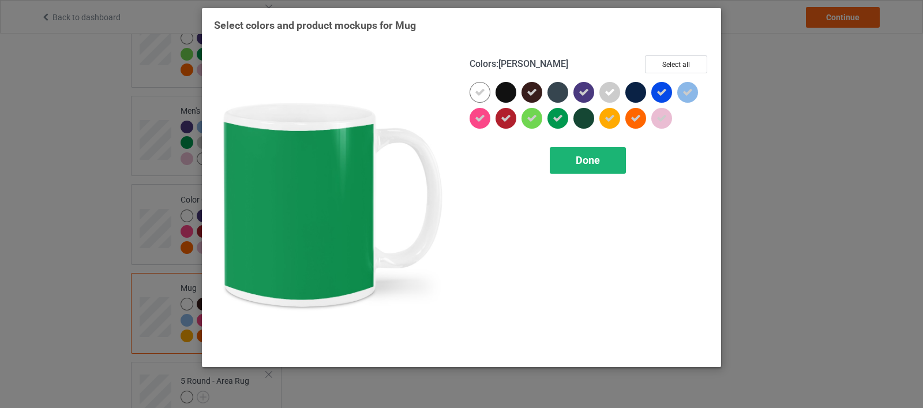
click at [580, 159] on span "Done" at bounding box center [588, 160] width 24 height 12
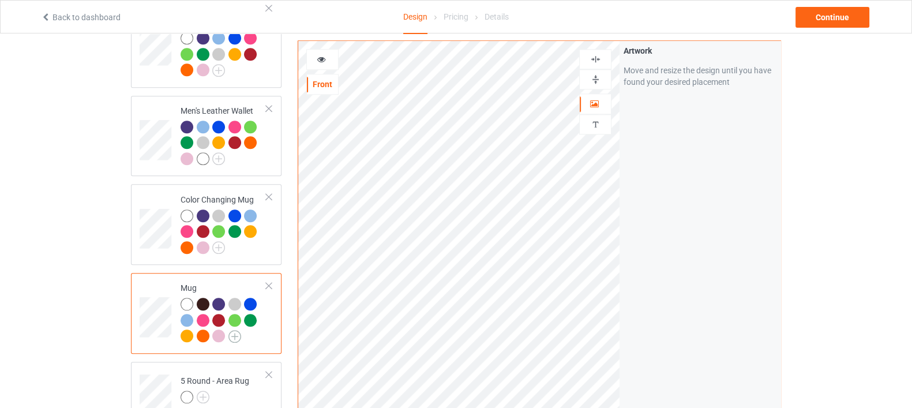
click at [231, 330] on img at bounding box center [234, 336] width 13 height 13
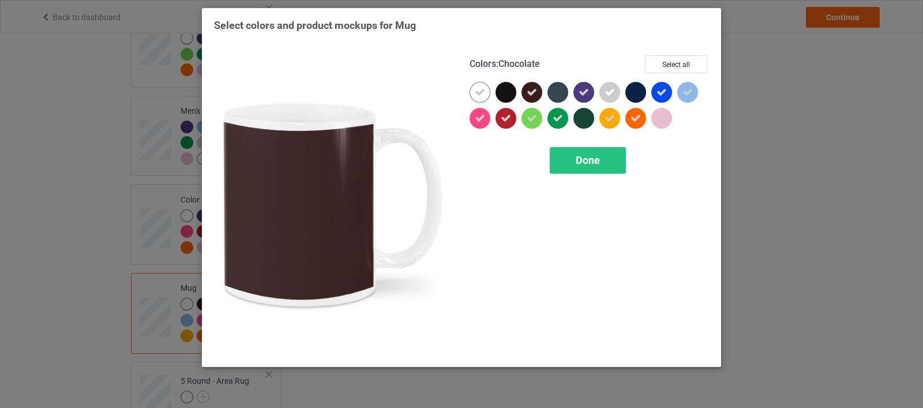
drag, startPoint x: 533, startPoint y: 96, endPoint x: 539, endPoint y: 98, distance: 6.2
click at [533, 96] on icon at bounding box center [532, 92] width 10 height 10
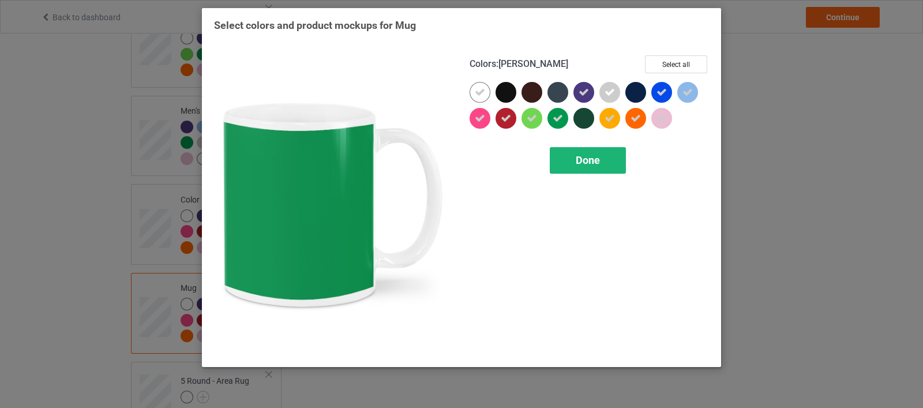
click at [588, 157] on span "Done" at bounding box center [588, 160] width 24 height 12
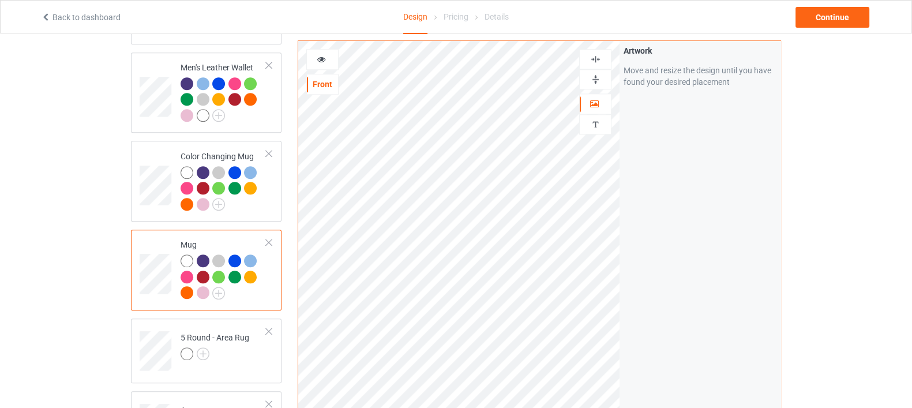
scroll to position [1514, 0]
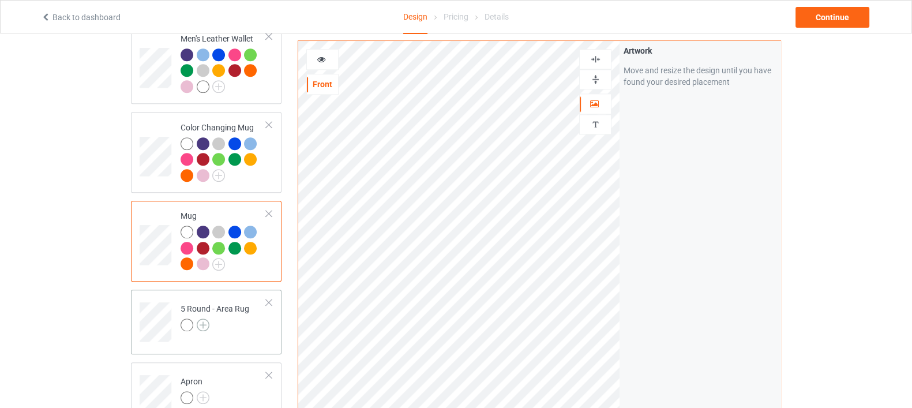
click at [199, 318] on img at bounding box center [203, 324] width 13 height 13
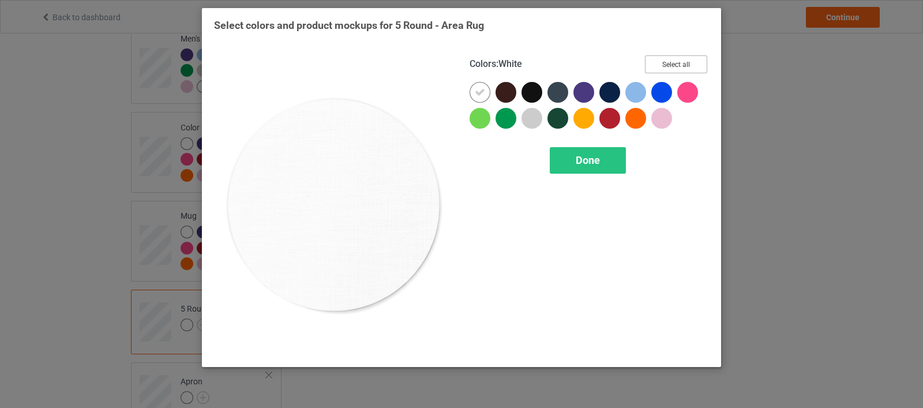
click at [664, 68] on button "Select all" at bounding box center [676, 64] width 62 height 18
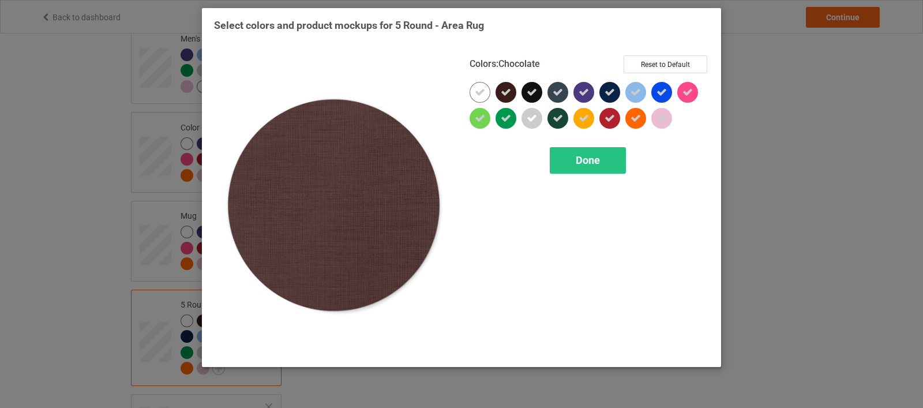
click at [507, 88] on icon at bounding box center [506, 92] width 10 height 10
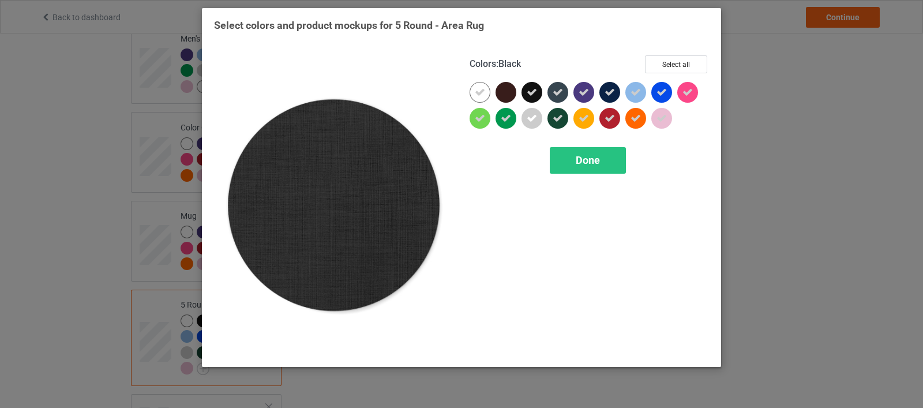
drag, startPoint x: 534, startPoint y: 89, endPoint x: 585, endPoint y: 97, distance: 52.0
click at [536, 91] on icon at bounding box center [532, 92] width 10 height 10
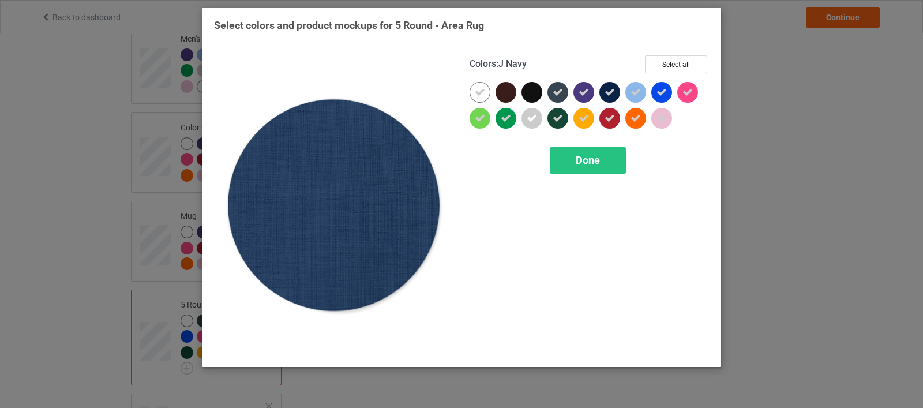
click at [609, 95] on icon at bounding box center [609, 92] width 10 height 10
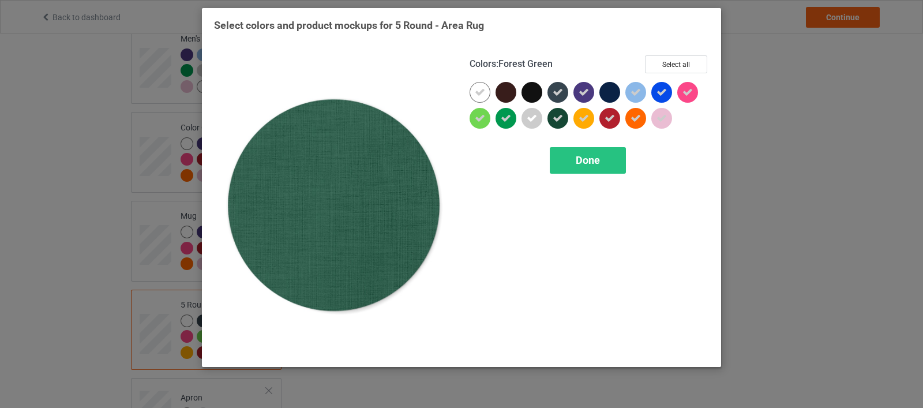
drag, startPoint x: 561, startPoint y: 114, endPoint x: 562, endPoint y: 96, distance: 17.9
click at [559, 114] on icon at bounding box center [557, 118] width 10 height 10
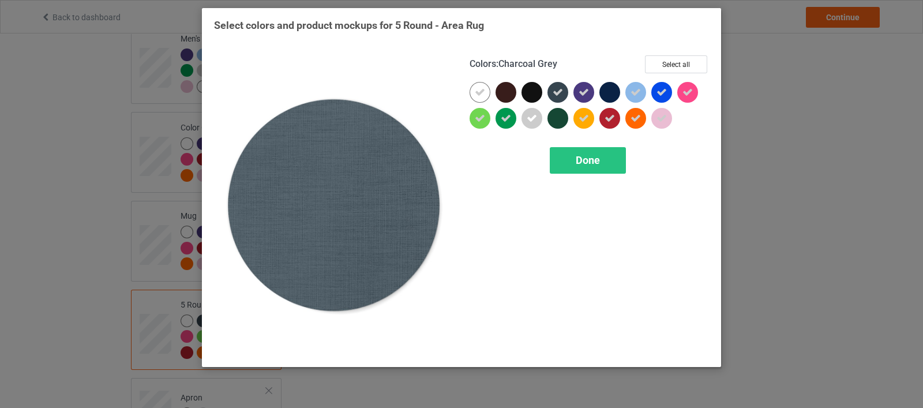
click at [562, 96] on icon at bounding box center [557, 92] width 10 height 10
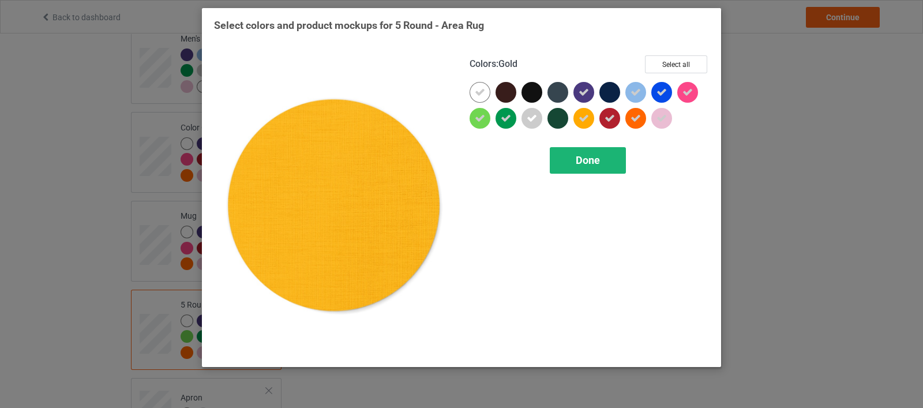
click at [574, 161] on div "Done" at bounding box center [588, 160] width 76 height 27
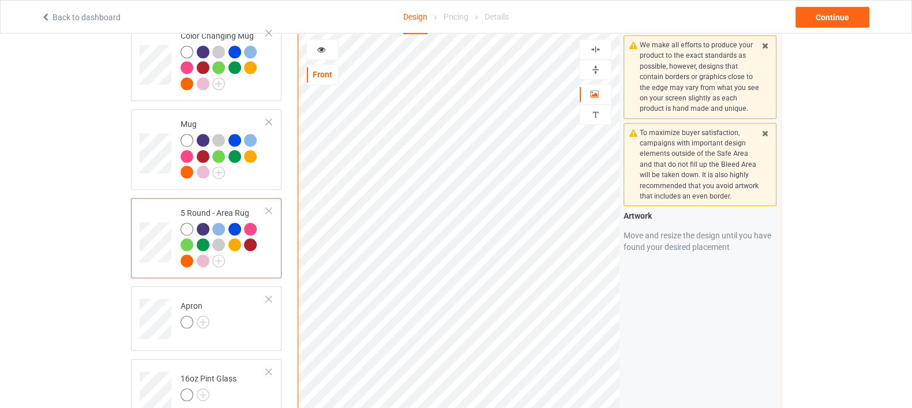
scroll to position [1514, 0]
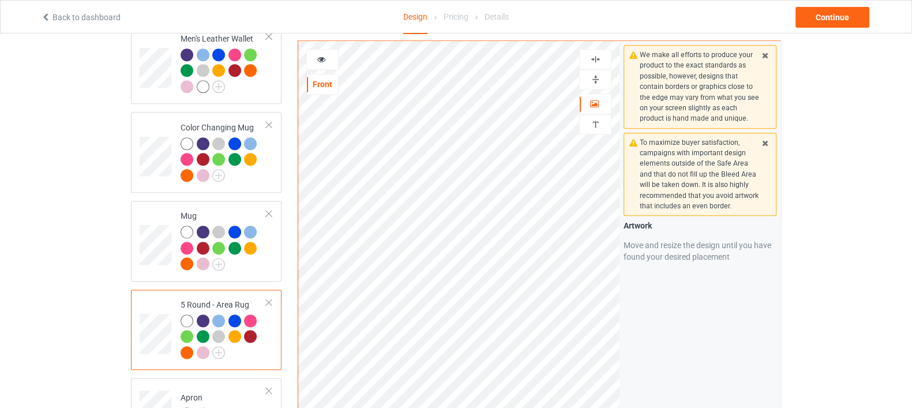
click at [596, 76] on img at bounding box center [595, 79] width 11 height 11
click at [592, 61] on img at bounding box center [595, 59] width 11 height 11
click at [595, 58] on img at bounding box center [595, 59] width 11 height 11
click at [589, 59] on div at bounding box center [595, 59] width 31 height 11
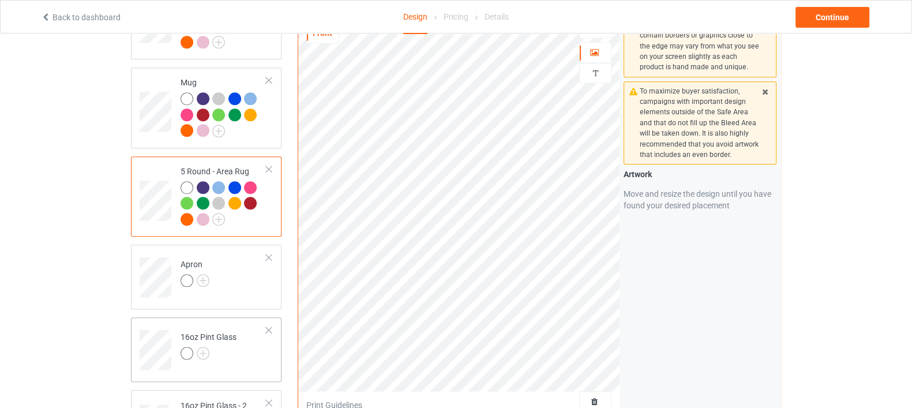
scroll to position [1730, 0]
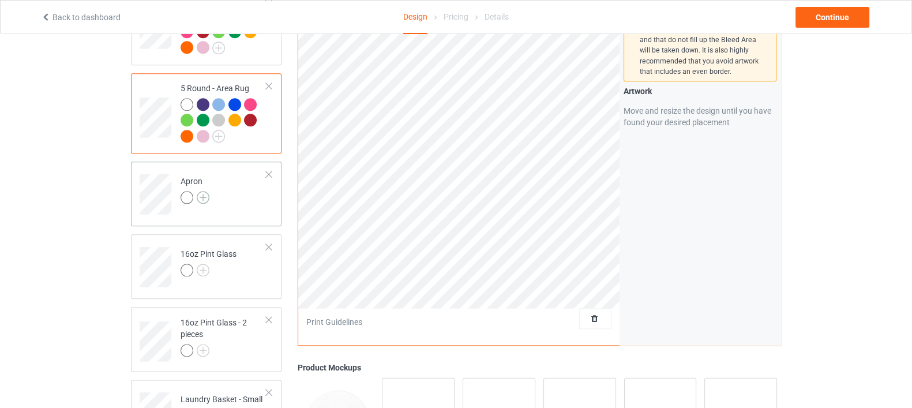
click at [201, 191] on img at bounding box center [203, 197] width 13 height 13
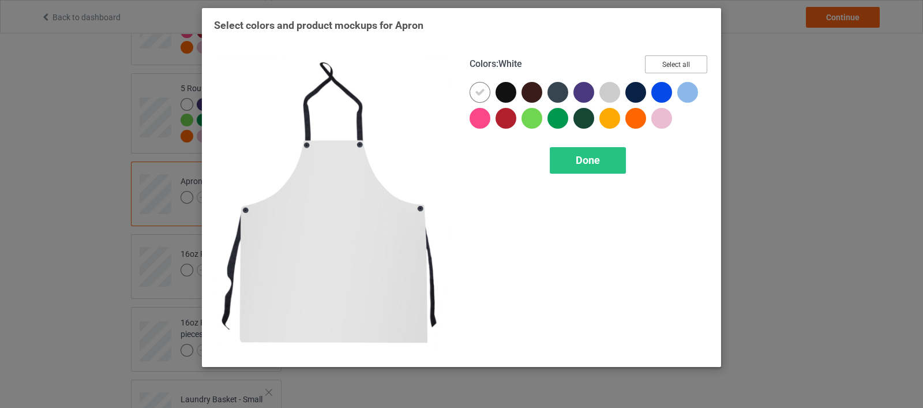
click at [666, 59] on button "Select all" at bounding box center [676, 64] width 62 height 18
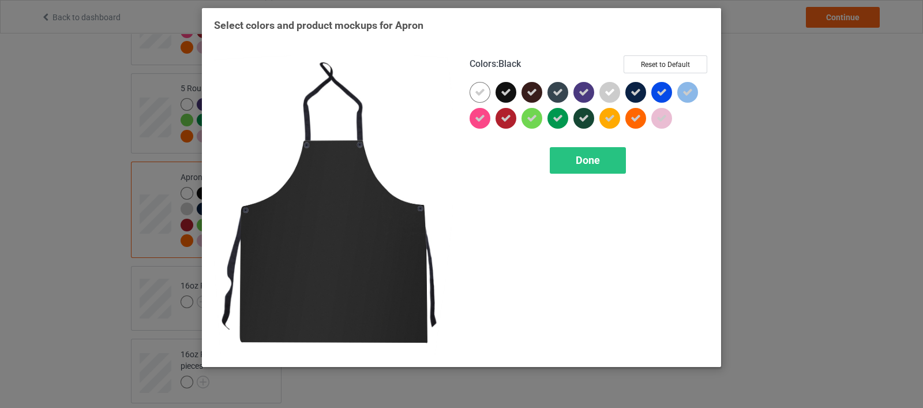
click at [507, 99] on div at bounding box center [505, 92] width 21 height 21
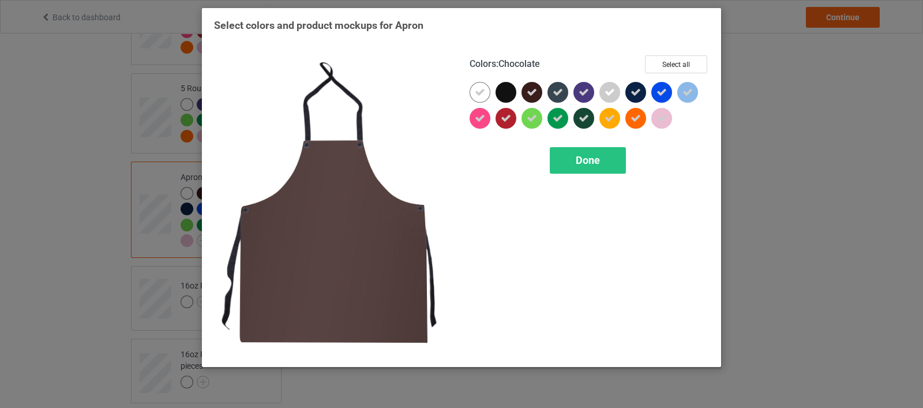
click at [536, 95] on icon at bounding box center [532, 92] width 10 height 10
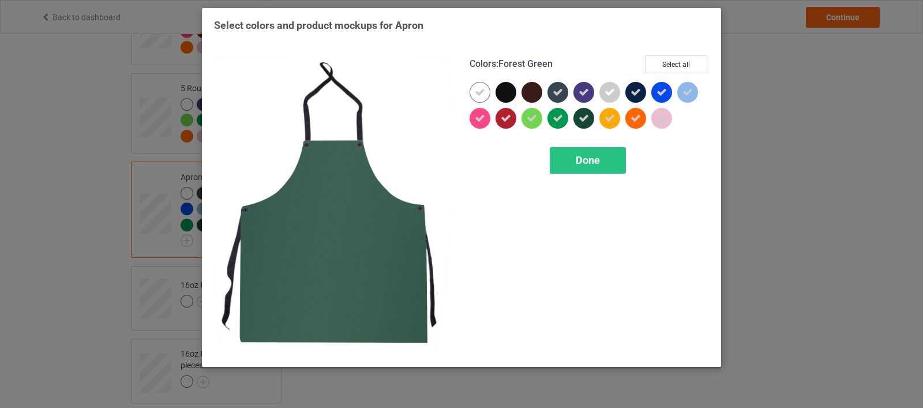
click at [582, 119] on icon at bounding box center [583, 118] width 10 height 10
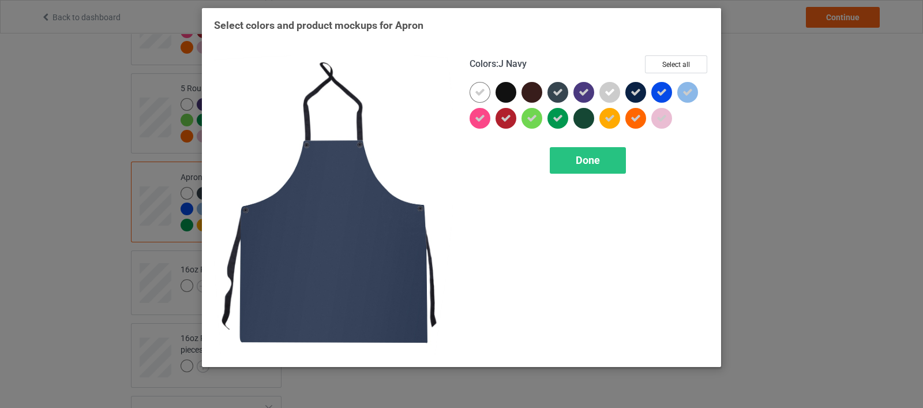
click at [634, 94] on icon at bounding box center [635, 92] width 10 height 10
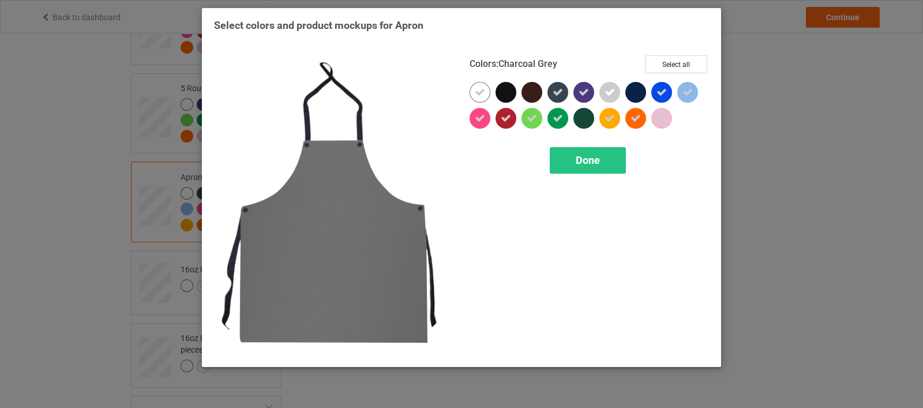
click at [559, 92] on icon at bounding box center [557, 92] width 10 height 10
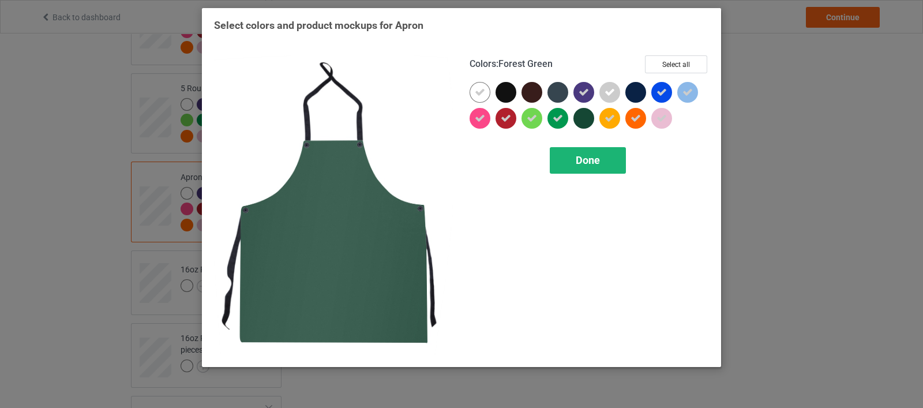
click at [578, 161] on span "Done" at bounding box center [588, 160] width 24 height 12
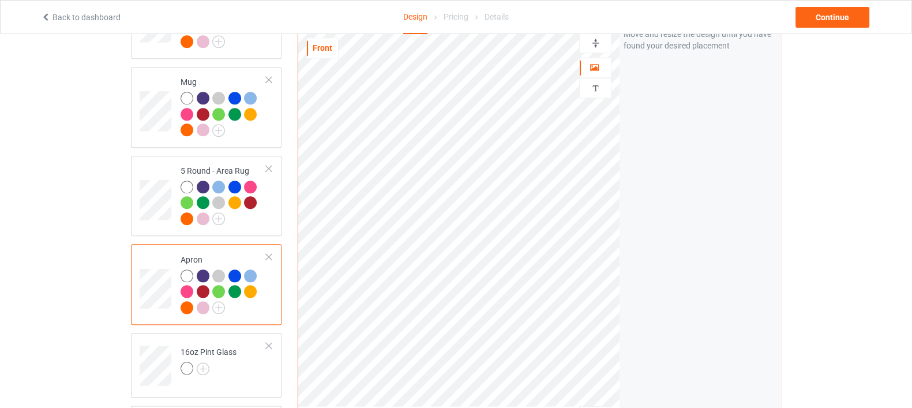
scroll to position [1586, 0]
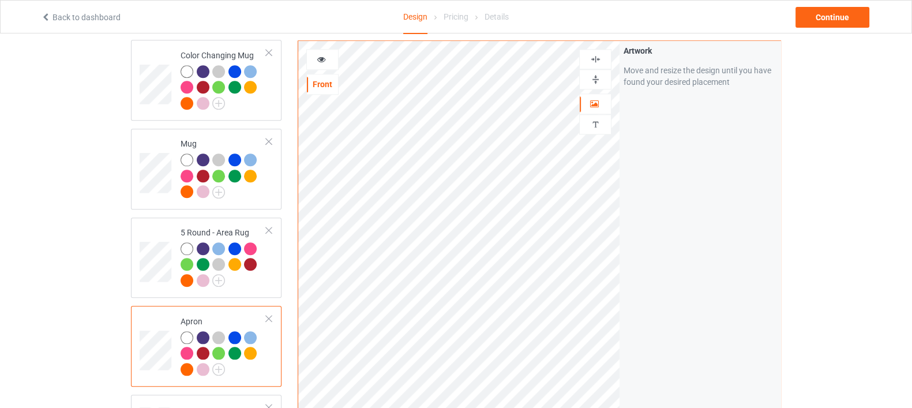
click at [596, 60] on img at bounding box center [595, 59] width 11 height 11
click at [597, 62] on img at bounding box center [595, 59] width 11 height 11
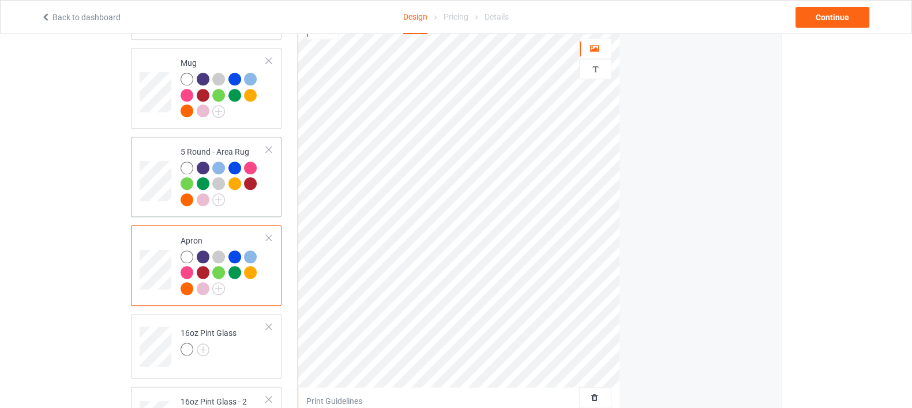
scroll to position [1874, 0]
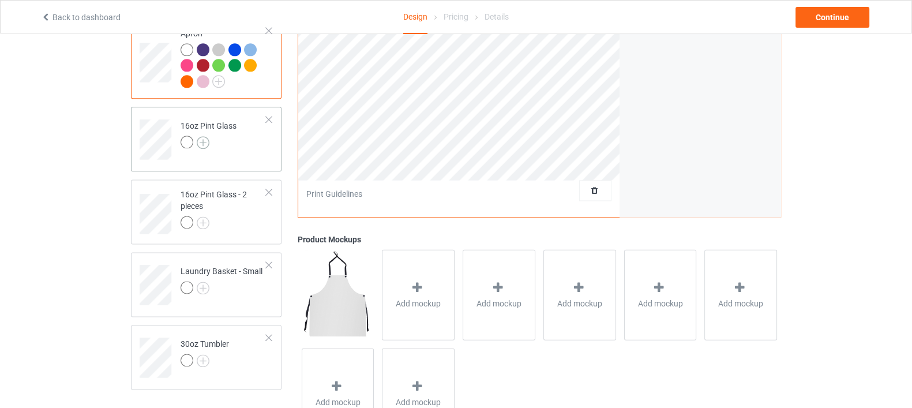
click at [201, 136] on img at bounding box center [203, 142] width 13 height 13
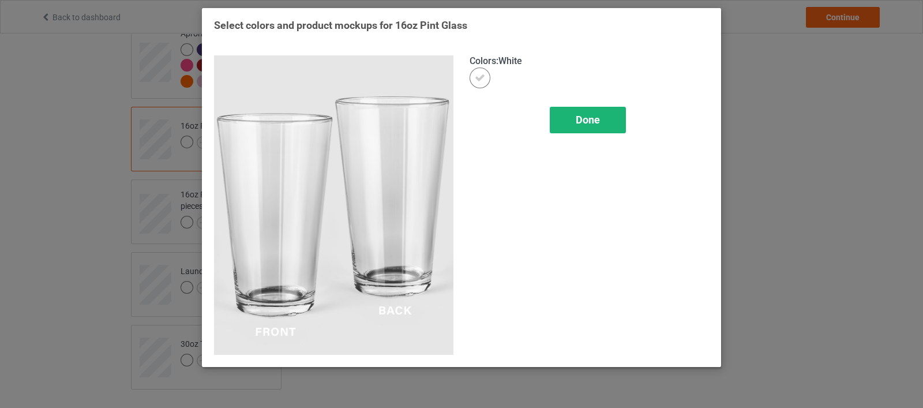
click at [577, 119] on span "Done" at bounding box center [588, 120] width 24 height 12
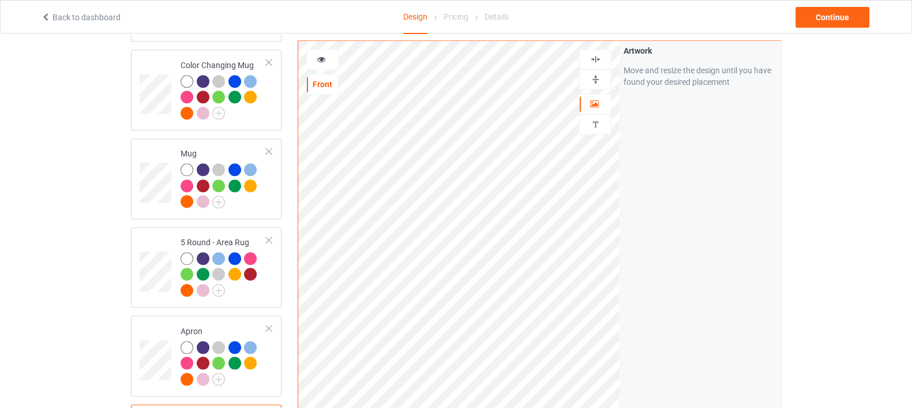
scroll to position [1514, 0]
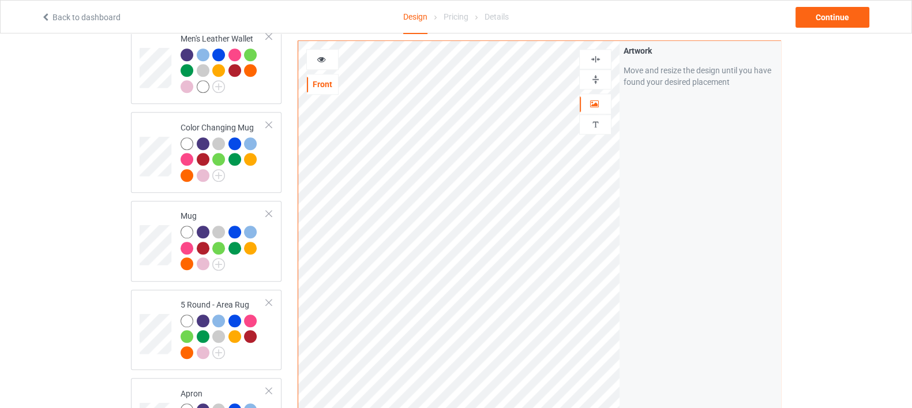
click at [594, 70] on div at bounding box center [595, 79] width 32 height 20
click at [594, 79] on img at bounding box center [595, 79] width 11 height 11
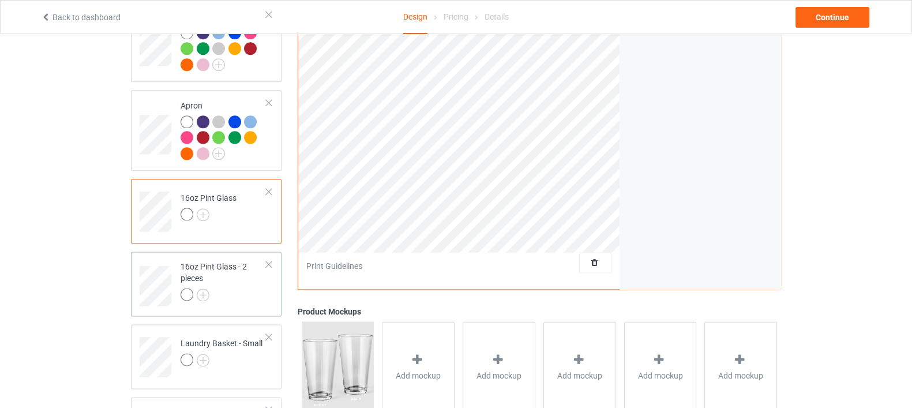
click at [216, 288] on div at bounding box center [224, 296] width 86 height 16
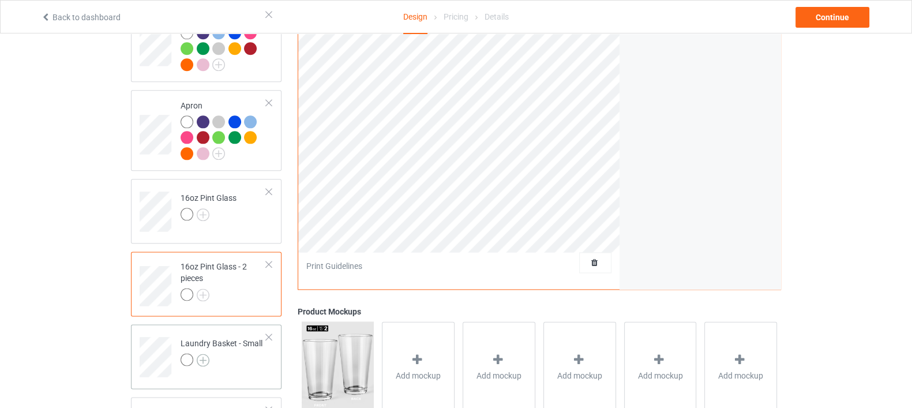
click at [204, 354] on img at bounding box center [203, 360] width 13 height 13
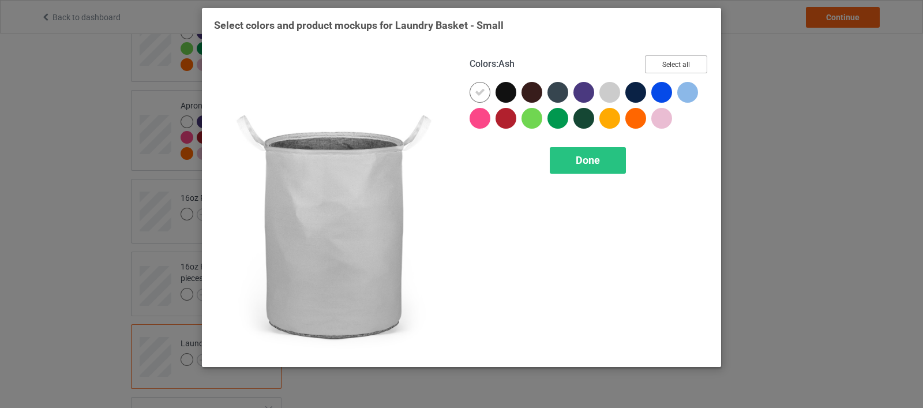
click at [657, 66] on button "Select all" at bounding box center [676, 64] width 62 height 18
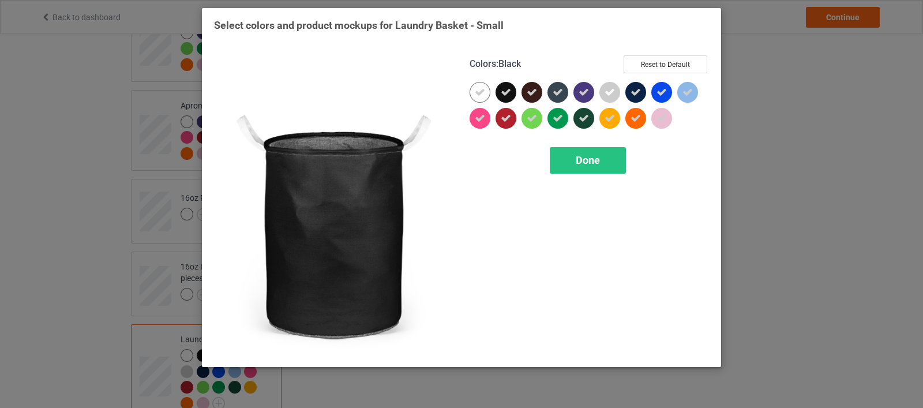
click at [509, 95] on icon at bounding box center [506, 92] width 10 height 10
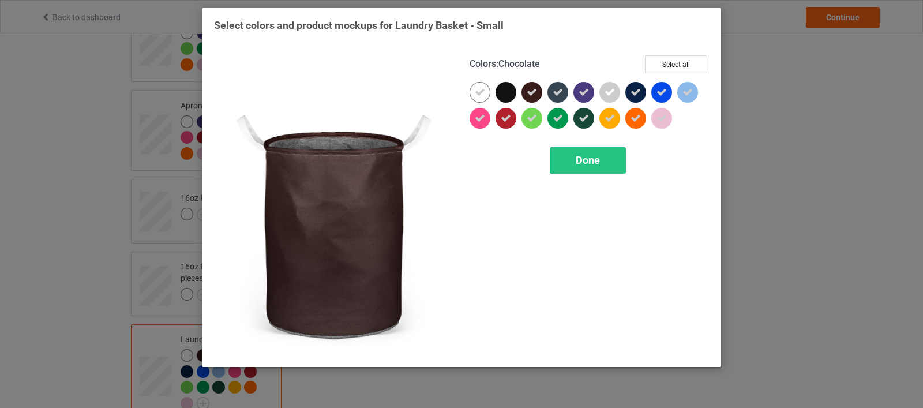
click at [537, 93] on div at bounding box center [531, 92] width 21 height 21
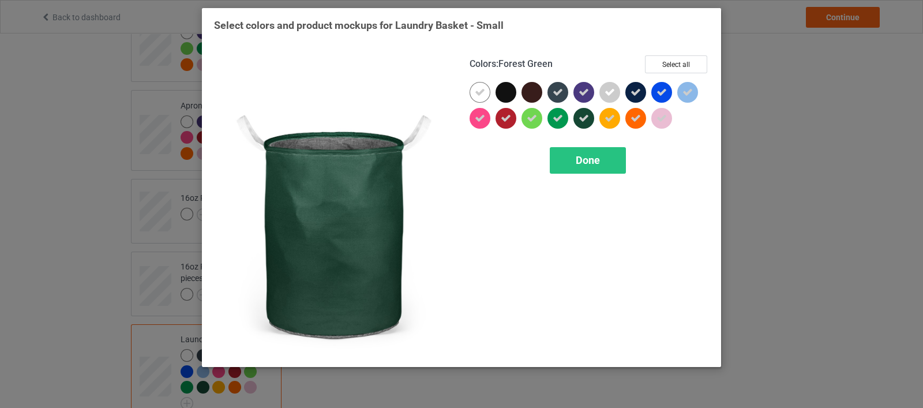
click at [581, 122] on icon at bounding box center [583, 118] width 10 height 10
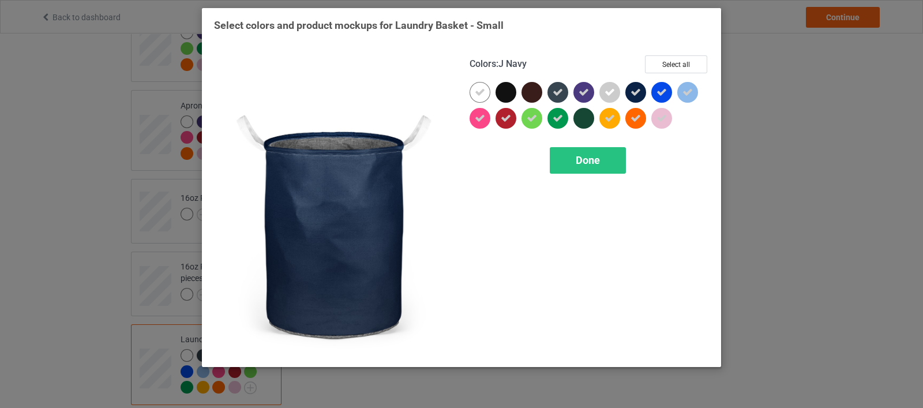
drag, startPoint x: 644, startPoint y: 88, endPoint x: 635, endPoint y: 89, distance: 8.8
click at [644, 88] on div at bounding box center [635, 92] width 21 height 21
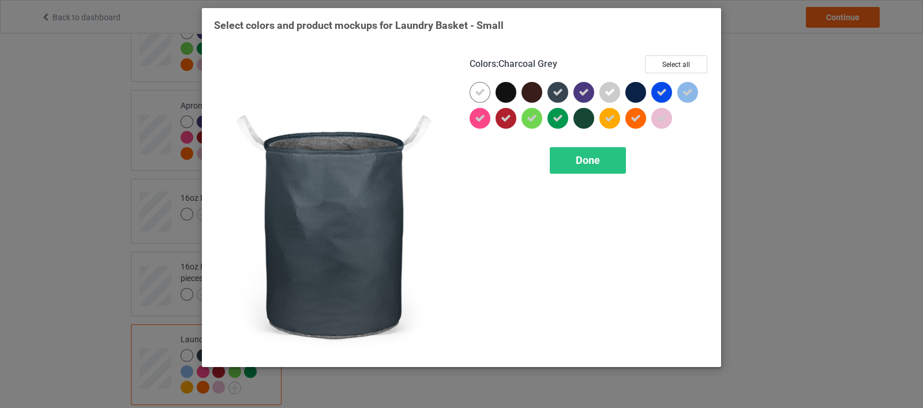
click at [554, 95] on icon at bounding box center [557, 92] width 10 height 10
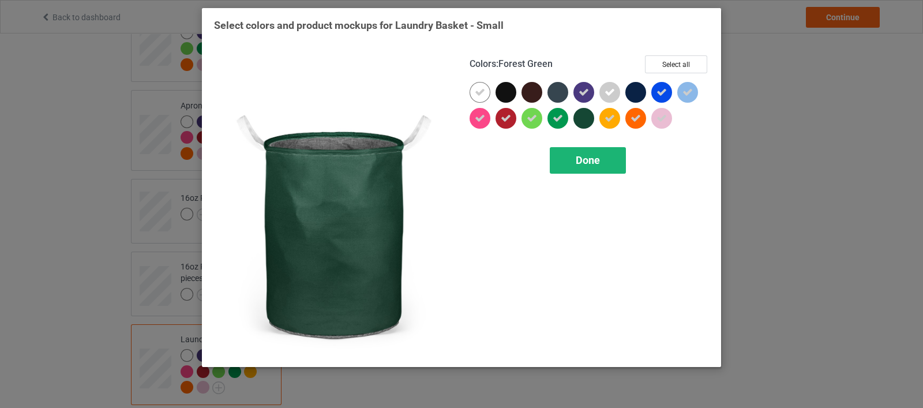
click at [587, 160] on span "Done" at bounding box center [588, 160] width 24 height 12
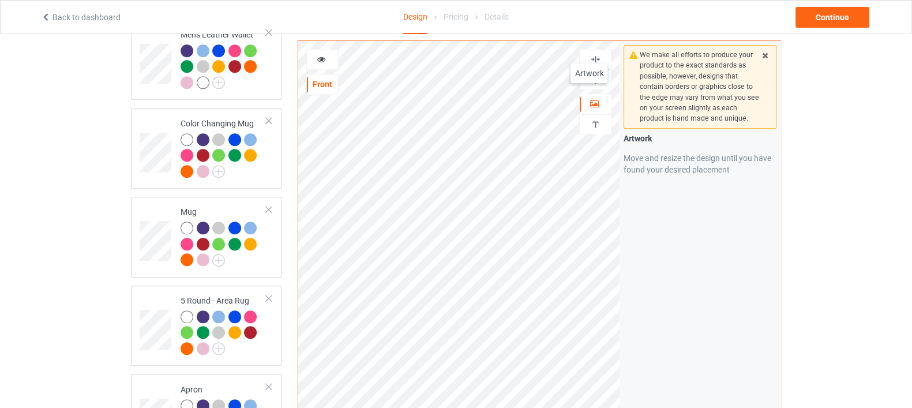
scroll to position [1514, 0]
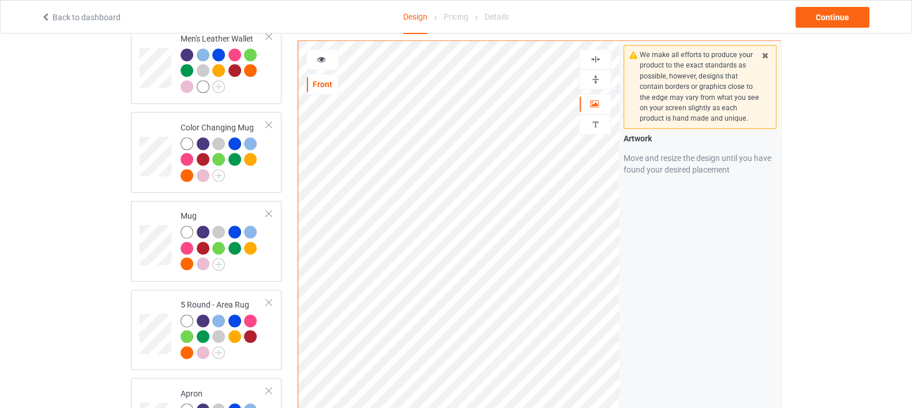
click at [585, 76] on div at bounding box center [595, 79] width 31 height 11
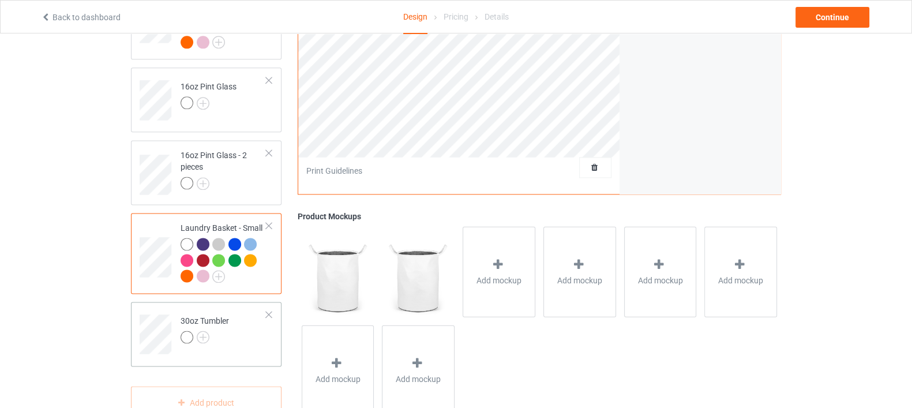
scroll to position [1933, 0]
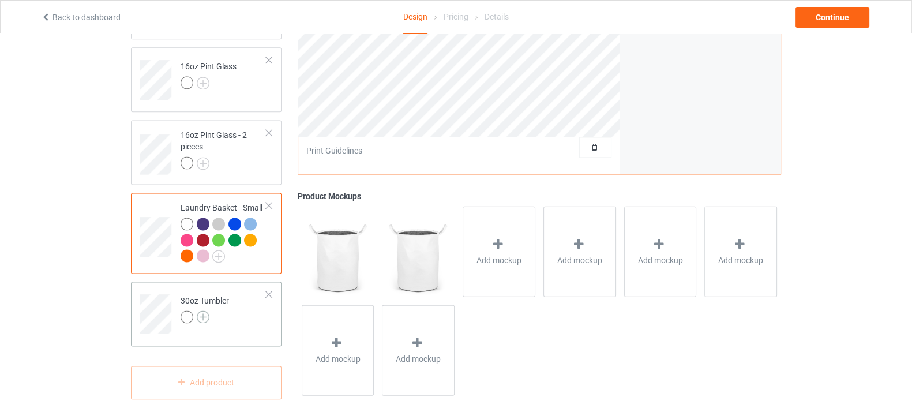
click at [208, 310] on img at bounding box center [203, 316] width 13 height 13
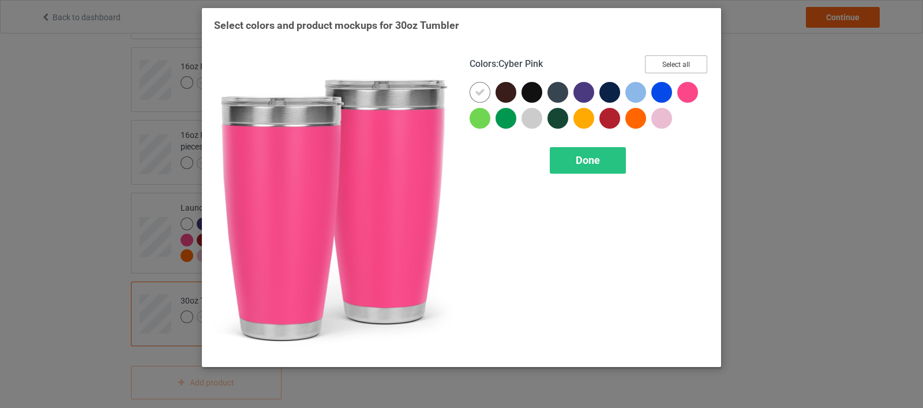
click at [675, 63] on button "Select all" at bounding box center [676, 64] width 62 height 18
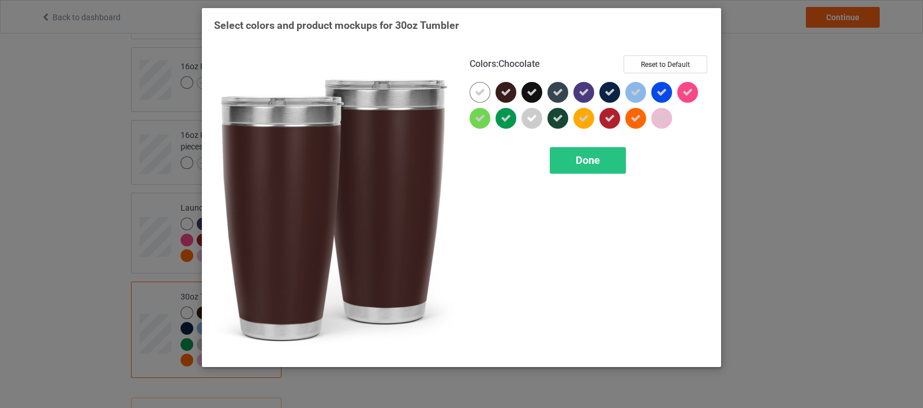
click at [508, 95] on icon at bounding box center [506, 92] width 10 height 10
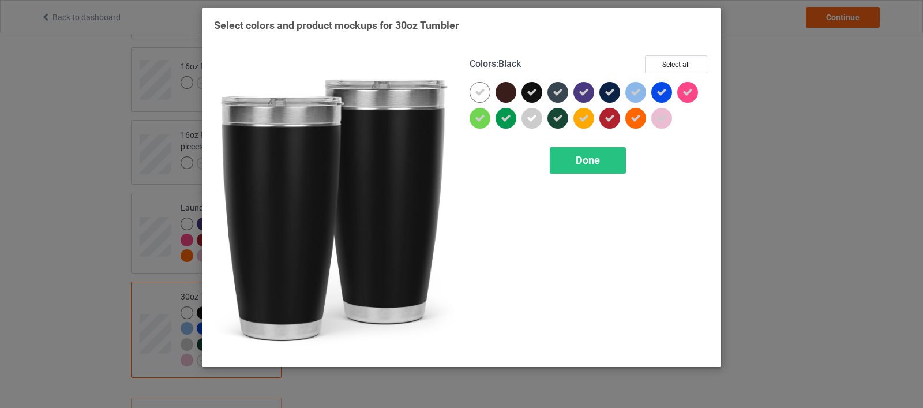
click at [527, 95] on div at bounding box center [531, 92] width 21 height 21
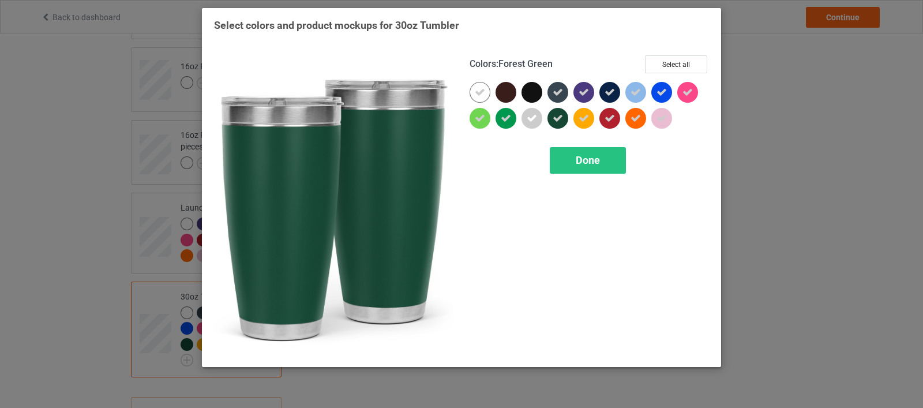
click at [558, 118] on icon at bounding box center [557, 118] width 10 height 10
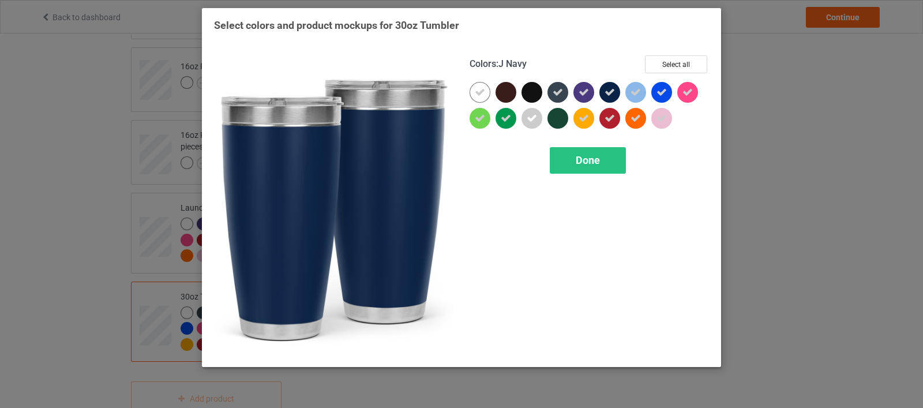
click at [613, 95] on icon at bounding box center [609, 92] width 10 height 10
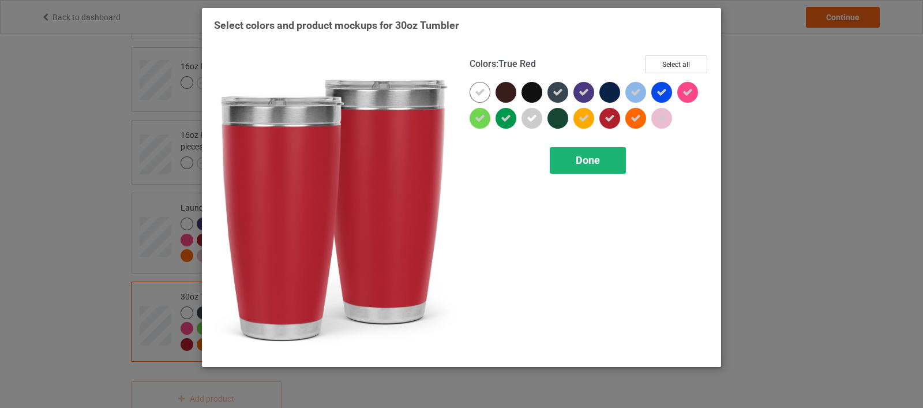
click at [591, 157] on span "Done" at bounding box center [588, 160] width 24 height 12
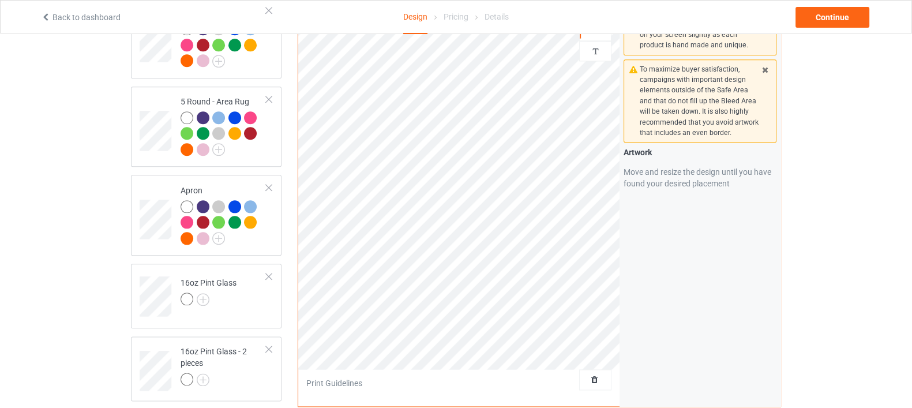
scroll to position [1501, 0]
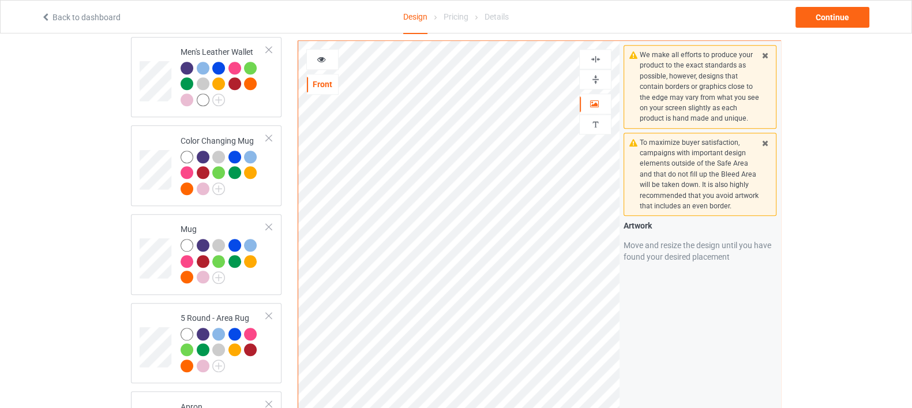
click at [600, 73] on div at bounding box center [595, 79] width 32 height 20
click at [591, 74] on img at bounding box center [595, 79] width 11 height 11
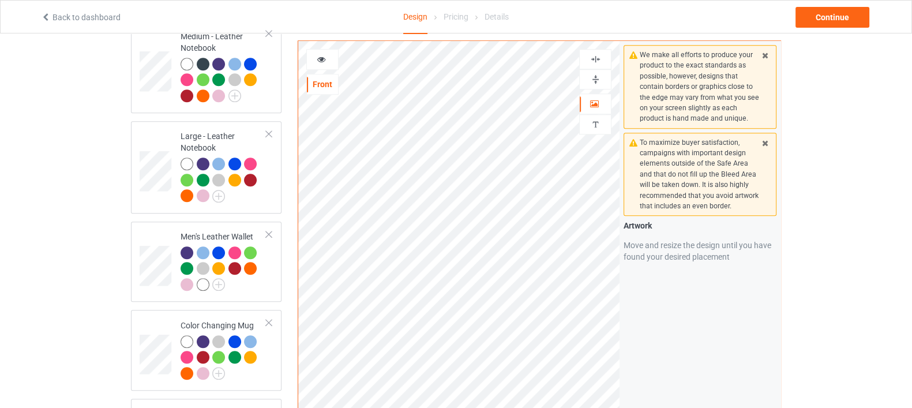
scroll to position [939, 0]
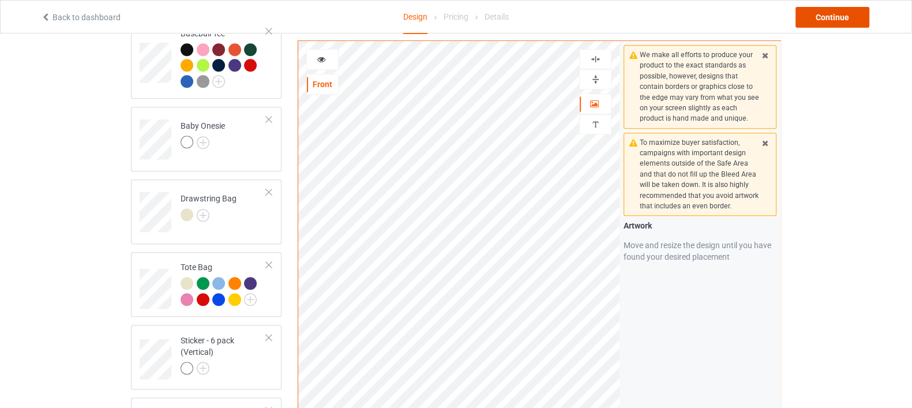
click at [854, 24] on div "Continue" at bounding box center [832, 17] width 74 height 21
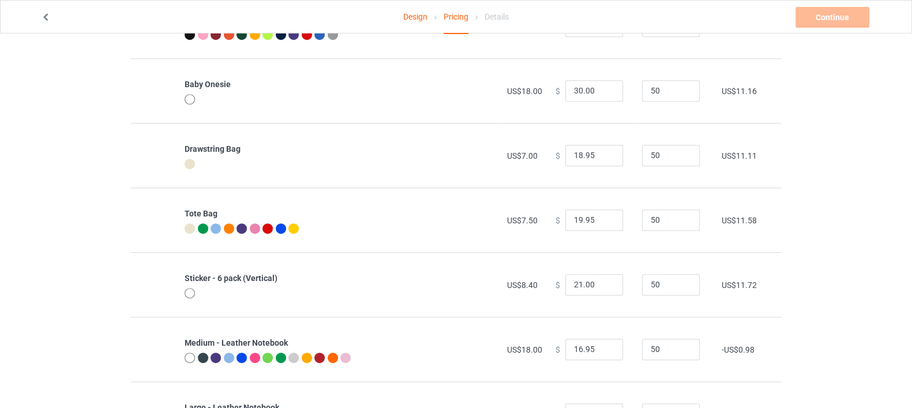
scroll to position [793, 0]
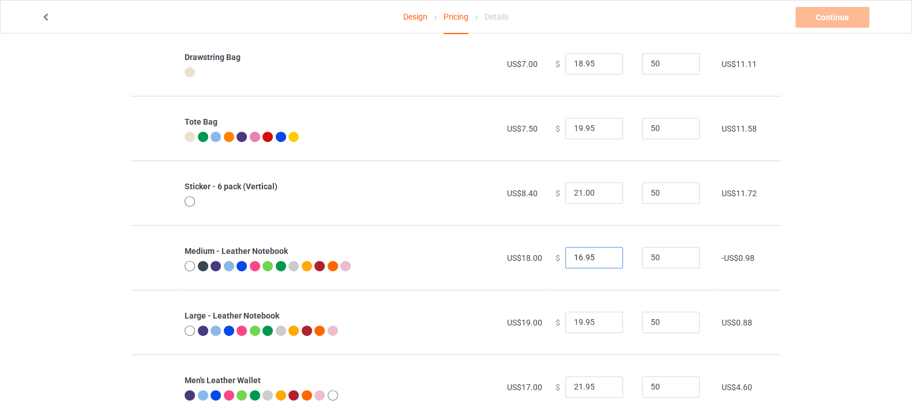
drag, startPoint x: 597, startPoint y: 261, endPoint x: 484, endPoint y: 266, distance: 112.6
click at [491, 268] on tr "Medium - Leather Notebook US$18.00 $ 16.95 50 -US$0.98" at bounding box center [456, 257] width 650 height 65
type input "28.00"
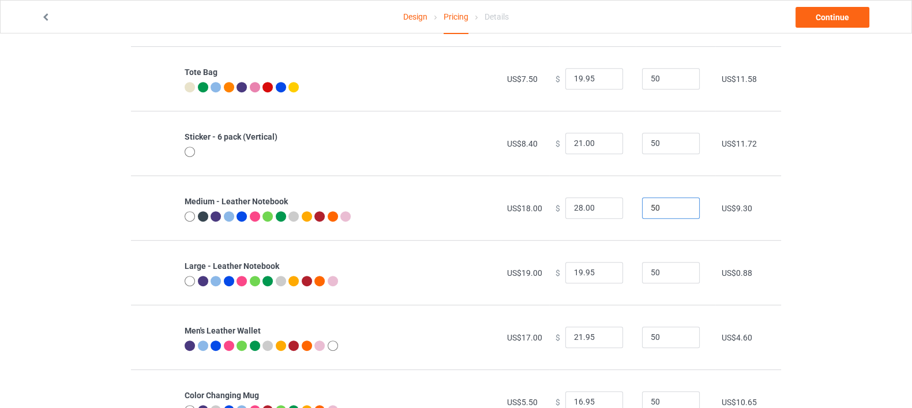
scroll to position [865, 0]
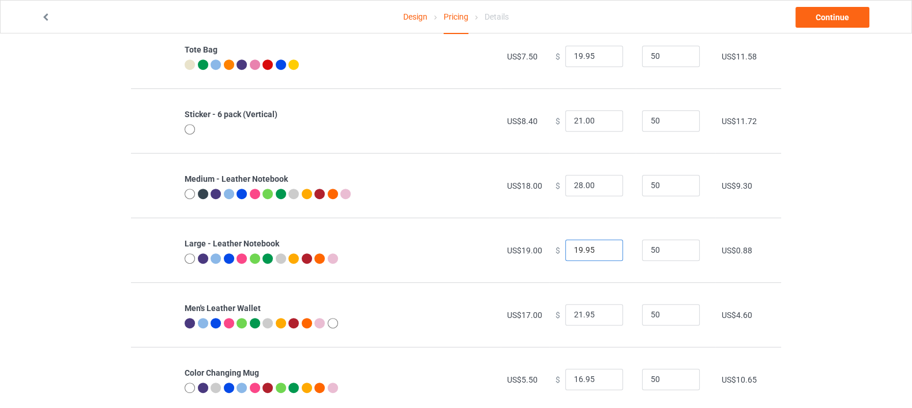
drag, startPoint x: 595, startPoint y: 251, endPoint x: 445, endPoint y: 269, distance: 150.5
click at [452, 275] on tr "Large - Leather Notebook US$19.00 $ 19.95 50 US$0.88" at bounding box center [456, 249] width 650 height 65
type input "29.00"
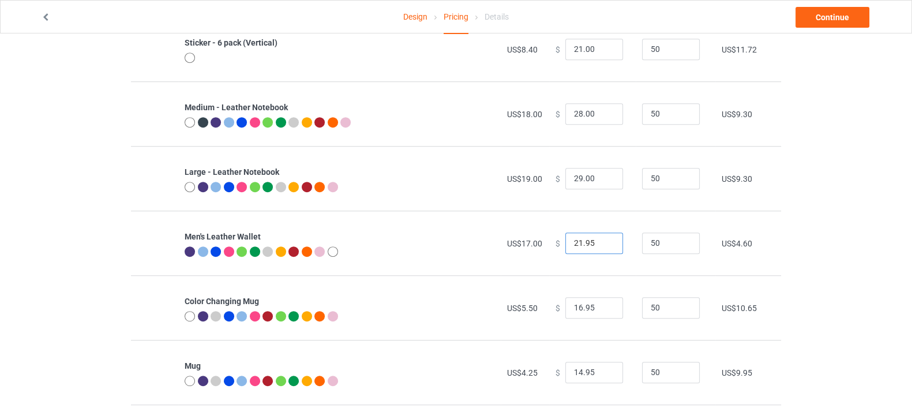
drag, startPoint x: 589, startPoint y: 240, endPoint x: 554, endPoint y: 241, distance: 35.8
click at [555, 241] on div "$ 21.95" at bounding box center [592, 243] width 74 height 22
type input "27.00"
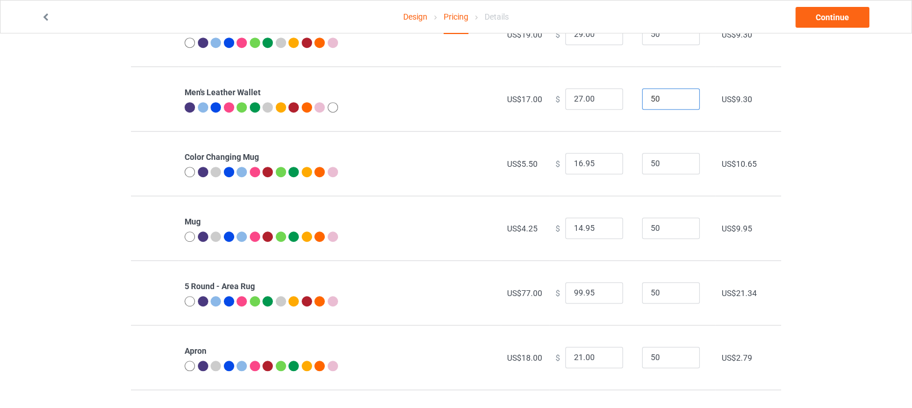
scroll to position [1153, 0]
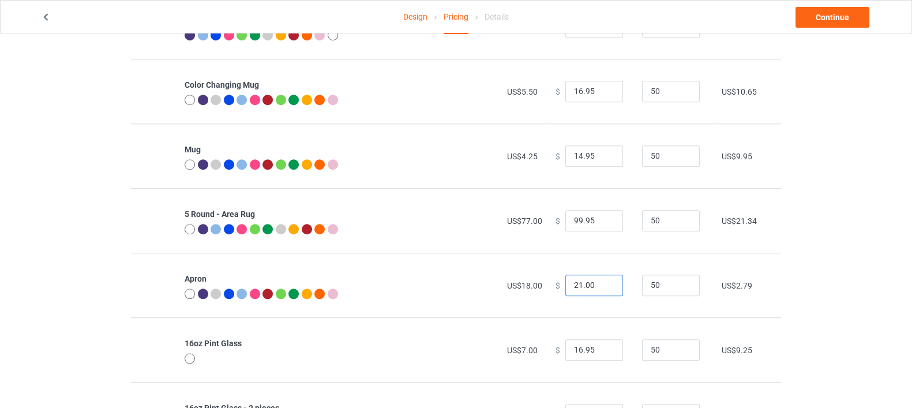
drag, startPoint x: 570, startPoint y: 288, endPoint x: 543, endPoint y: 295, distance: 28.7
click at [549, 295] on td "$ 21.00" at bounding box center [592, 285] width 87 height 65
type input "28.00"
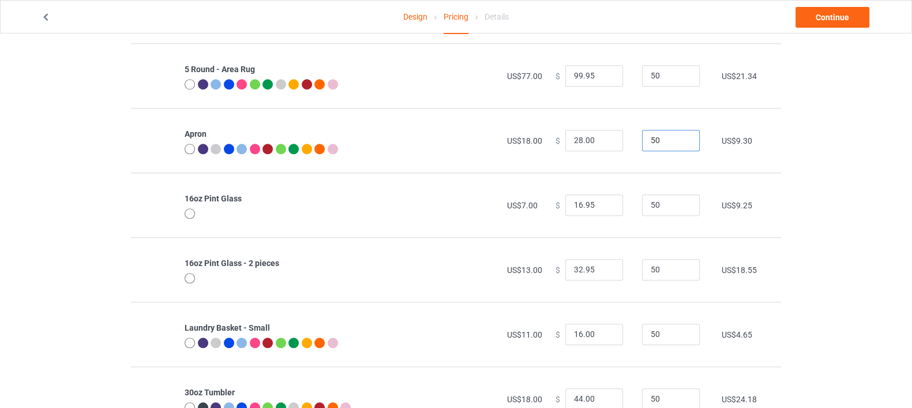
scroll to position [1344, 0]
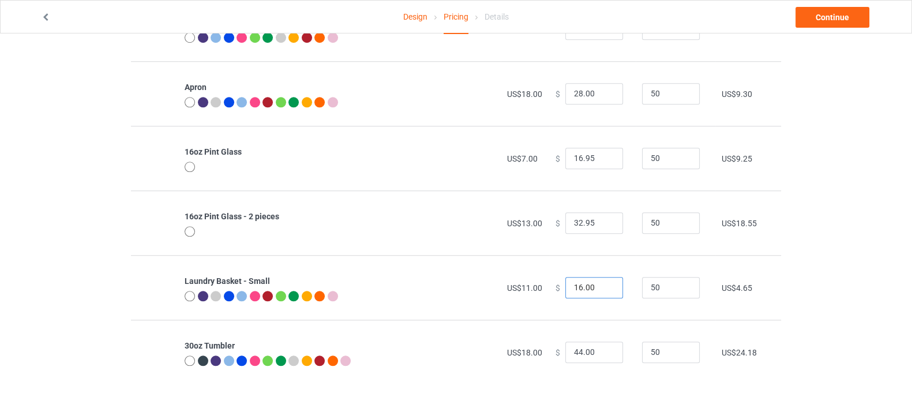
drag, startPoint x: 589, startPoint y: 287, endPoint x: 550, endPoint y: 287, distance: 39.8
click at [555, 287] on div "$ 16.00" at bounding box center [592, 288] width 74 height 22
type input "20.00"
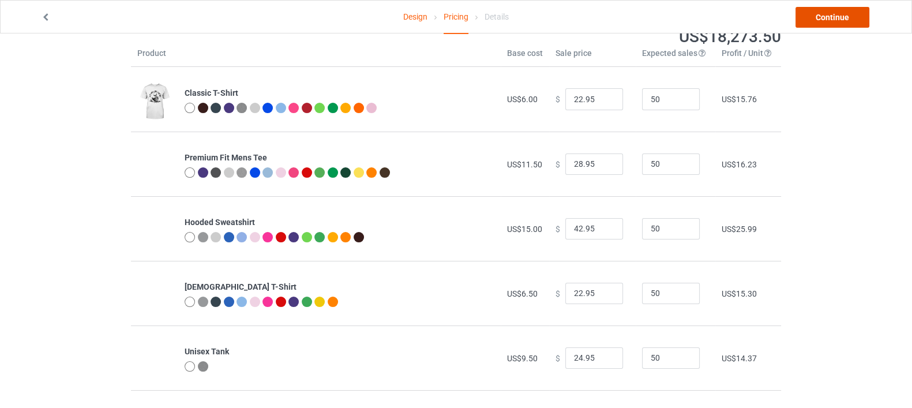
scroll to position [0, 0]
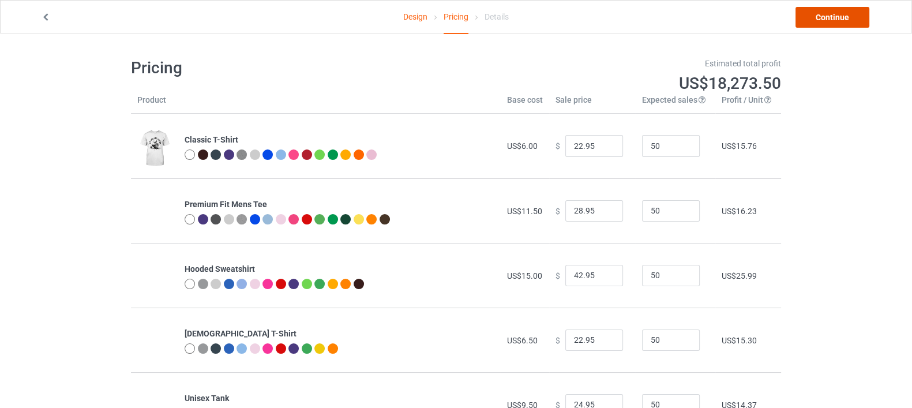
click at [828, 16] on link "Continue" at bounding box center [832, 17] width 74 height 21
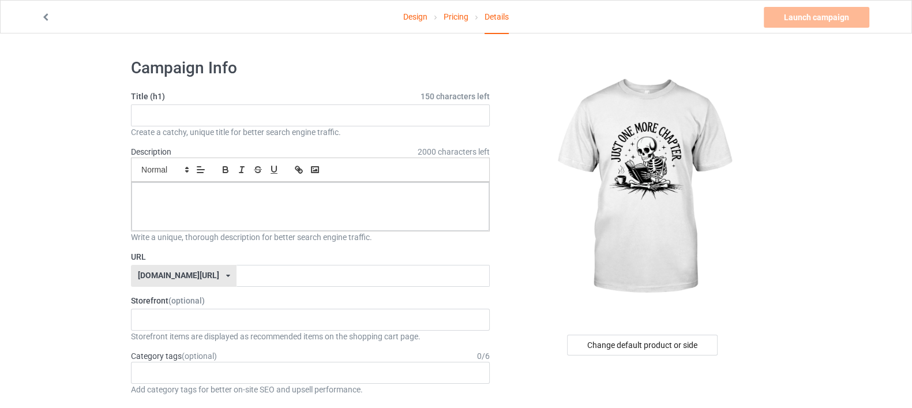
click at [257, 101] on div "Title (h1) 150 characters left Create a catchy, unique title for better search …" at bounding box center [310, 114] width 359 height 47
click at [178, 126] on div "Create a catchy, unique title for better search engine traffic." at bounding box center [310, 132] width 359 height 12
click at [168, 114] on input "text" at bounding box center [310, 115] width 359 height 22
type input "Skeleton Reading"
click at [163, 202] on div at bounding box center [310, 206] width 358 height 48
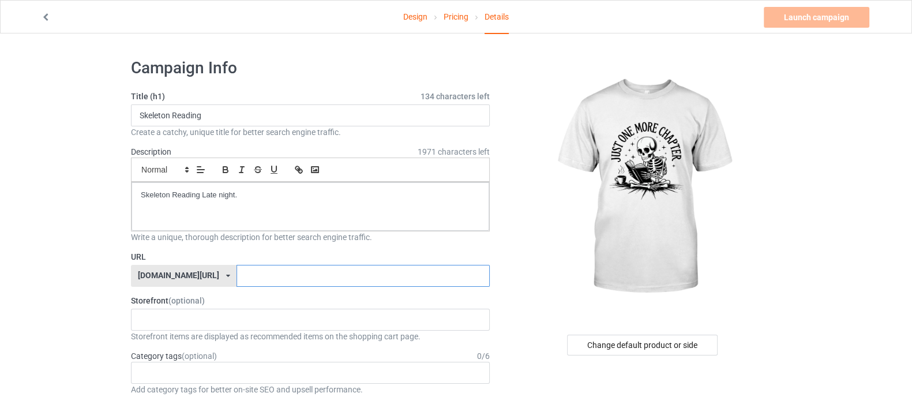
click at [236, 272] on input "text" at bounding box center [362, 276] width 253 height 22
click at [209, 318] on div "Shop What You Love Your Liking Style Happy New Year Merry Christmas 658d743a5e6…" at bounding box center [310, 320] width 359 height 22
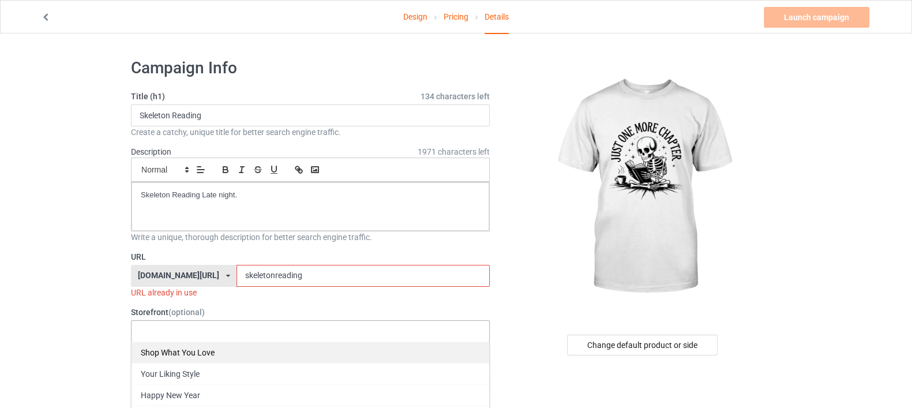
click at [221, 349] on div "Shop What You Love" at bounding box center [310, 351] width 358 height 21
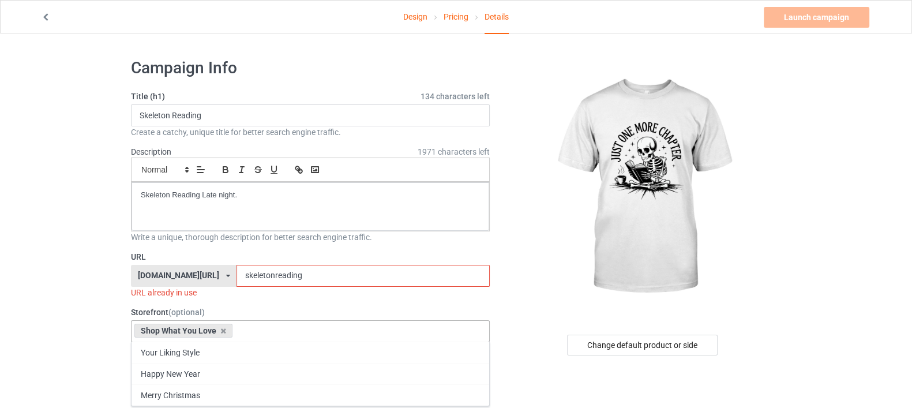
click at [567, 258] on img at bounding box center [643, 188] width 208 height 260
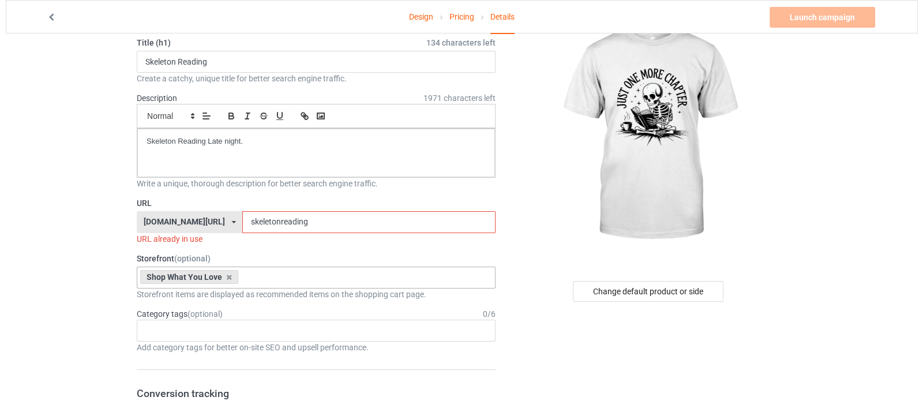
scroll to position [72, 0]
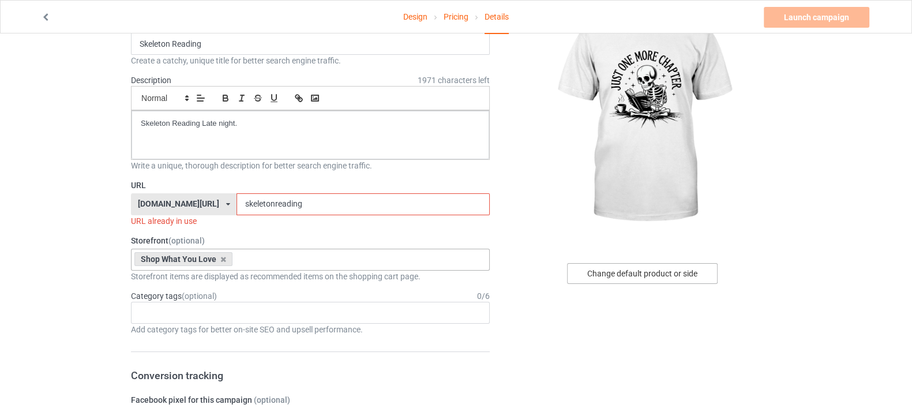
click at [649, 270] on div "Change default product or side" at bounding box center [642, 273] width 151 height 21
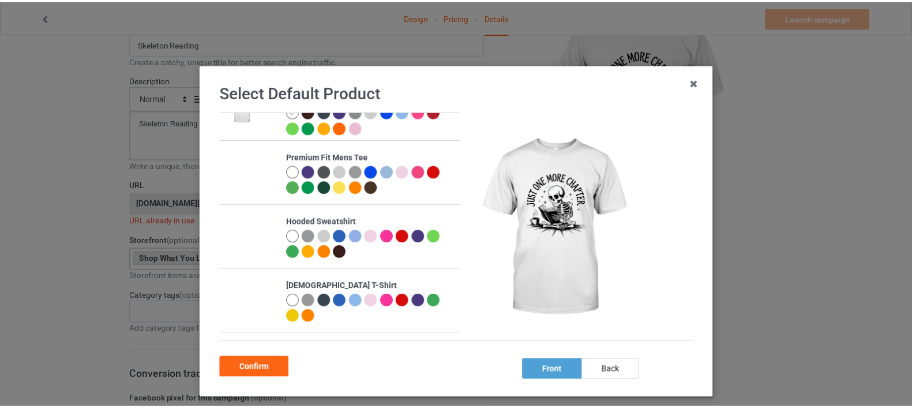
scroll to position [72, 0]
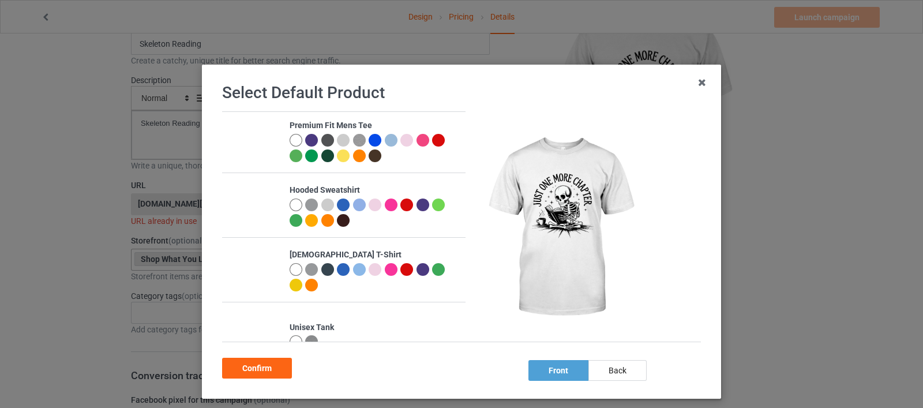
click at [321, 270] on div at bounding box center [327, 269] width 13 height 13
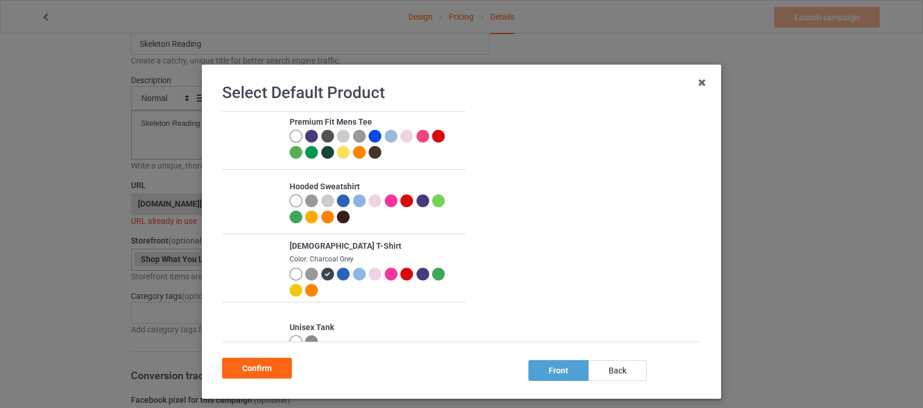
click at [386, 273] on div at bounding box center [391, 274] width 13 height 13
click at [268, 365] on div "Confirm" at bounding box center [257, 368] width 70 height 21
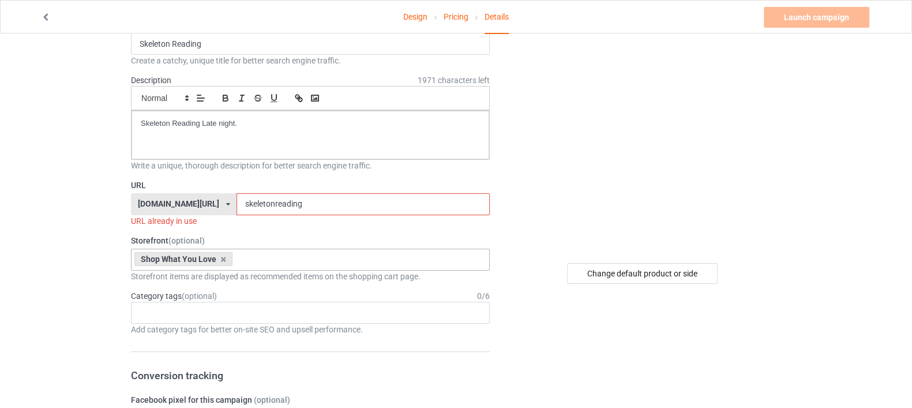
click at [280, 207] on input "skeletonreading" at bounding box center [362, 204] width 253 height 22
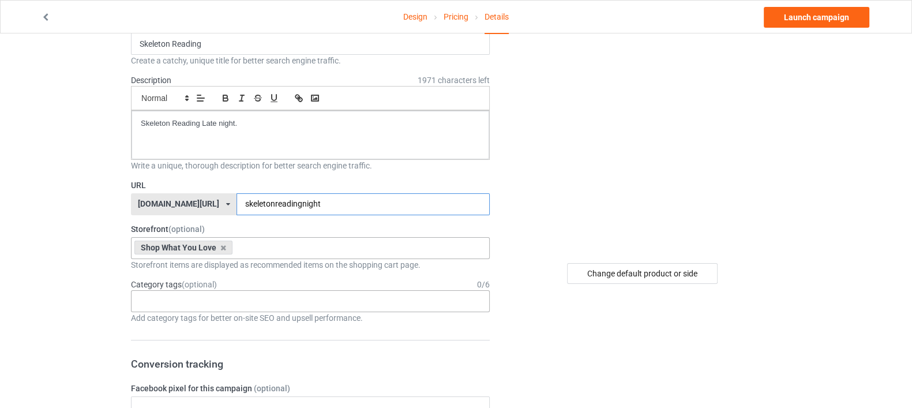
type input "skeletonreadingnight"
click at [236, 299] on div "Age > [DEMOGRAPHIC_DATA] > 1 Age > [DEMOGRAPHIC_DATA] Months > 1 Month Age > [D…" at bounding box center [310, 301] width 359 height 22
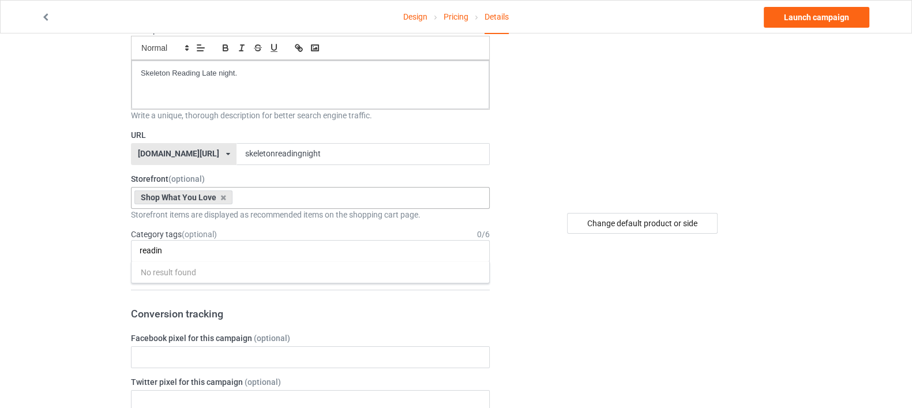
scroll to position [144, 0]
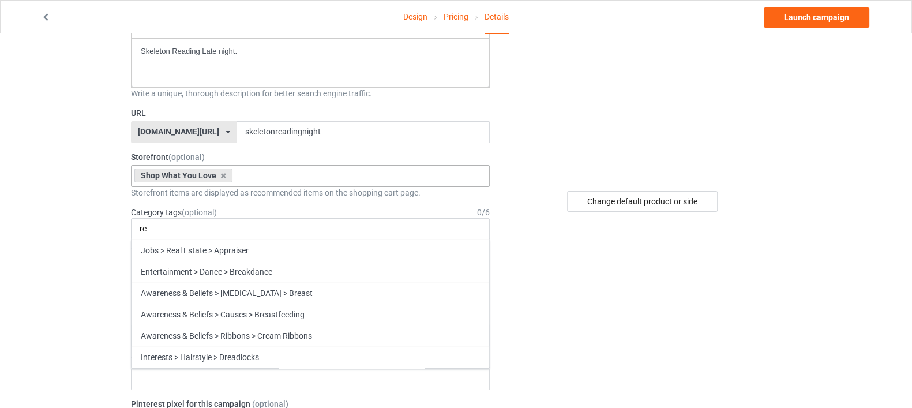
type input "r"
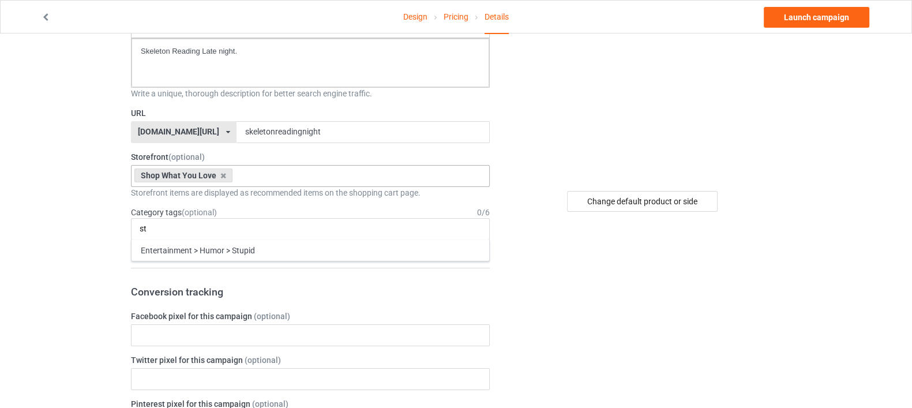
type input "s"
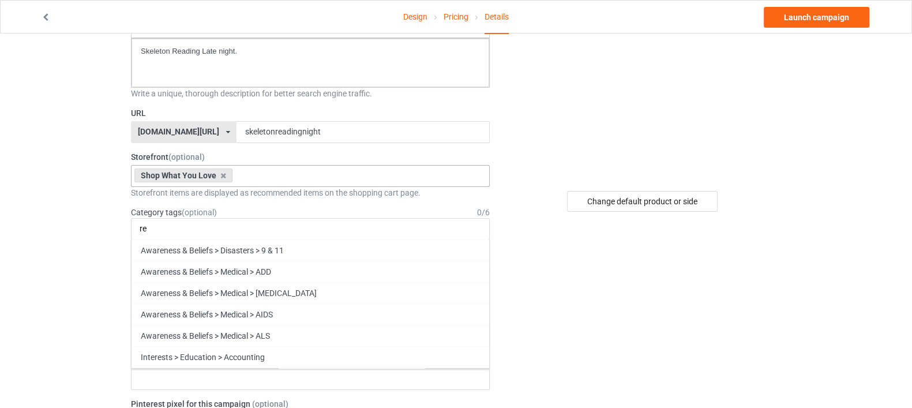
type input "r"
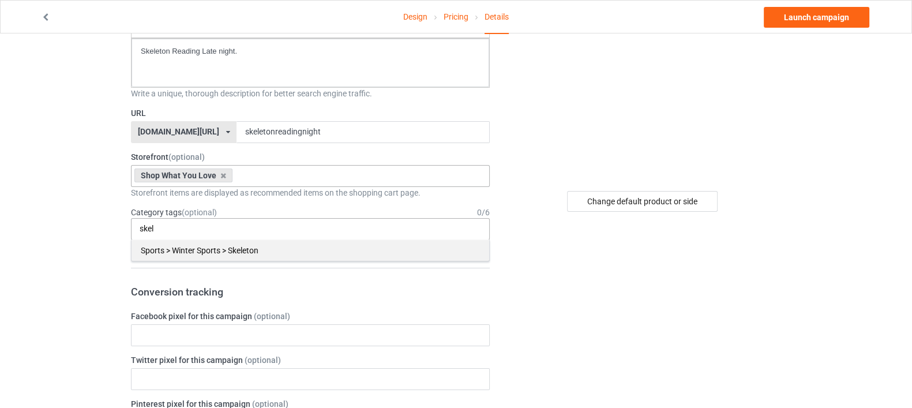
type input "skel"
click at [240, 252] on div "Sports > Winter Sports > Skeleton" at bounding box center [310, 249] width 358 height 21
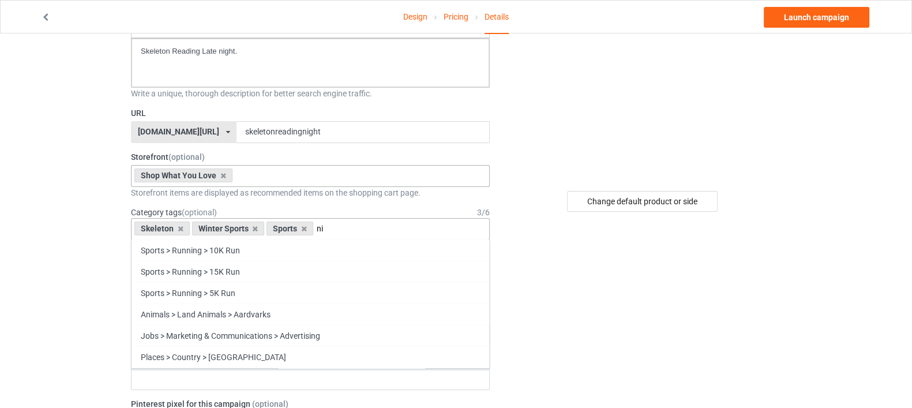
type input "n"
type input "d"
type input "l"
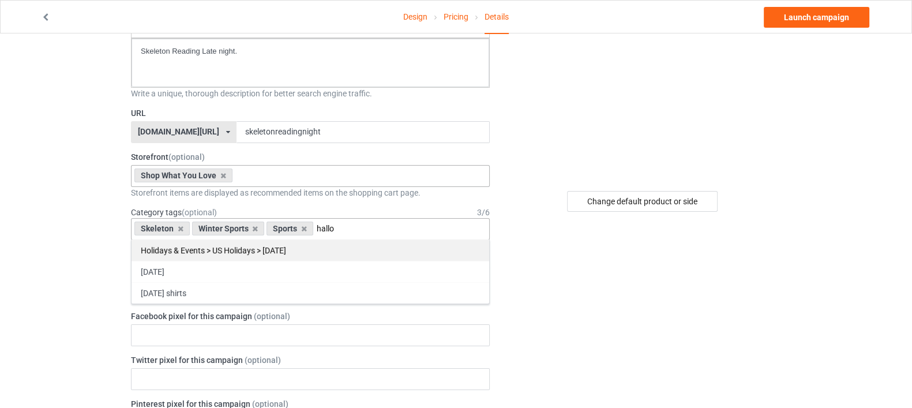
type input "hallo"
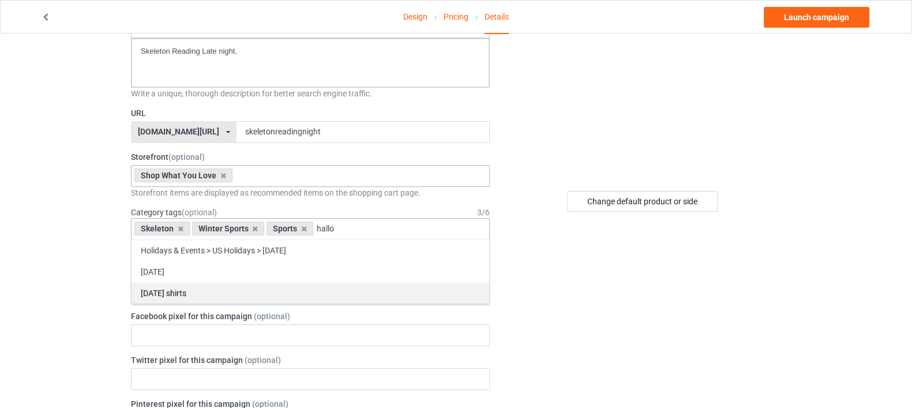
drag, startPoint x: 260, startPoint y: 254, endPoint x: 255, endPoint y: 291, distance: 37.2
click at [255, 291] on div "Holidays & Events > US Holidays > [DATE] [DATE] [DATE] shirts" at bounding box center [310, 271] width 359 height 65
click at [255, 291] on div "[DATE] shirts" at bounding box center [310, 292] width 358 height 21
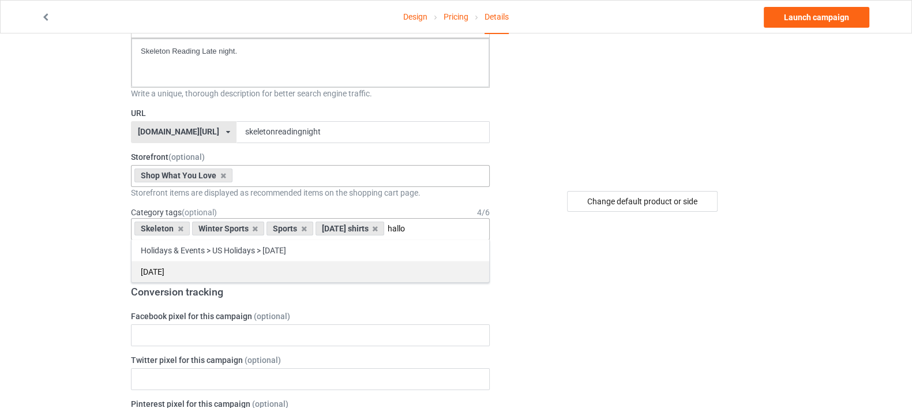
type input "hallo"
click at [235, 270] on div "[DATE]" at bounding box center [310, 271] width 358 height 21
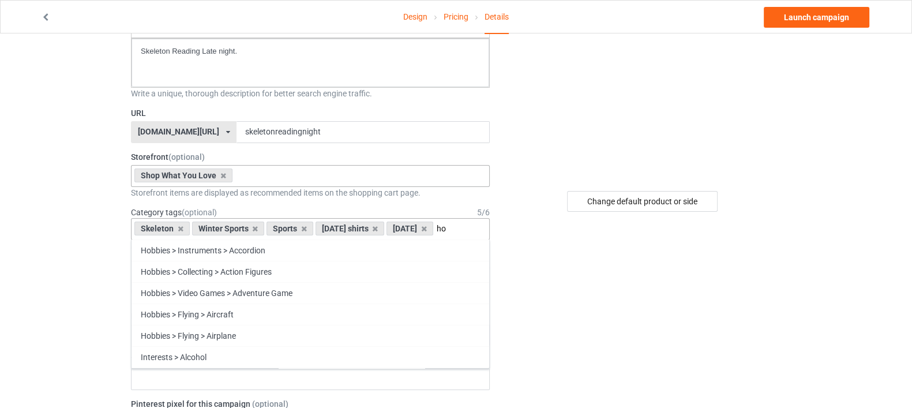
type input "h"
type input "s"
type input "h"
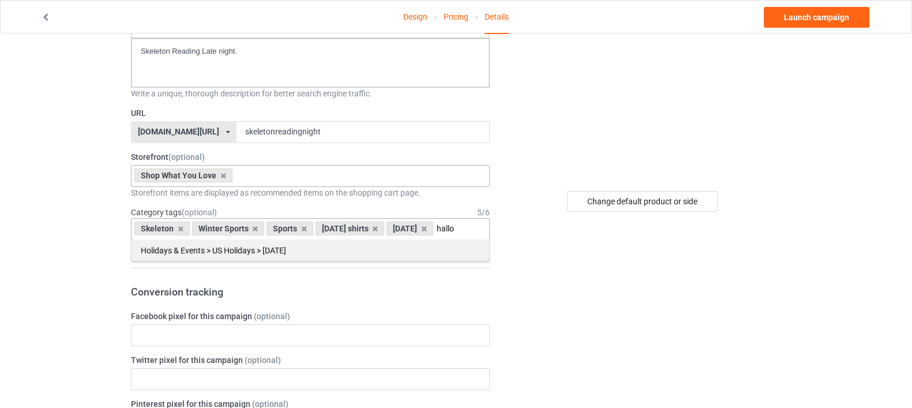
type input "hallo"
click at [403, 261] on div "Holidays & Events > US Holidays > [DATE]" at bounding box center [310, 249] width 358 height 21
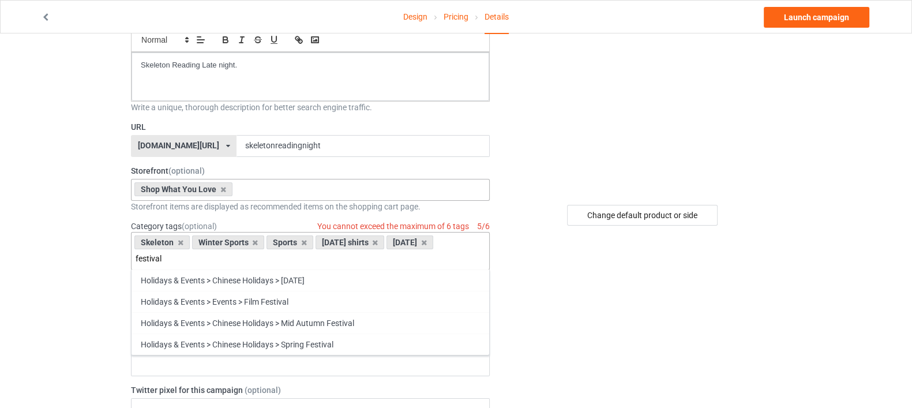
scroll to position [72, 0]
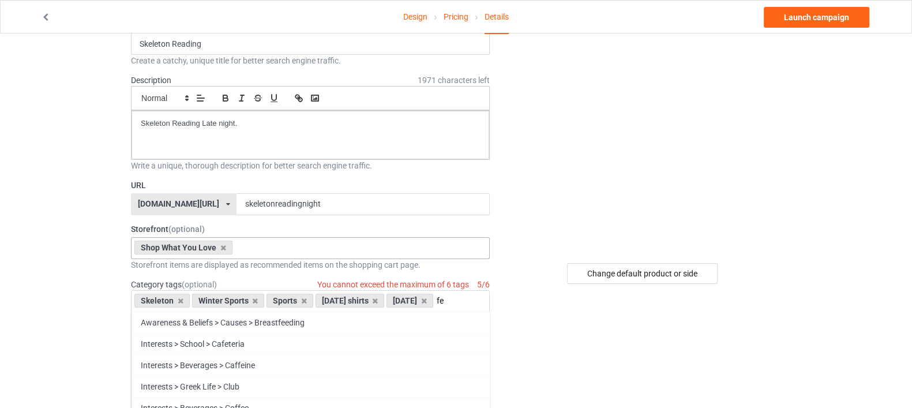
type input "f"
type input "d"
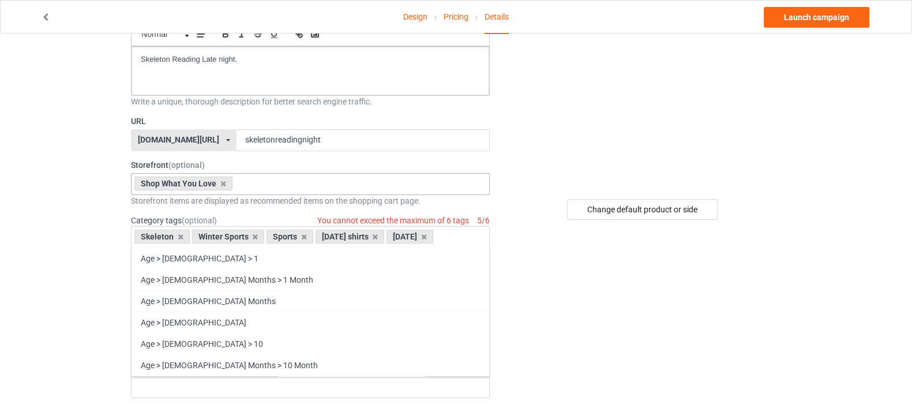
scroll to position [216, 0]
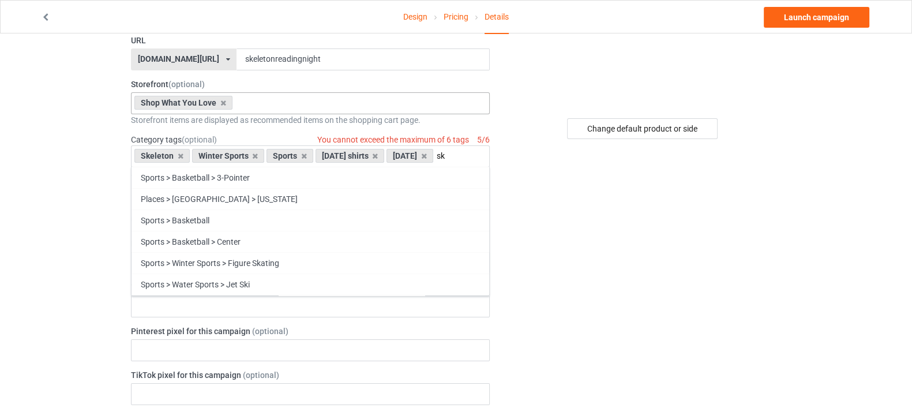
type input "s"
type input "h"
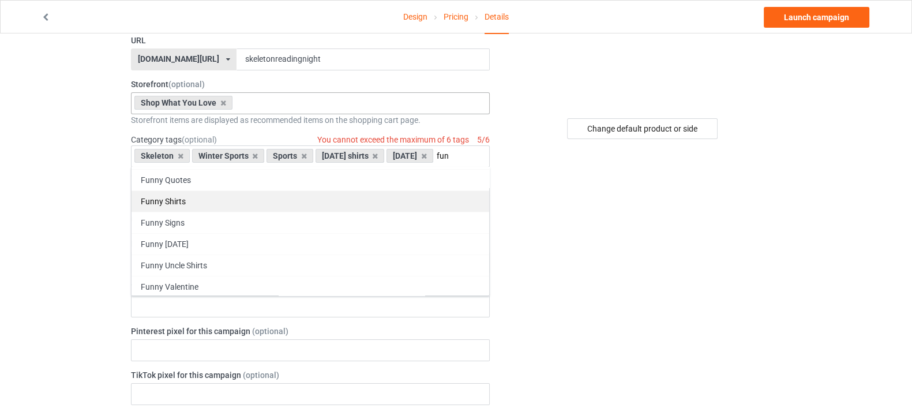
type input "fun"
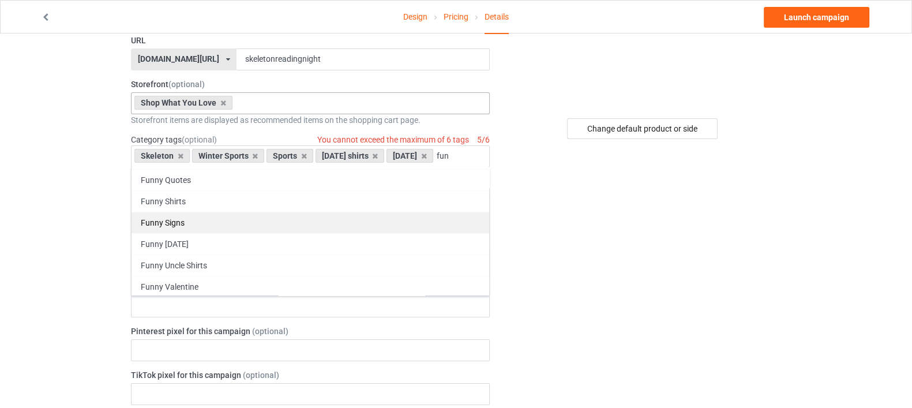
drag, startPoint x: 309, startPoint y: 215, endPoint x: 326, endPoint y: 215, distance: 16.7
click at [309, 212] on div "Funny Shirts" at bounding box center [310, 200] width 358 height 21
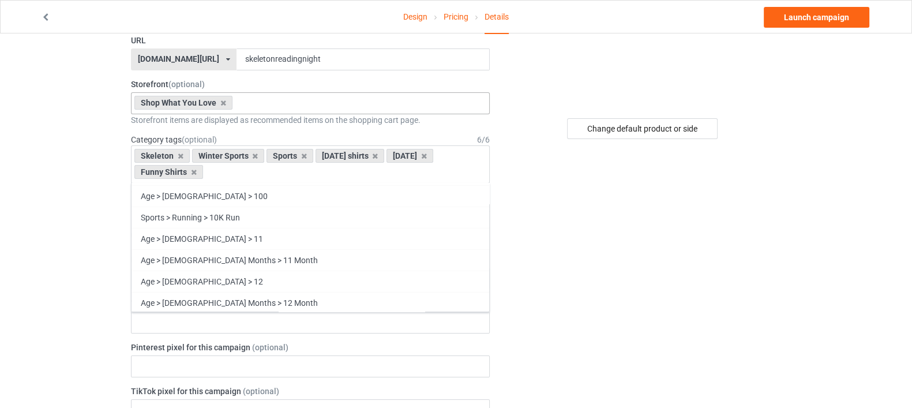
scroll to position [55149, 0]
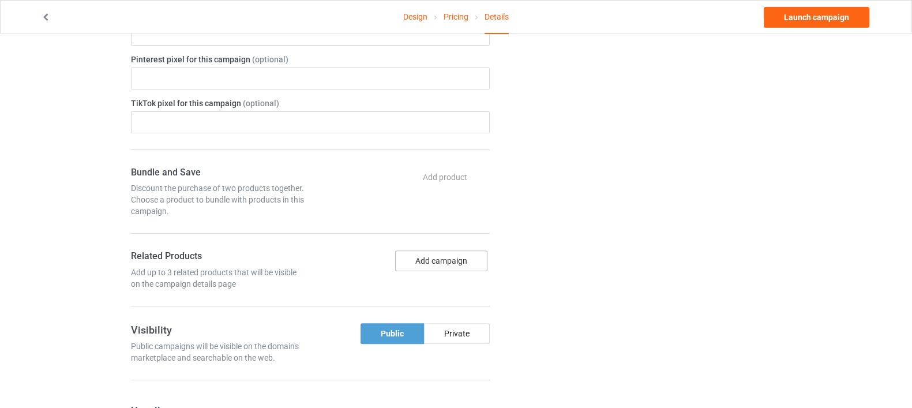
scroll to position [504, 0]
click at [425, 257] on button "Add campaign" at bounding box center [441, 260] width 92 height 21
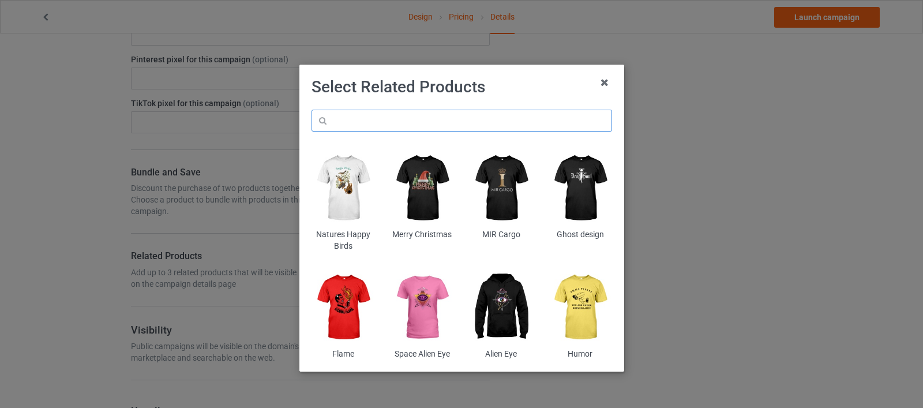
click at [386, 121] on input "text" at bounding box center [461, 121] width 300 height 22
drag, startPoint x: 377, startPoint y: 126, endPoint x: 322, endPoint y: 123, distance: 54.9
click at [322, 123] on input "skeleton" at bounding box center [461, 121] width 300 height 22
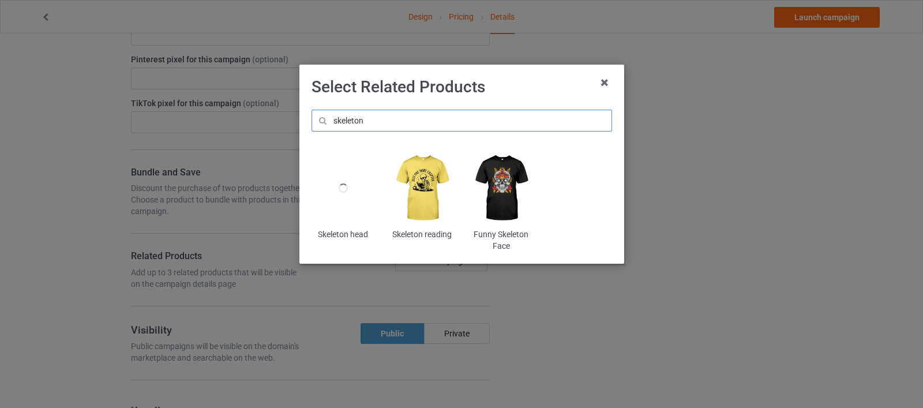
type input "skeleton"
click at [420, 190] on img at bounding box center [421, 188] width 63 height 78
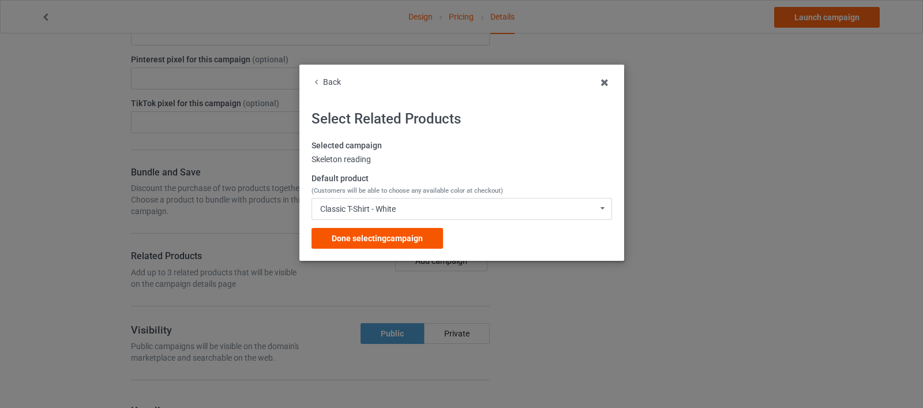
click at [358, 240] on span "Done selecting campaign" at bounding box center [377, 238] width 91 height 9
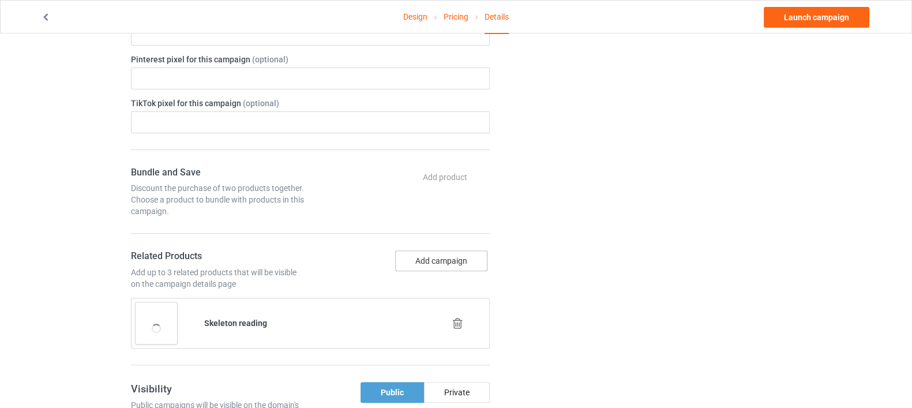
click at [437, 257] on button "Add campaign" at bounding box center [441, 260] width 92 height 21
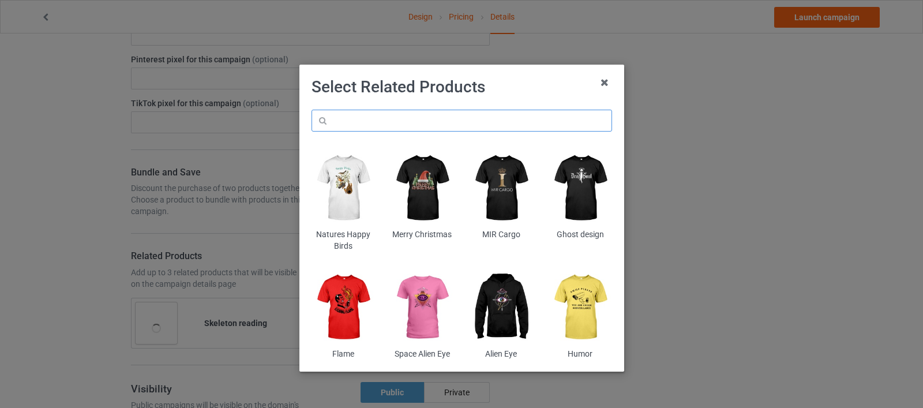
click at [384, 128] on input "text" at bounding box center [461, 121] width 300 height 22
paste input "skeleton"
click at [372, 125] on input "skeleton" at bounding box center [461, 121] width 300 height 22
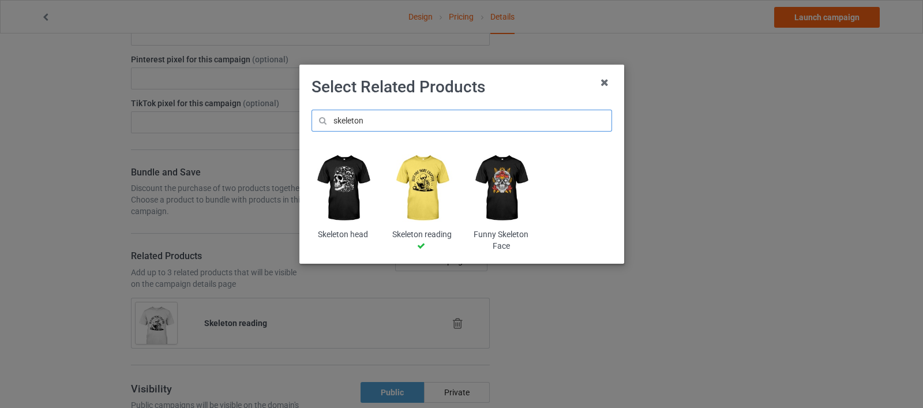
type input "skeleton"
click at [502, 177] on img at bounding box center [500, 188] width 63 height 78
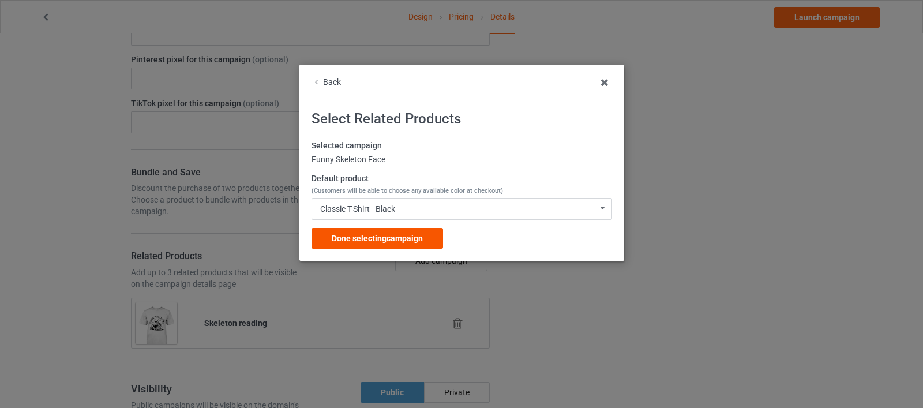
click at [389, 236] on span "Done selecting campaign" at bounding box center [377, 238] width 91 height 9
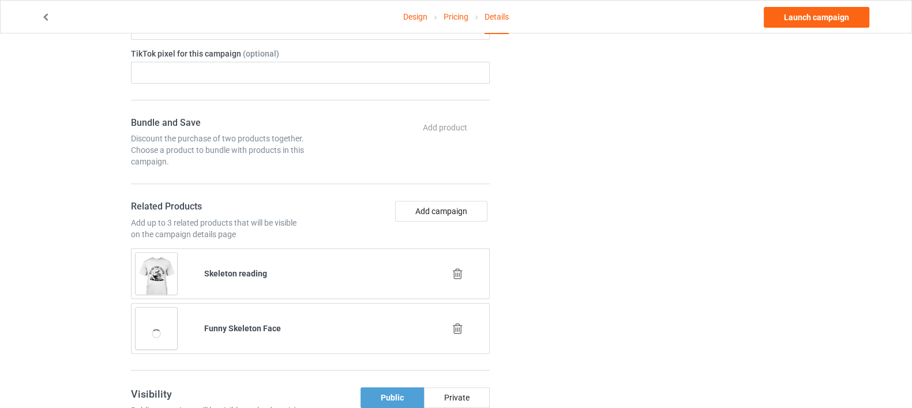
scroll to position [576, 0]
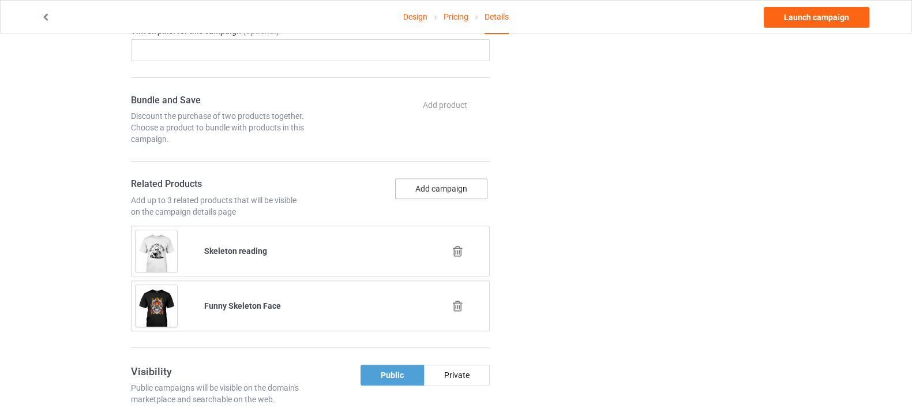
click at [432, 185] on button "Add campaign" at bounding box center [441, 188] width 92 height 21
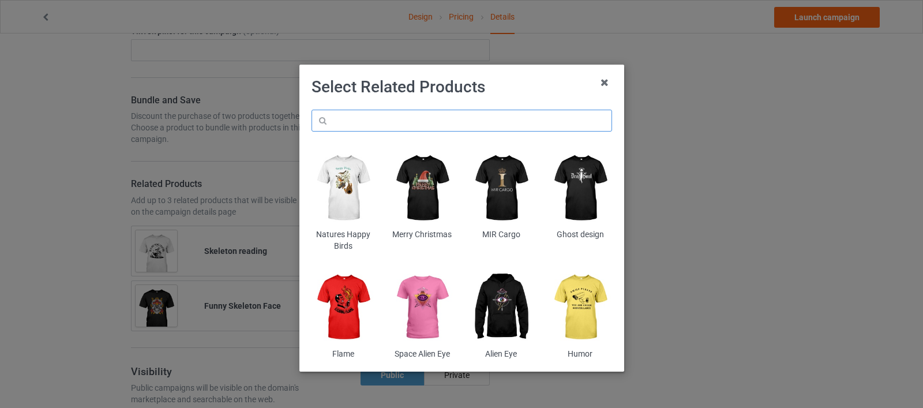
click at [400, 115] on input "text" at bounding box center [461, 121] width 300 height 22
paste input "skeleton"
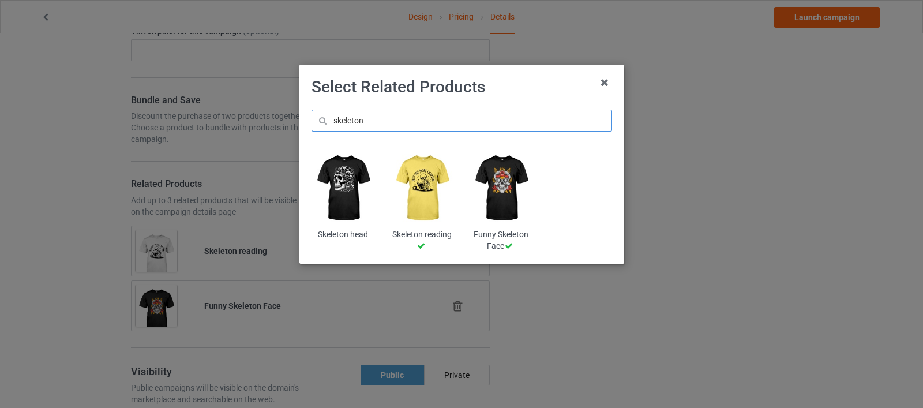
type input "skeleton"
click at [344, 181] on img at bounding box center [342, 188] width 63 height 78
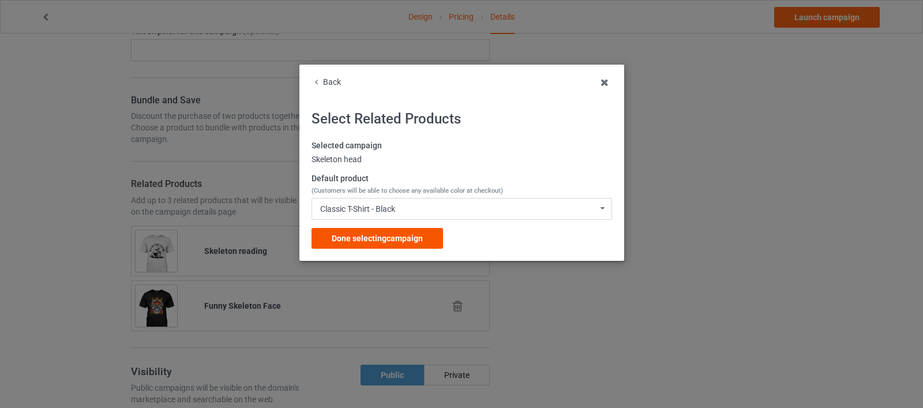
click at [376, 239] on span "Done selecting campaign" at bounding box center [377, 238] width 91 height 9
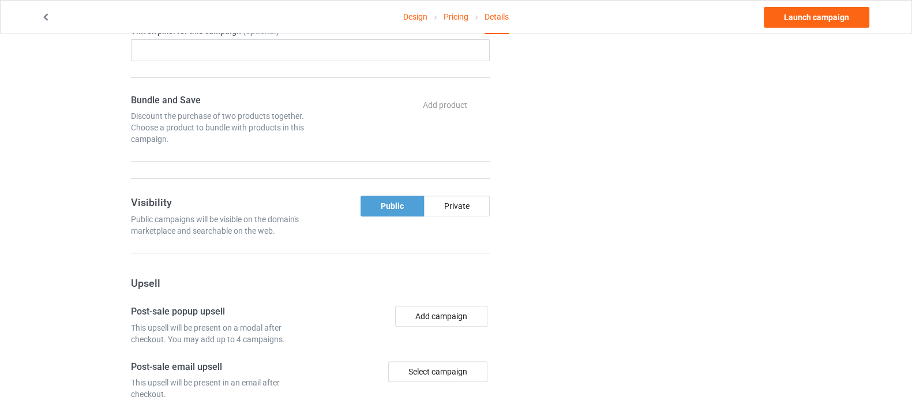
scroll to position [721, 0]
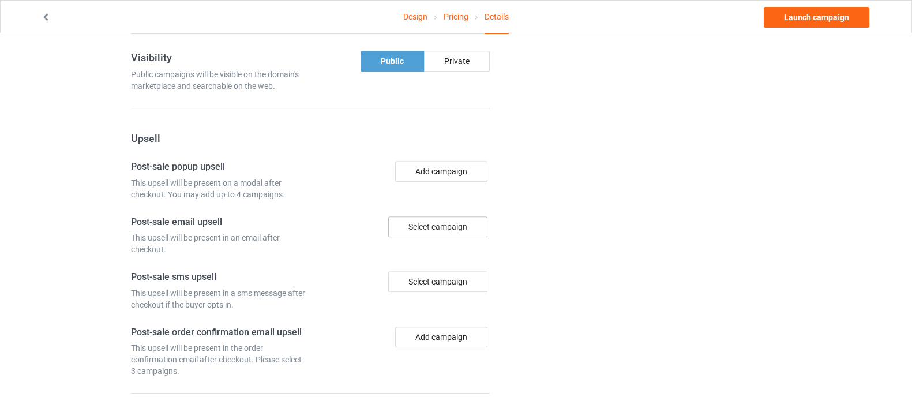
click at [433, 227] on div "Select campaign" at bounding box center [437, 226] width 99 height 21
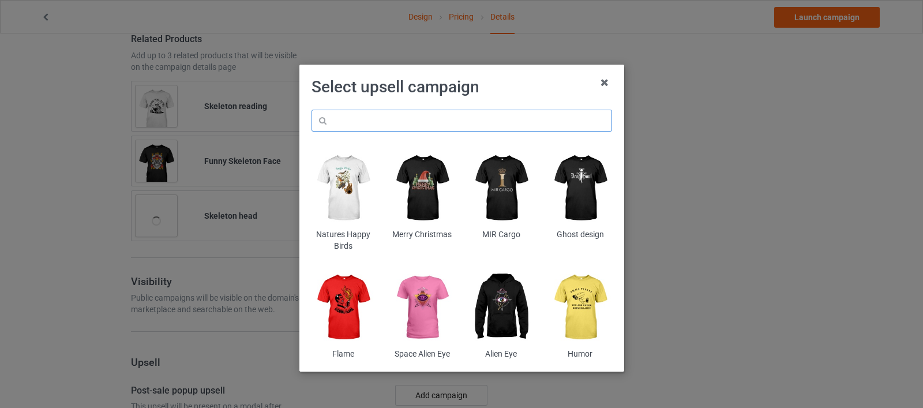
click at [426, 120] on input "text" at bounding box center [461, 121] width 300 height 22
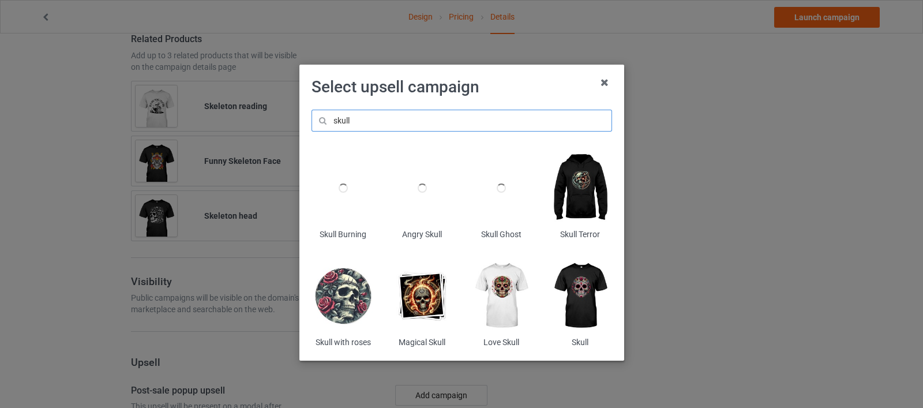
type input "skull"
click at [566, 194] on img at bounding box center [579, 188] width 63 height 78
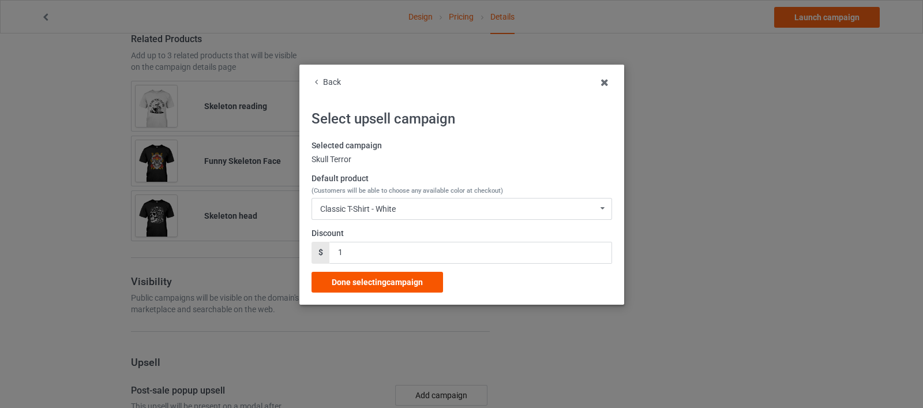
click at [378, 284] on span "Done selecting campaign" at bounding box center [377, 281] width 91 height 9
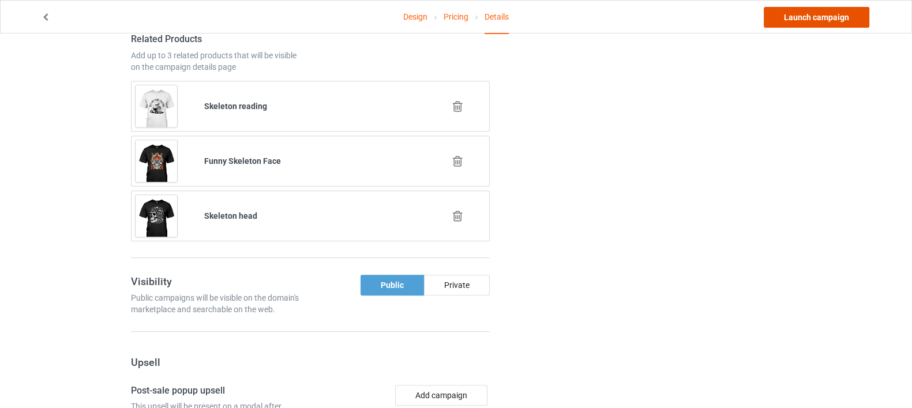
click at [805, 16] on link "Launch campaign" at bounding box center [817, 17] width 106 height 21
